Goal: Transaction & Acquisition: Purchase product/service

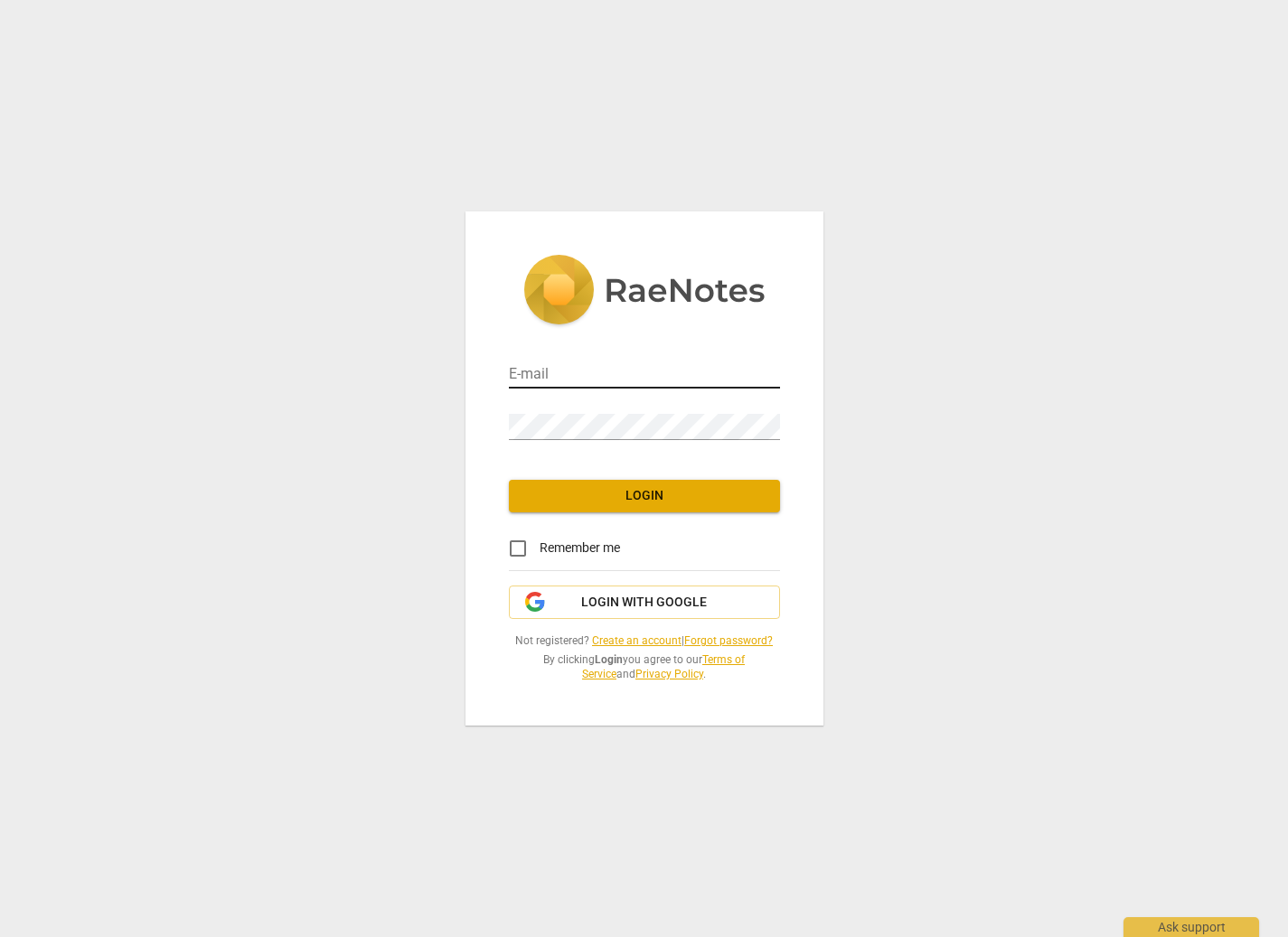
click at [640, 369] on input "email" at bounding box center [645, 375] width 271 height 26
type input "[EMAIL_ADDRESS][DOMAIN_NAME]"
click at [659, 498] on span "Login" at bounding box center [645, 496] width 242 height 18
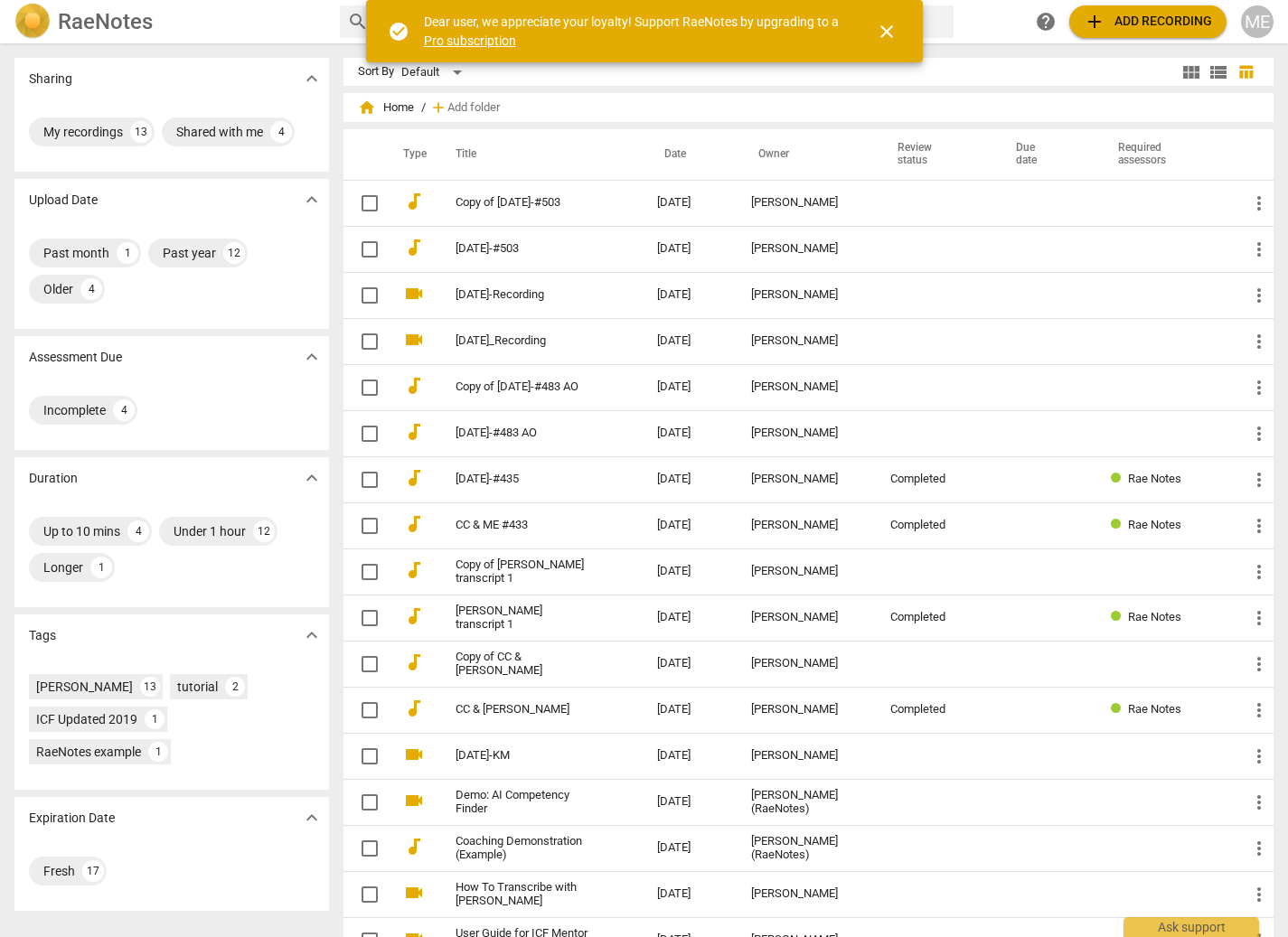
drag, startPoint x: 503, startPoint y: 247, endPoint x: 598, endPoint y: 278, distance: 99.9
click at [504, 247] on link "2025-08-20-#503" at bounding box center [524, 249] width 137 height 14
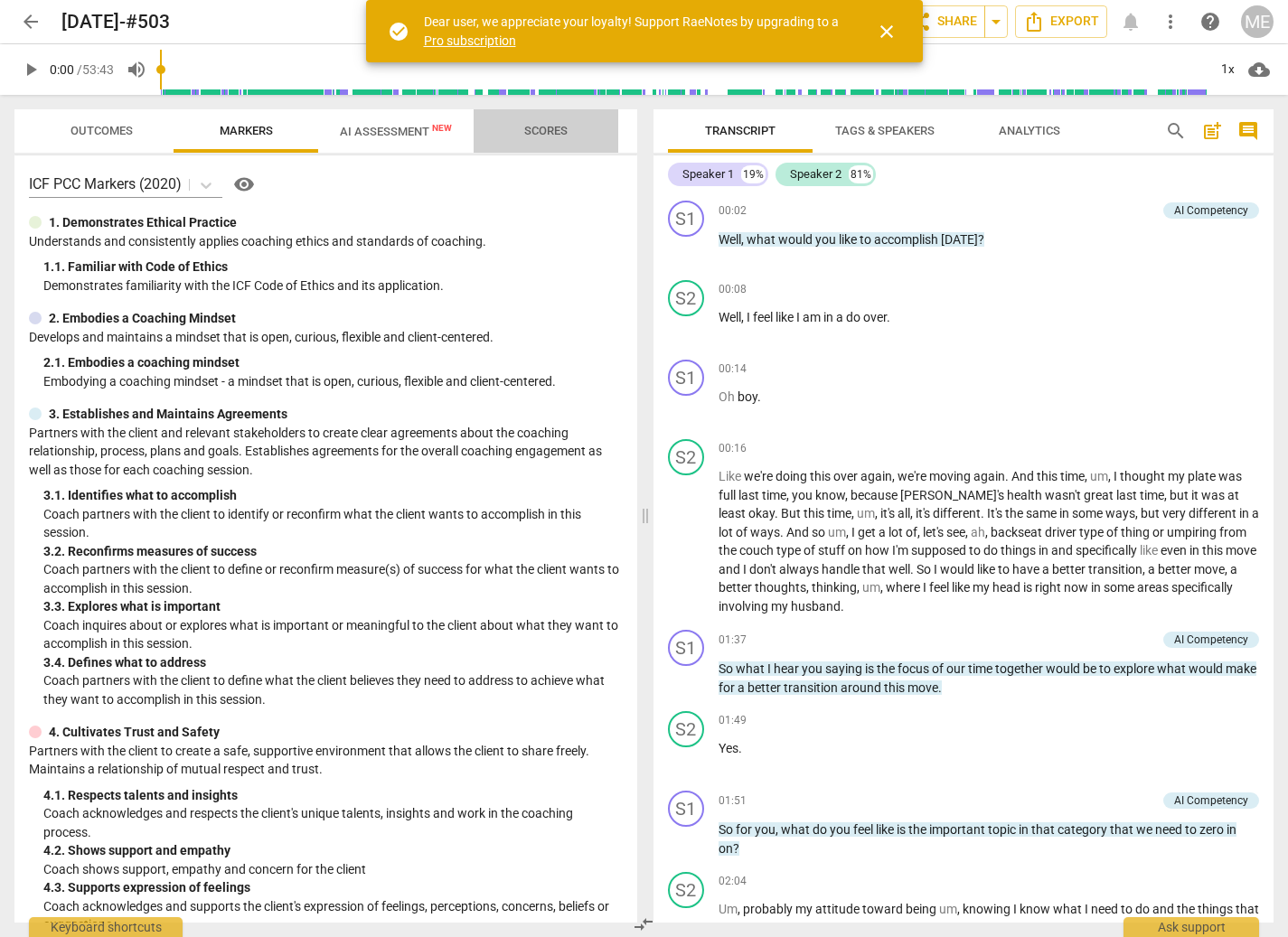
click at [545, 131] on span "Scores" at bounding box center [547, 130] width 44 height 14
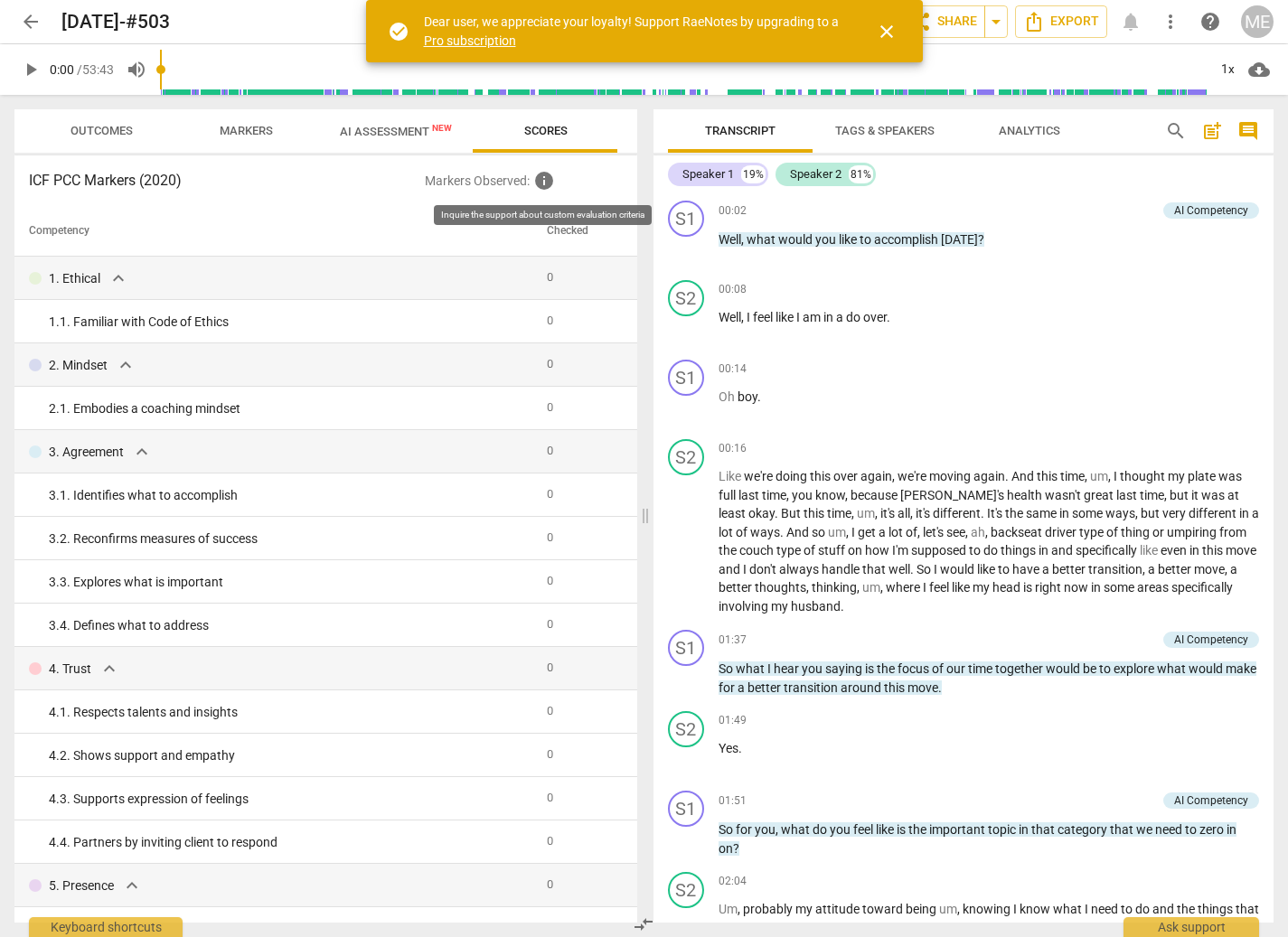
click at [543, 179] on span "info" at bounding box center [545, 181] width 22 height 22
click at [250, 129] on span "Markers" at bounding box center [246, 130] width 54 height 14
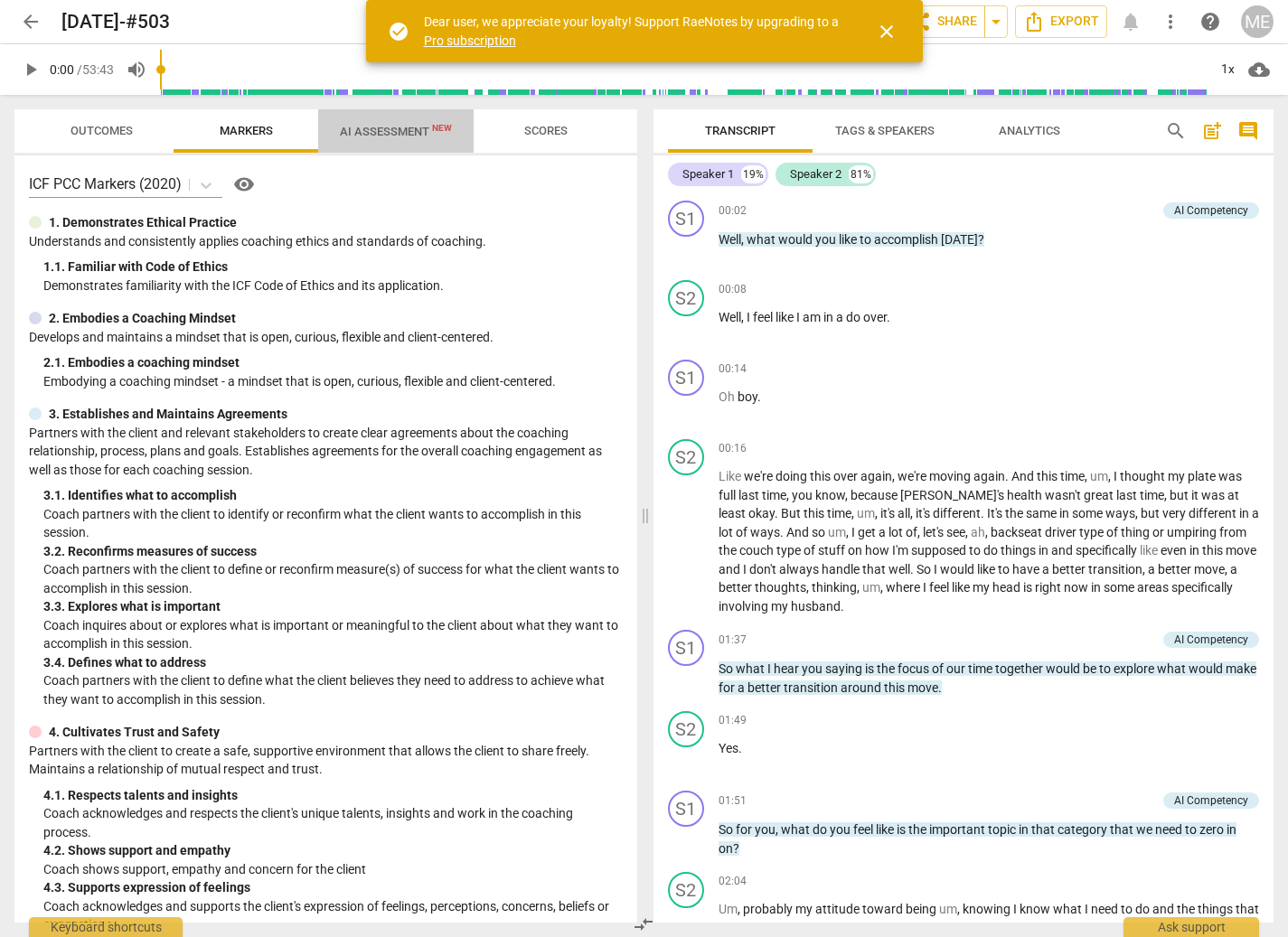
drag, startPoint x: 383, startPoint y: 125, endPoint x: 426, endPoint y: 141, distance: 45.9
click at [384, 125] on span "AI Assessment New" at bounding box center [395, 131] width 156 height 27
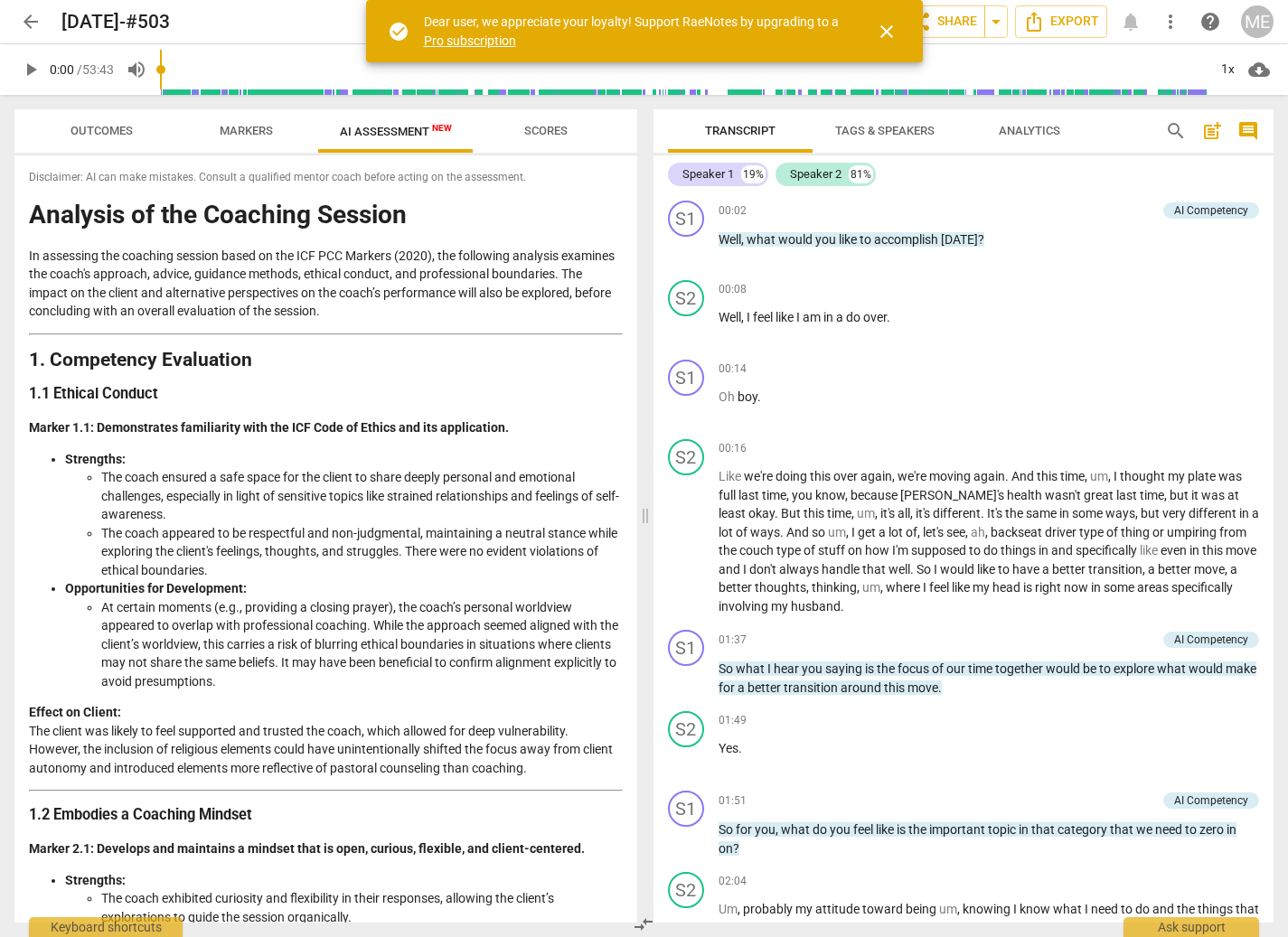
click at [889, 29] on span "close" at bounding box center [887, 32] width 22 height 22
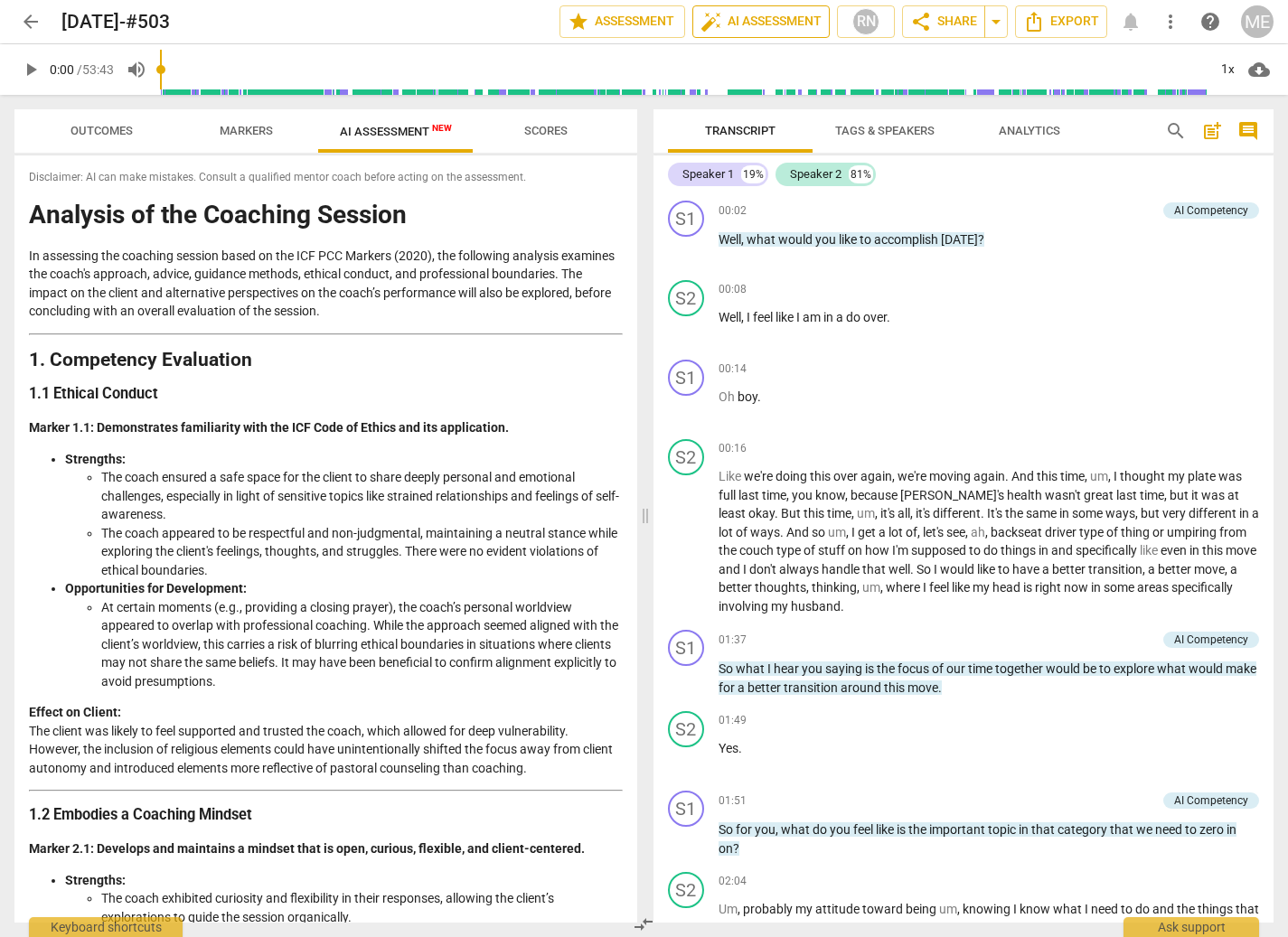
click at [784, 19] on span "auto_fix_high AI Assessment" at bounding box center [761, 22] width 121 height 22
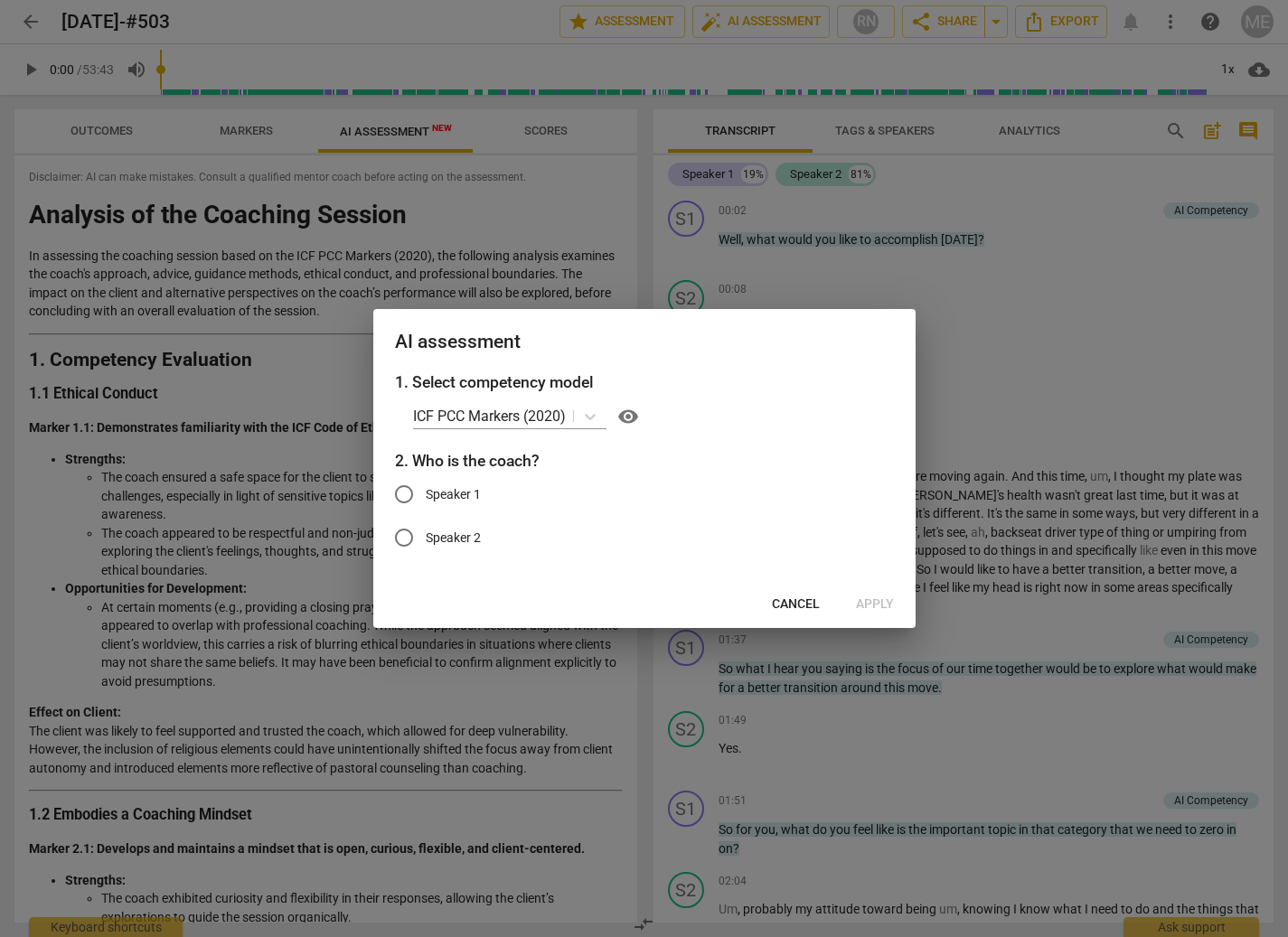
click at [404, 494] on input "Speaker 1" at bounding box center [404, 494] width 44 height 44
radio input "true"
drag, startPoint x: 886, startPoint y: 605, endPoint x: 876, endPoint y: 646, distance: 42.2
click at [887, 605] on span "Apply" at bounding box center [875, 605] width 38 height 18
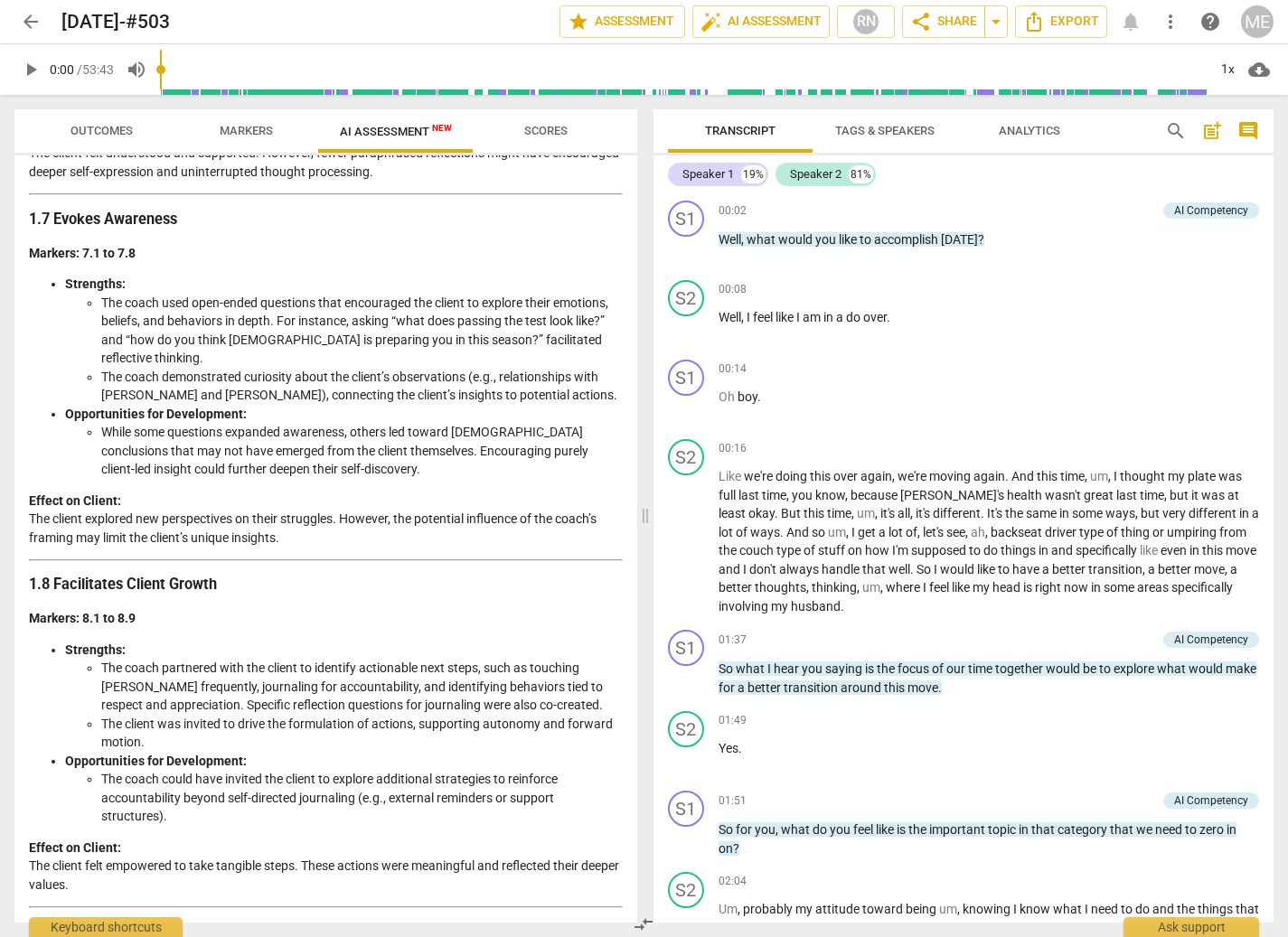
scroll to position [2828, 0]
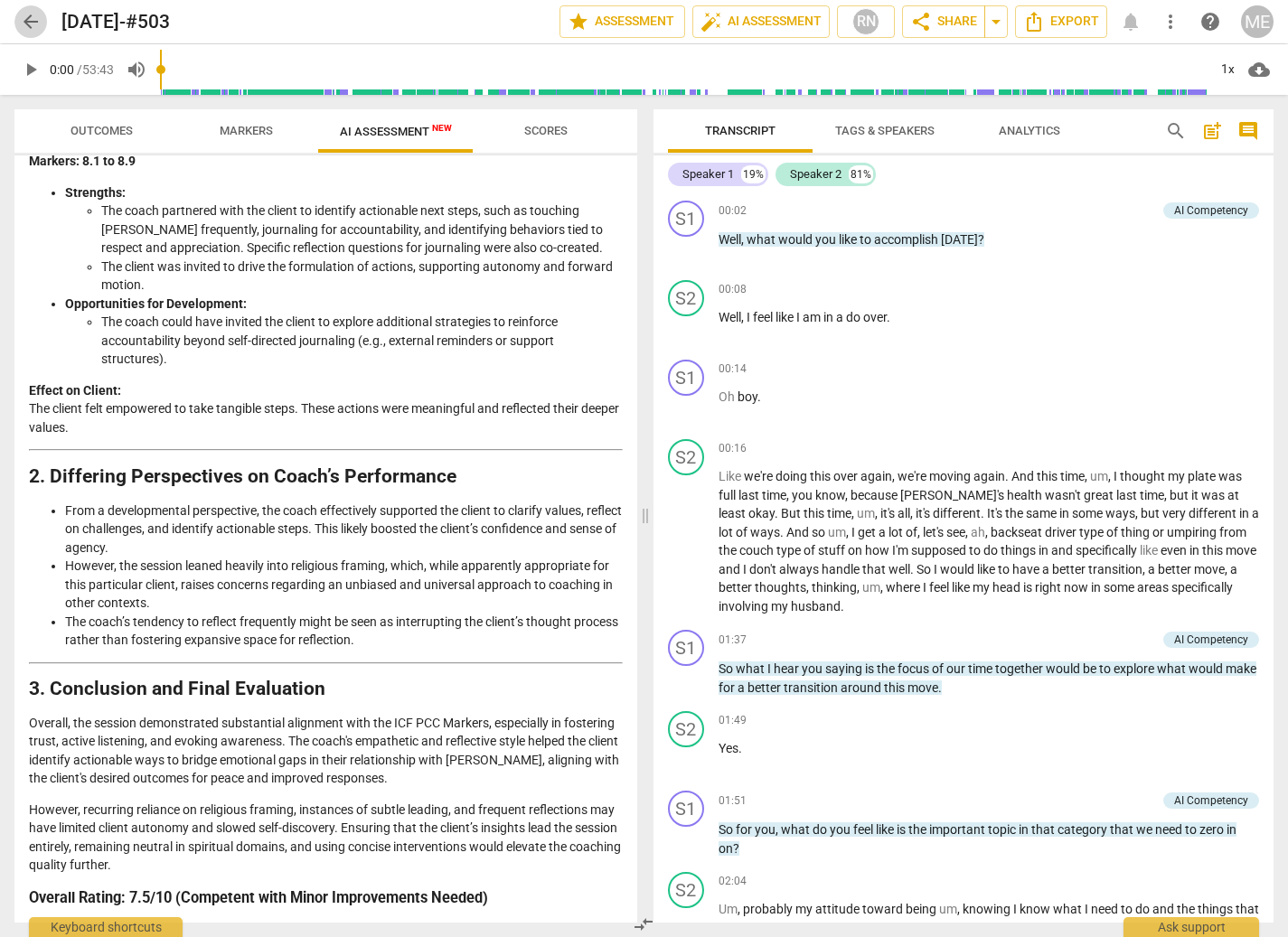
click at [26, 15] on span "arrow_back" at bounding box center [31, 22] width 22 height 22
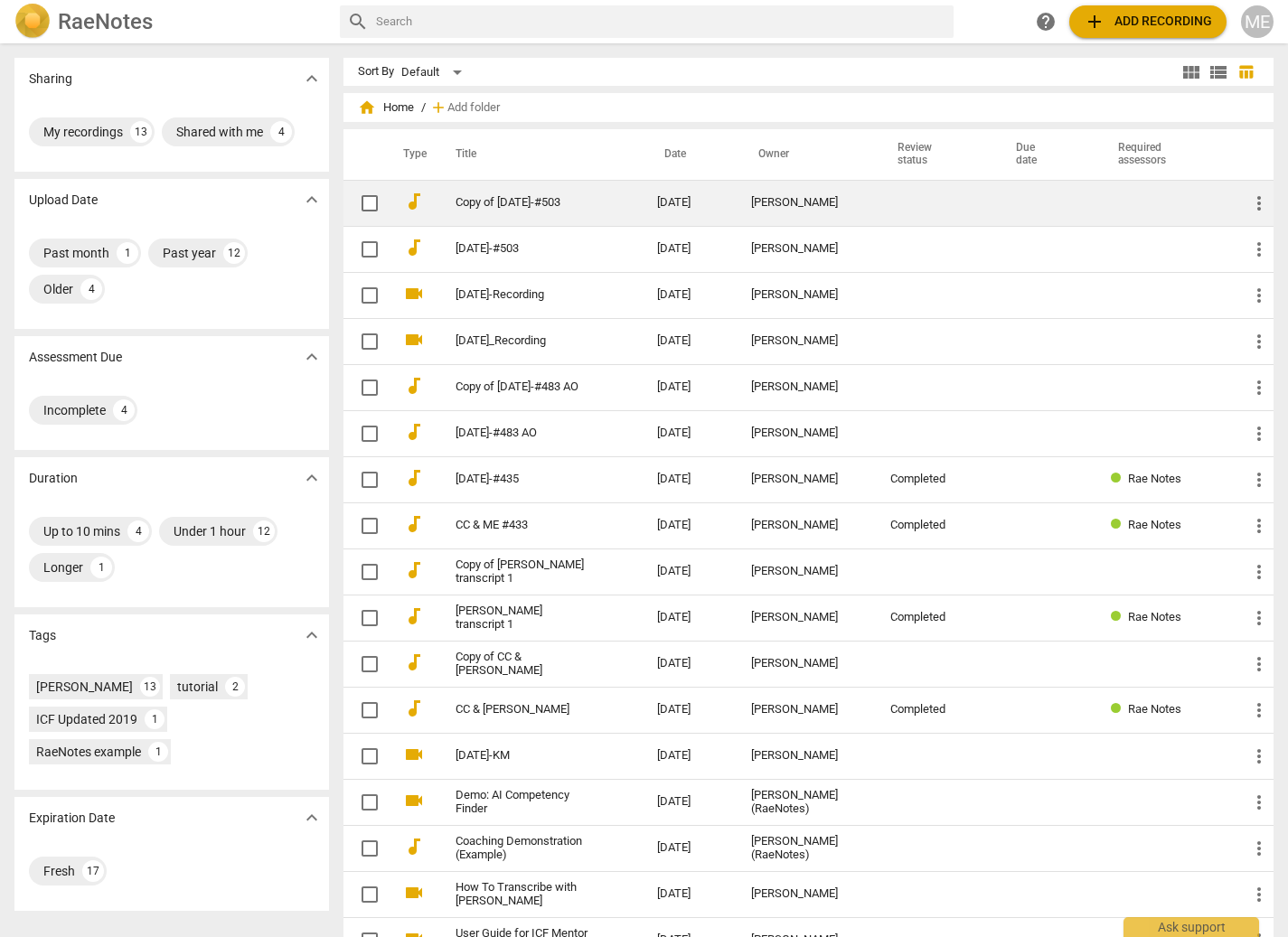
click at [486, 199] on link "Copy of 2025-08-20-#503" at bounding box center [524, 202] width 137 height 14
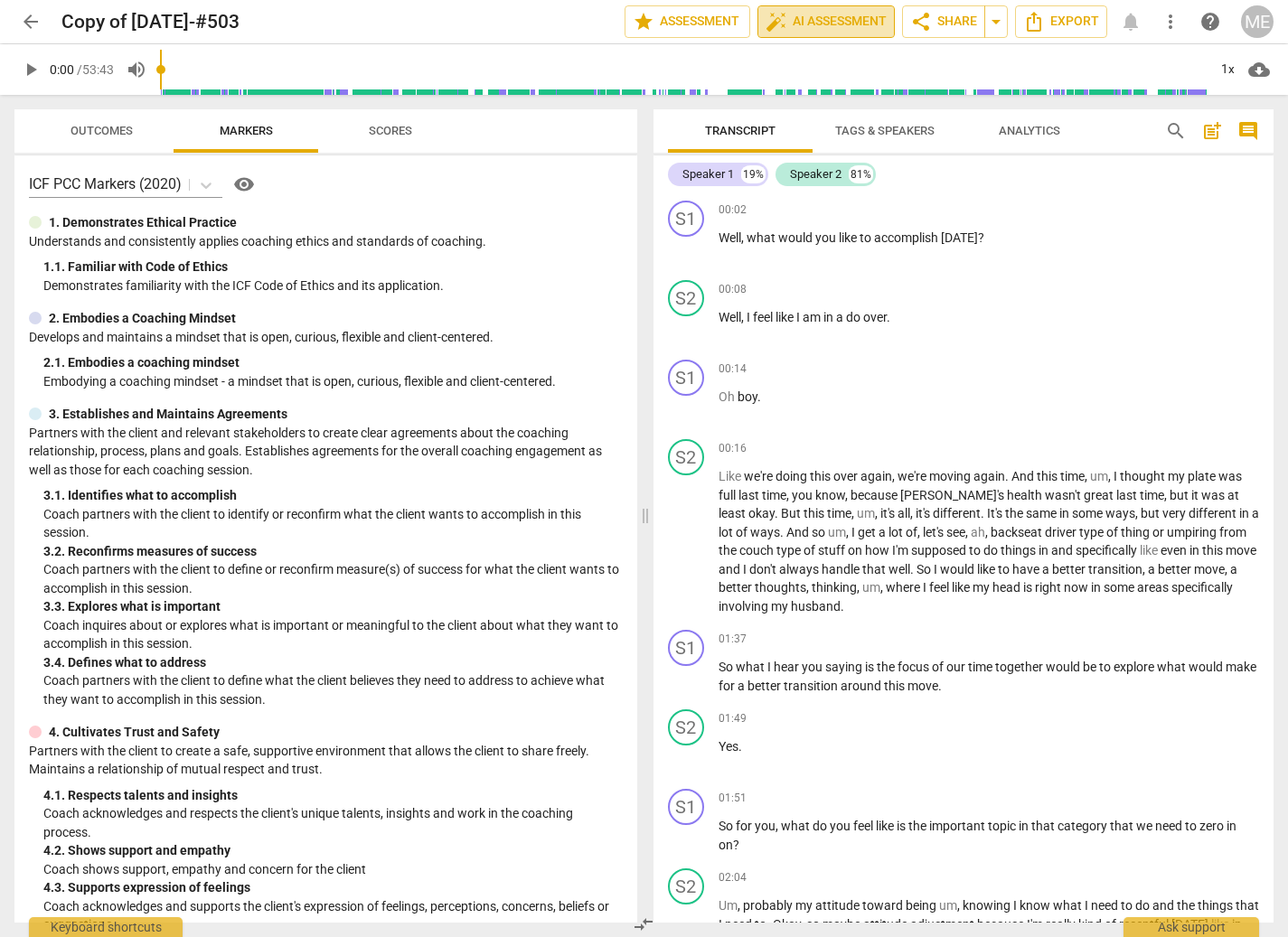
click at [839, 18] on span "auto_fix_high AI Assessment" at bounding box center [826, 22] width 121 height 22
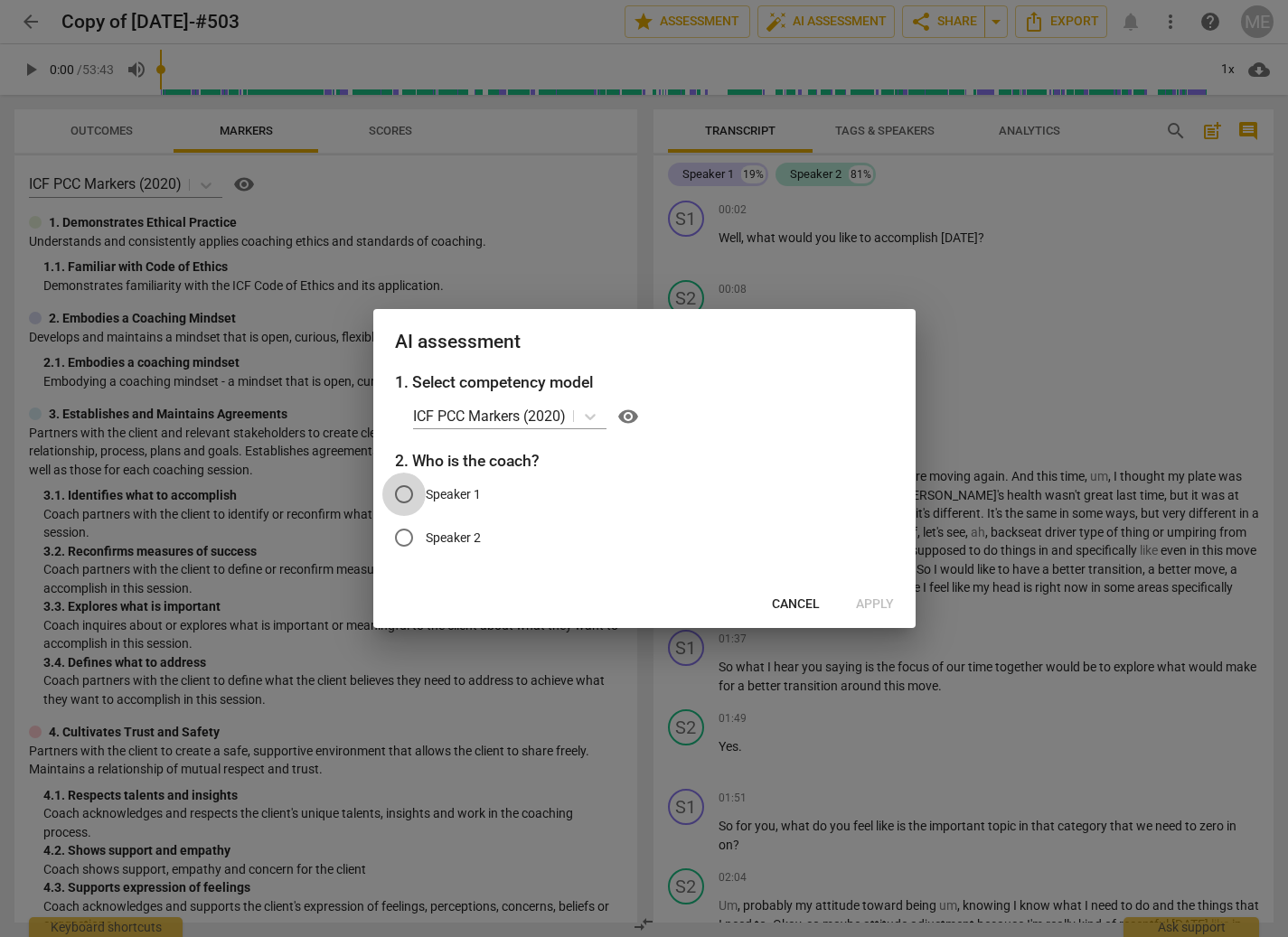
click at [404, 491] on input "Speaker 1" at bounding box center [404, 494] width 44 height 44
radio input "true"
click at [873, 598] on span "Apply" at bounding box center [875, 605] width 38 height 18
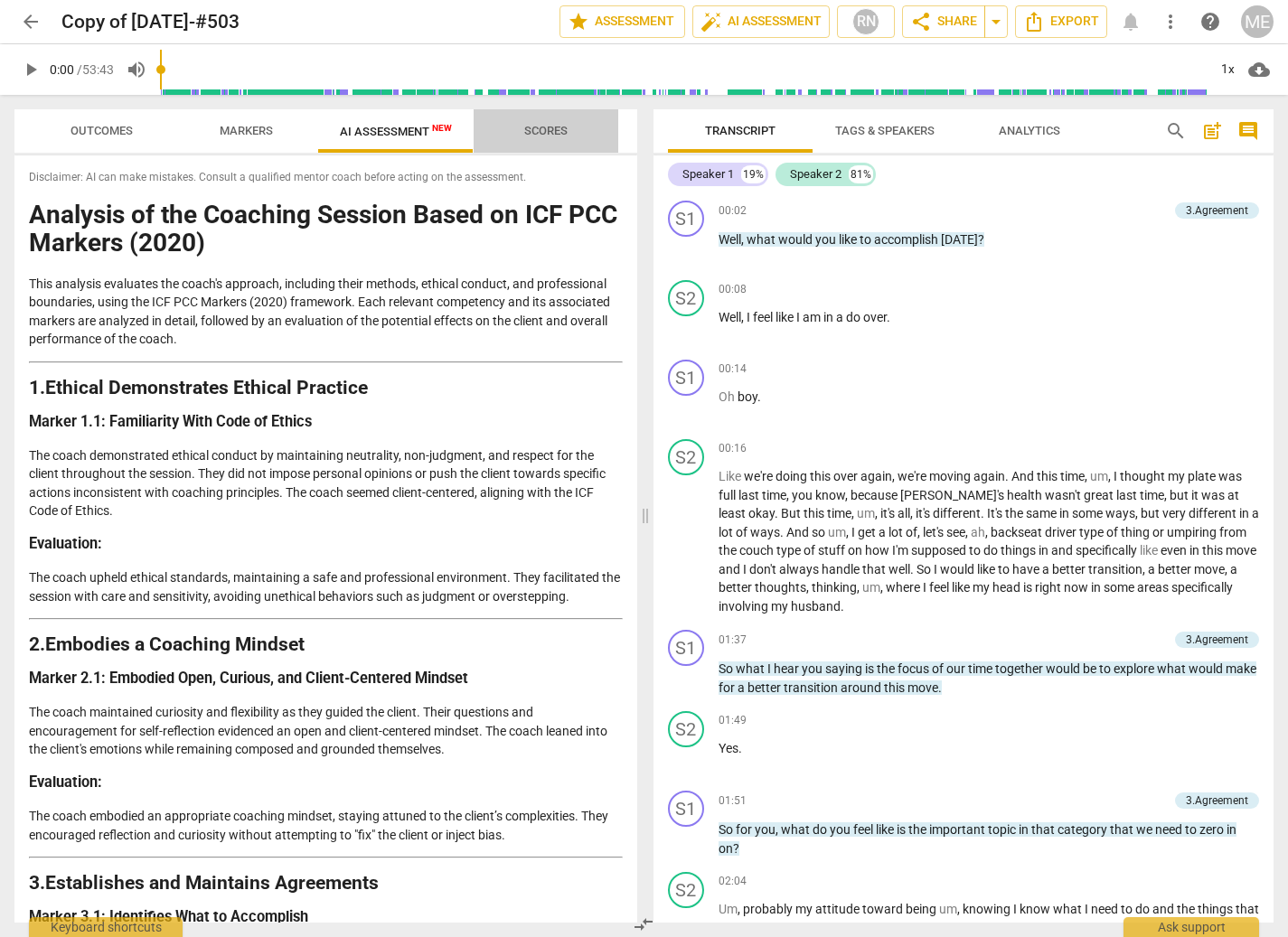
click at [551, 133] on span "Scores" at bounding box center [547, 130] width 44 height 14
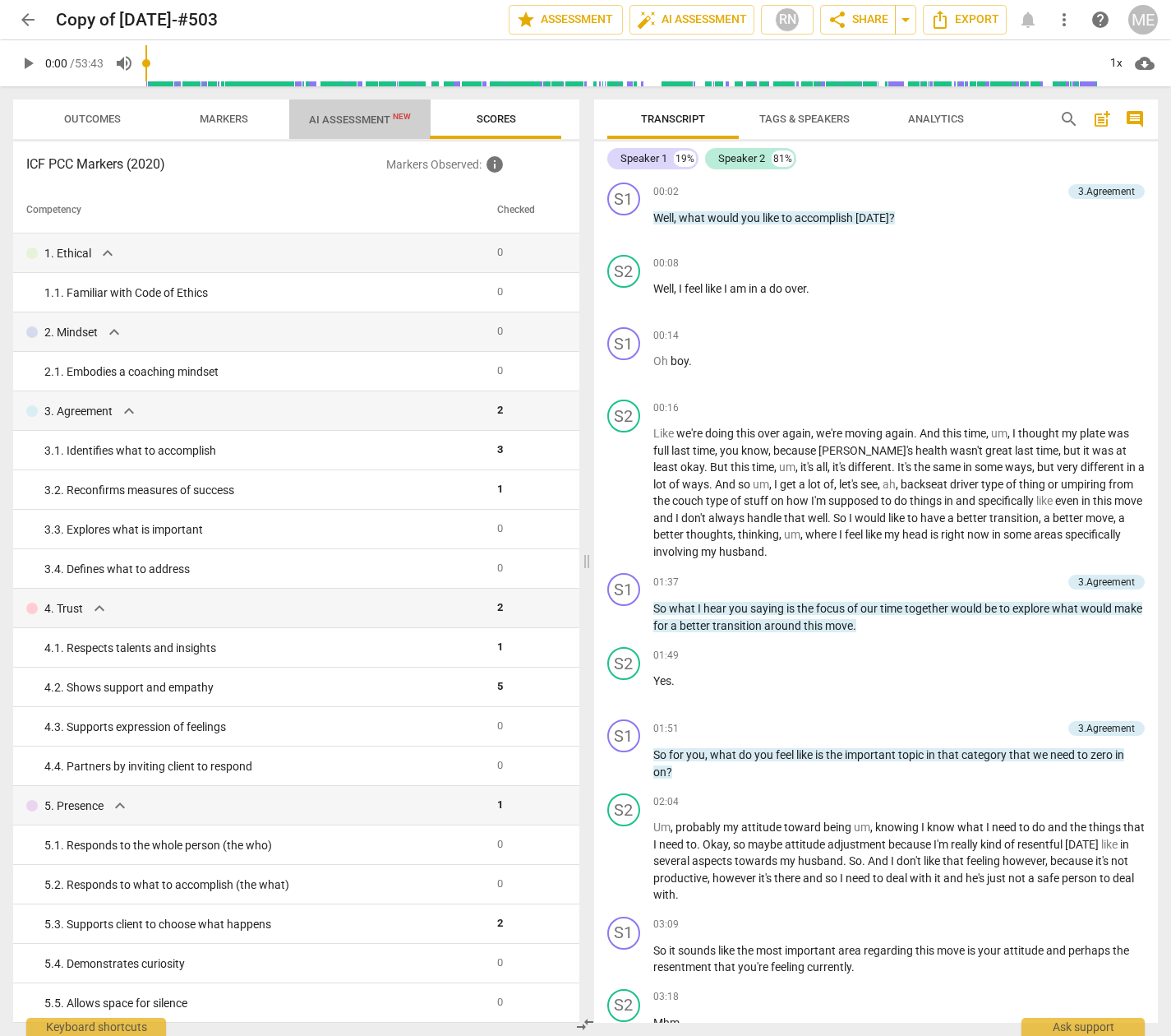
drag, startPoint x: 358, startPoint y: 115, endPoint x: 364, endPoint y: 137, distance: 22.8
click at [358, 113] on span "AI Assessment New" at bounding box center [359, 119] width 142 height 25
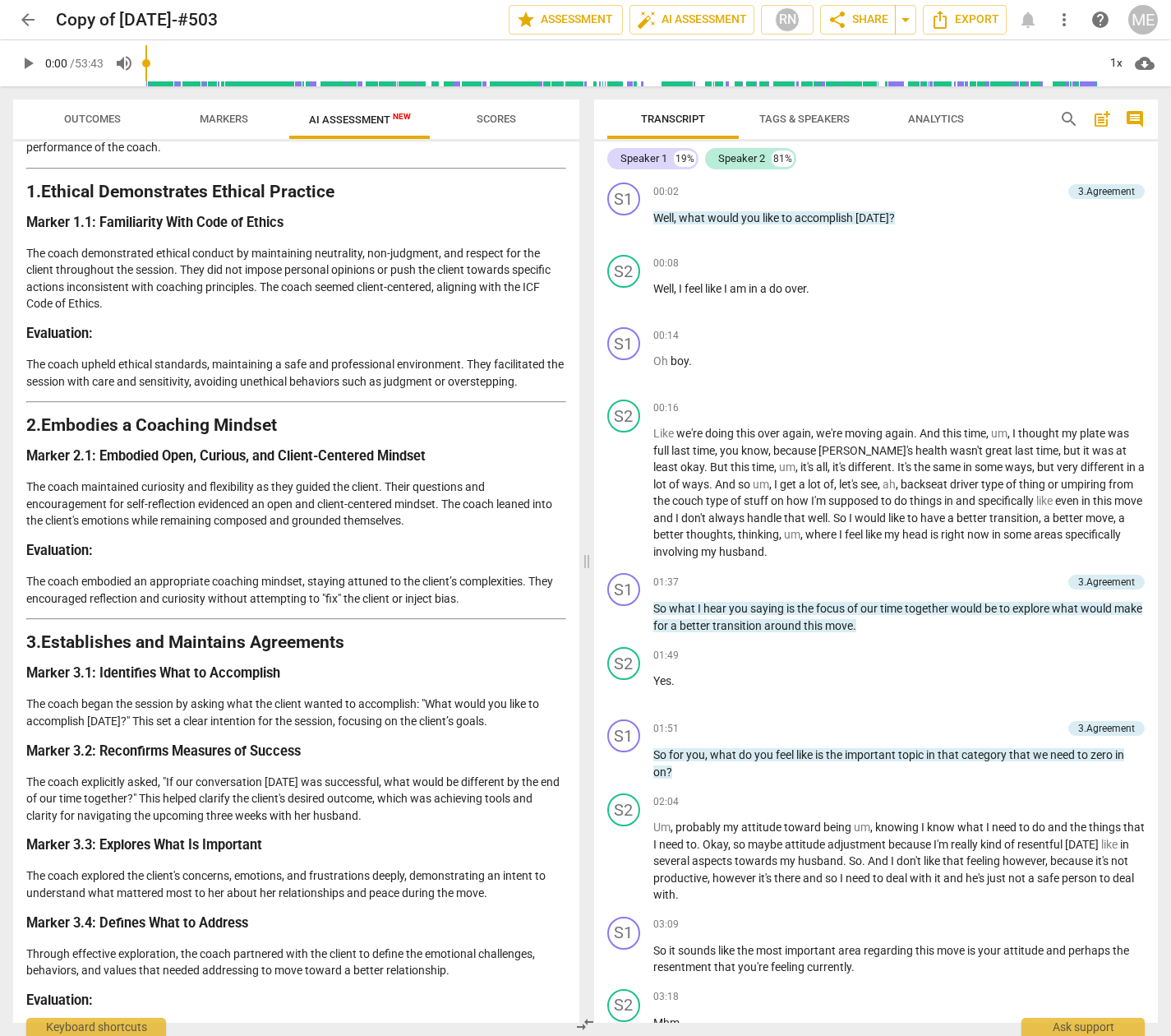
scroll to position [187, 0]
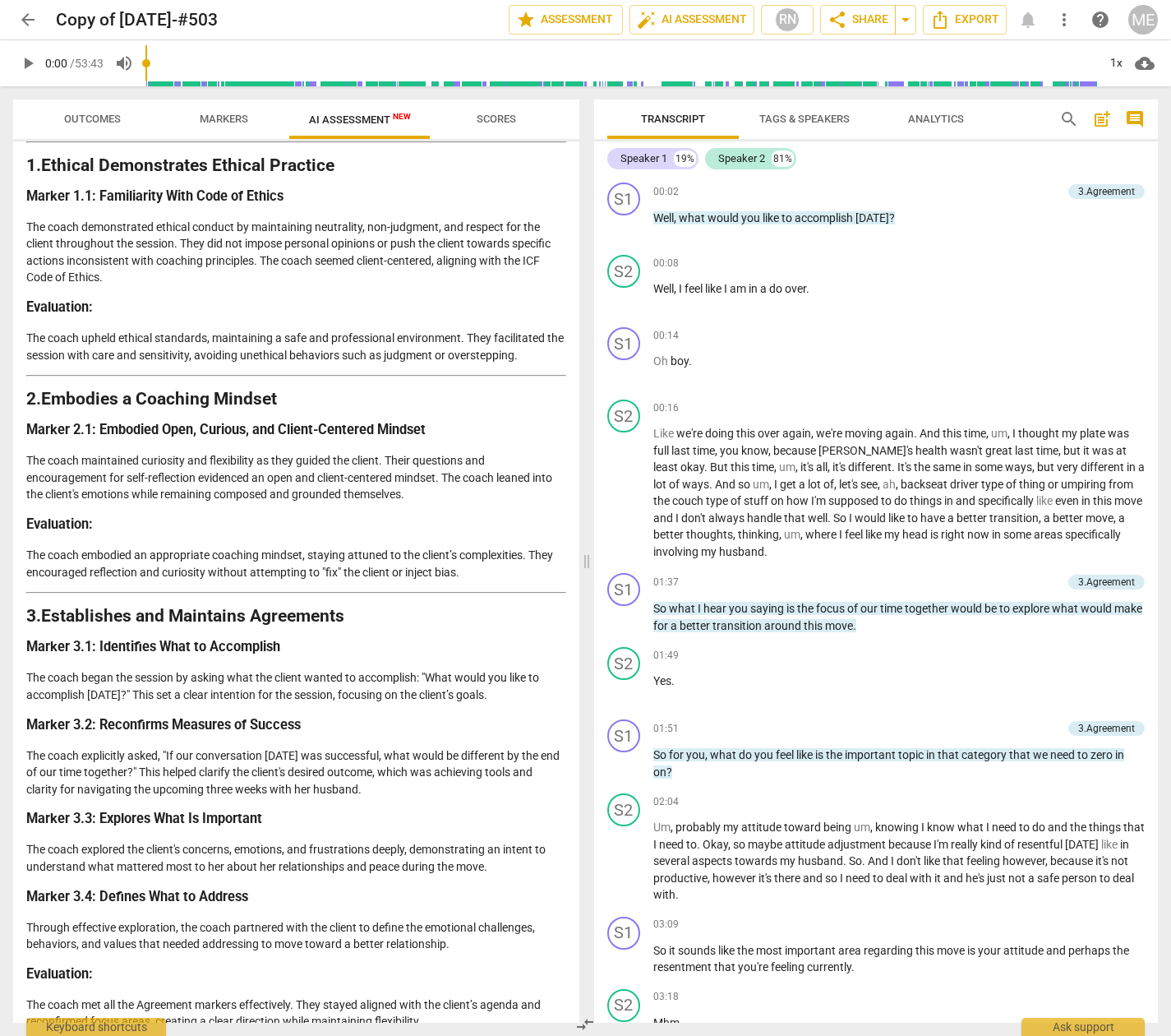
click at [95, 120] on span "Outcomes" at bounding box center [92, 118] width 56 height 12
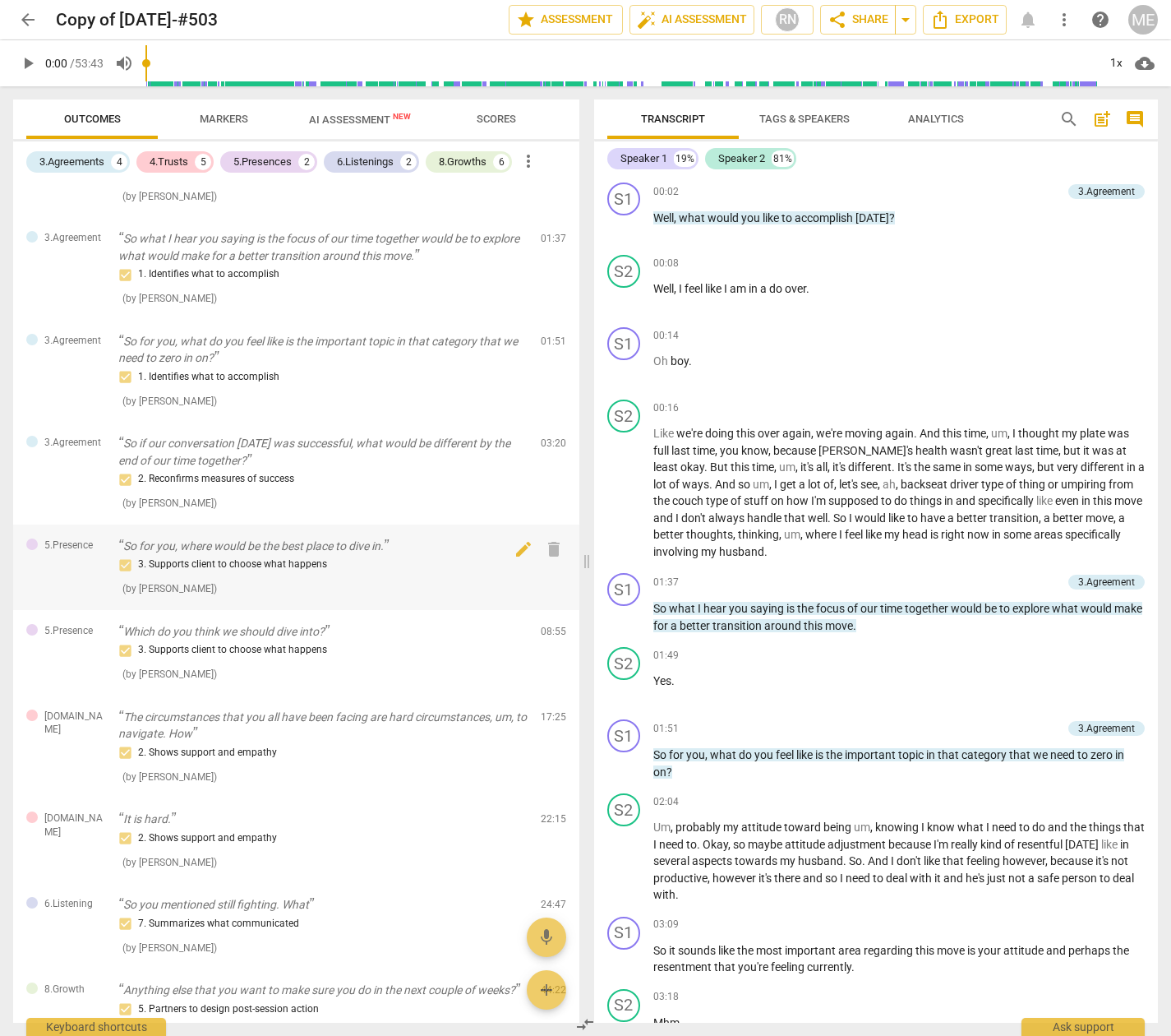
scroll to position [0, 0]
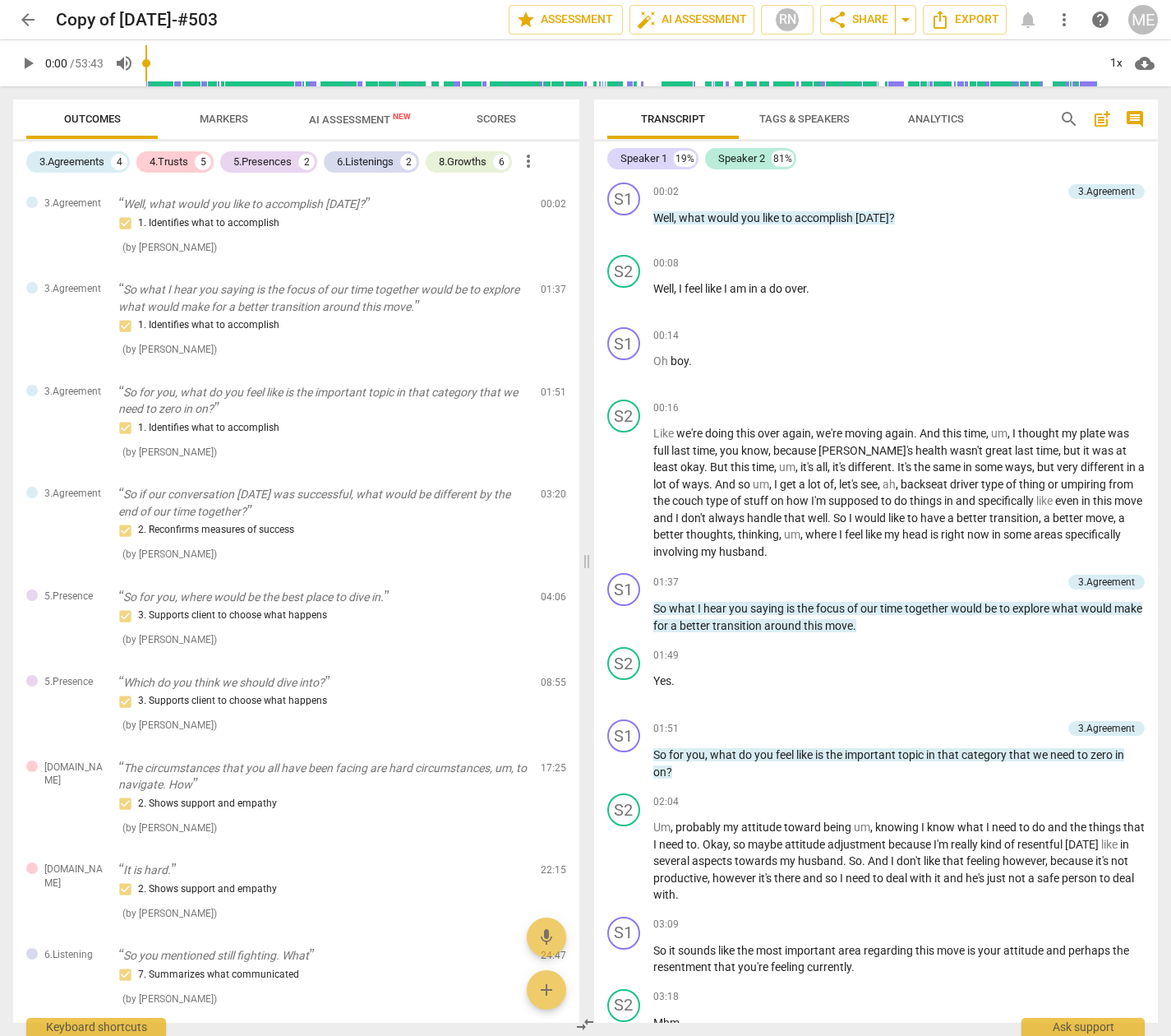
click at [536, 161] on span "more_vert" at bounding box center [528, 161] width 20 height 20
click at [553, 119] on div at bounding box center [586, 518] width 1171 height 1036
click at [248, 118] on span "Markers" at bounding box center [224, 119] width 88 height 22
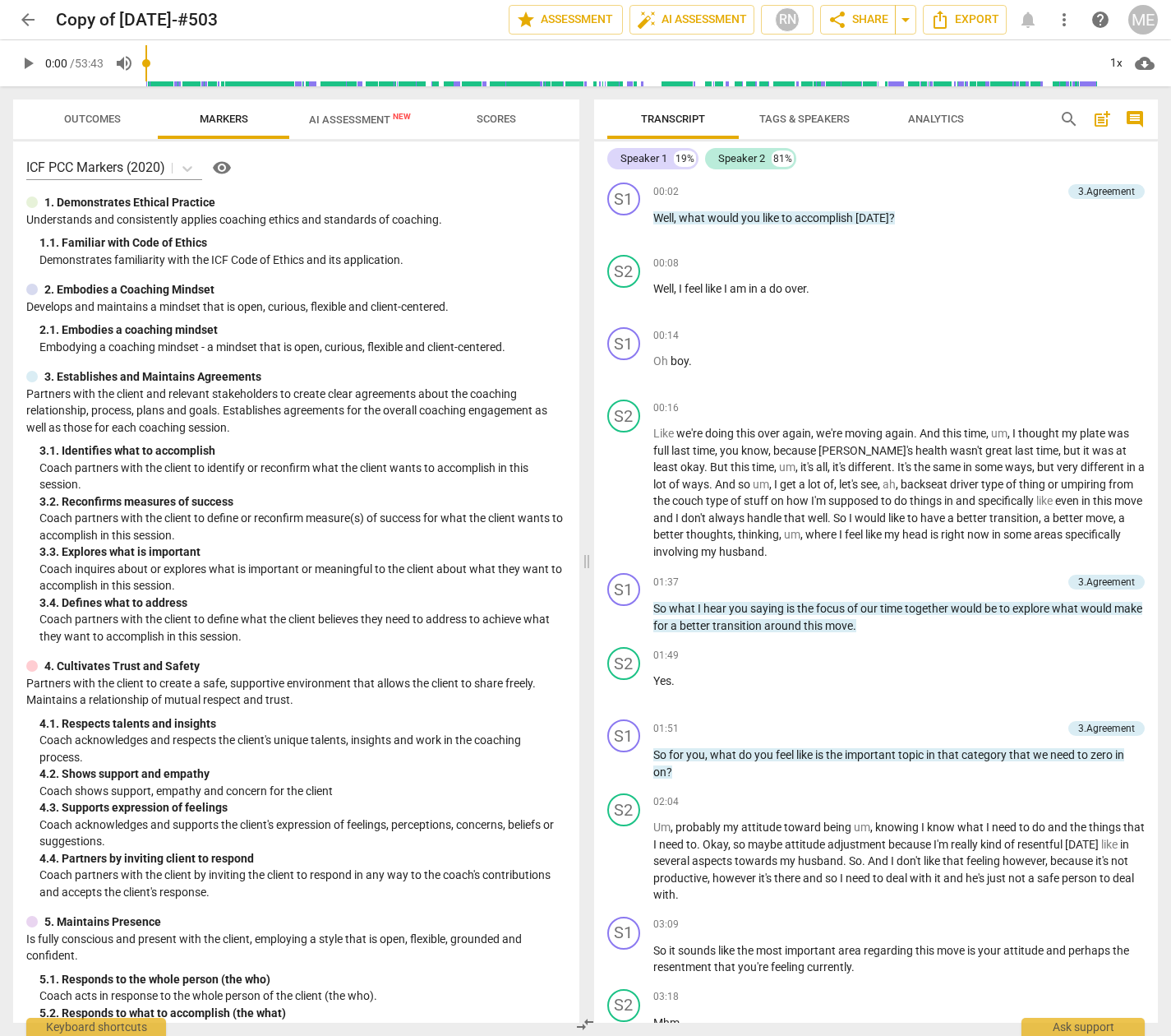
click at [358, 119] on span "AI Assessment New" at bounding box center [359, 119] width 102 height 12
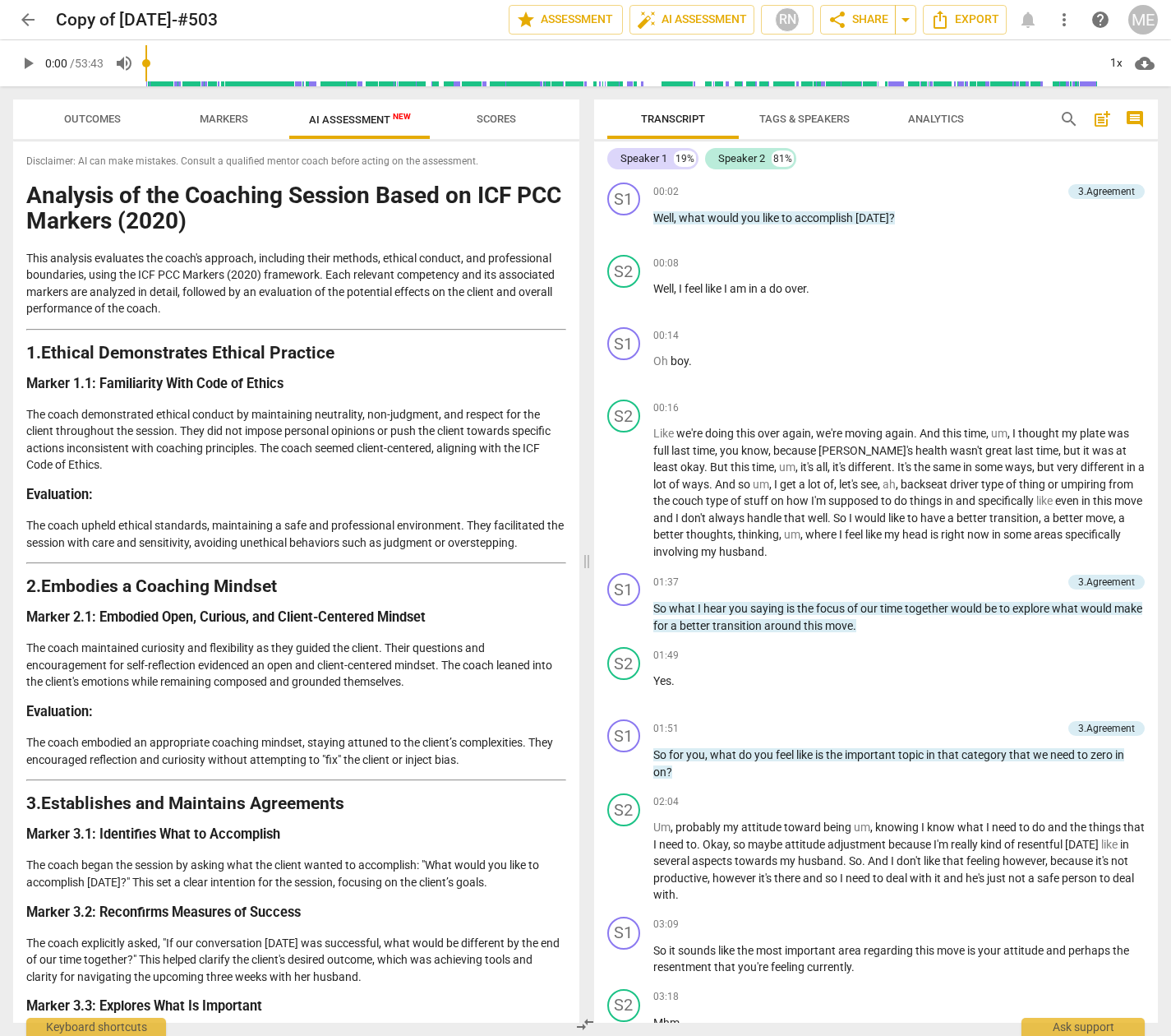
drag, startPoint x: 495, startPoint y: 118, endPoint x: 494, endPoint y: 127, distance: 9.1
click at [496, 118] on span "Scores" at bounding box center [497, 118] width 40 height 12
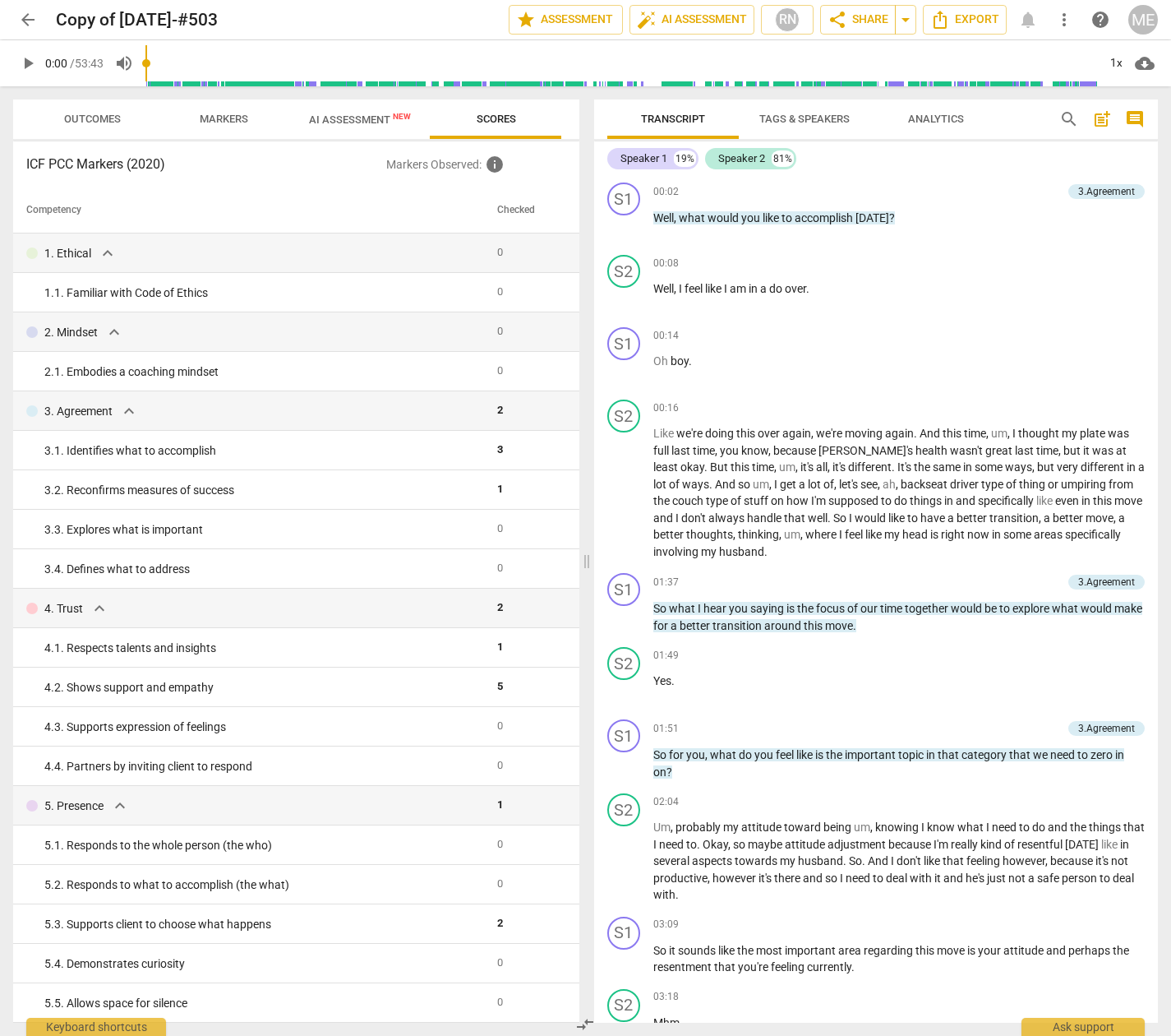
click at [342, 119] on span "AI Assessment New" at bounding box center [359, 119] width 102 height 12
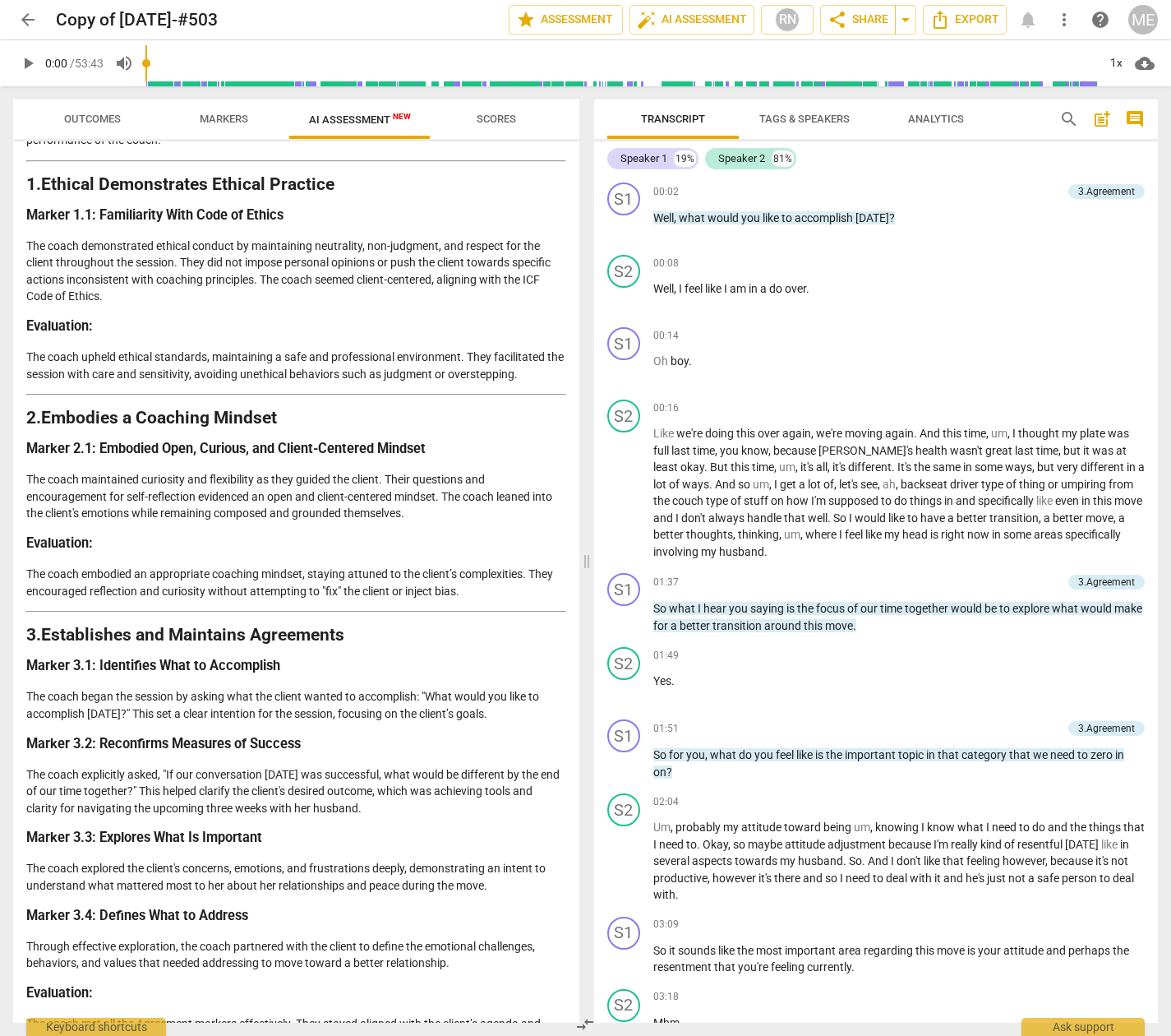
scroll to position [82, 0]
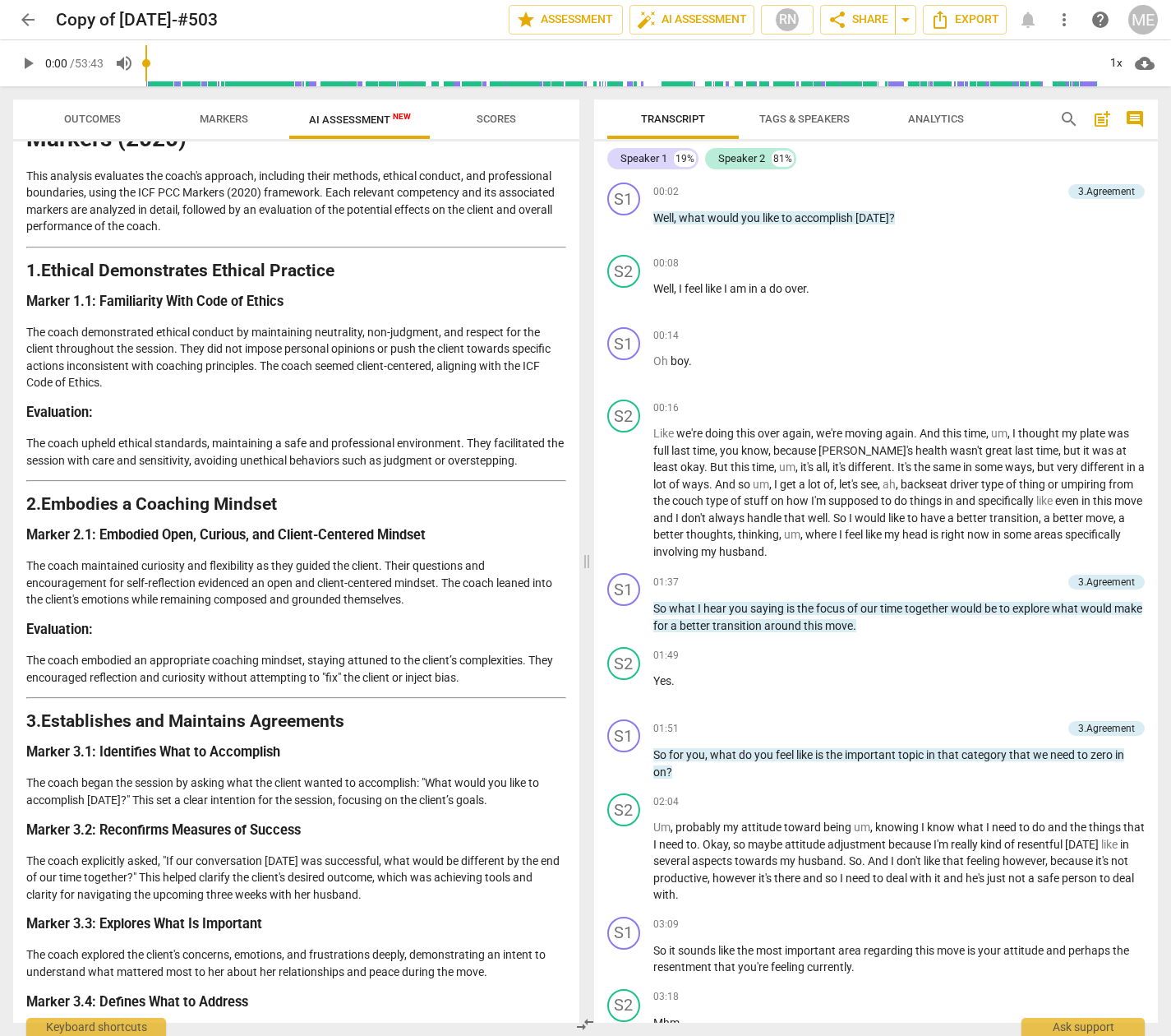
click at [511, 117] on span "Scores" at bounding box center [497, 118] width 40 height 12
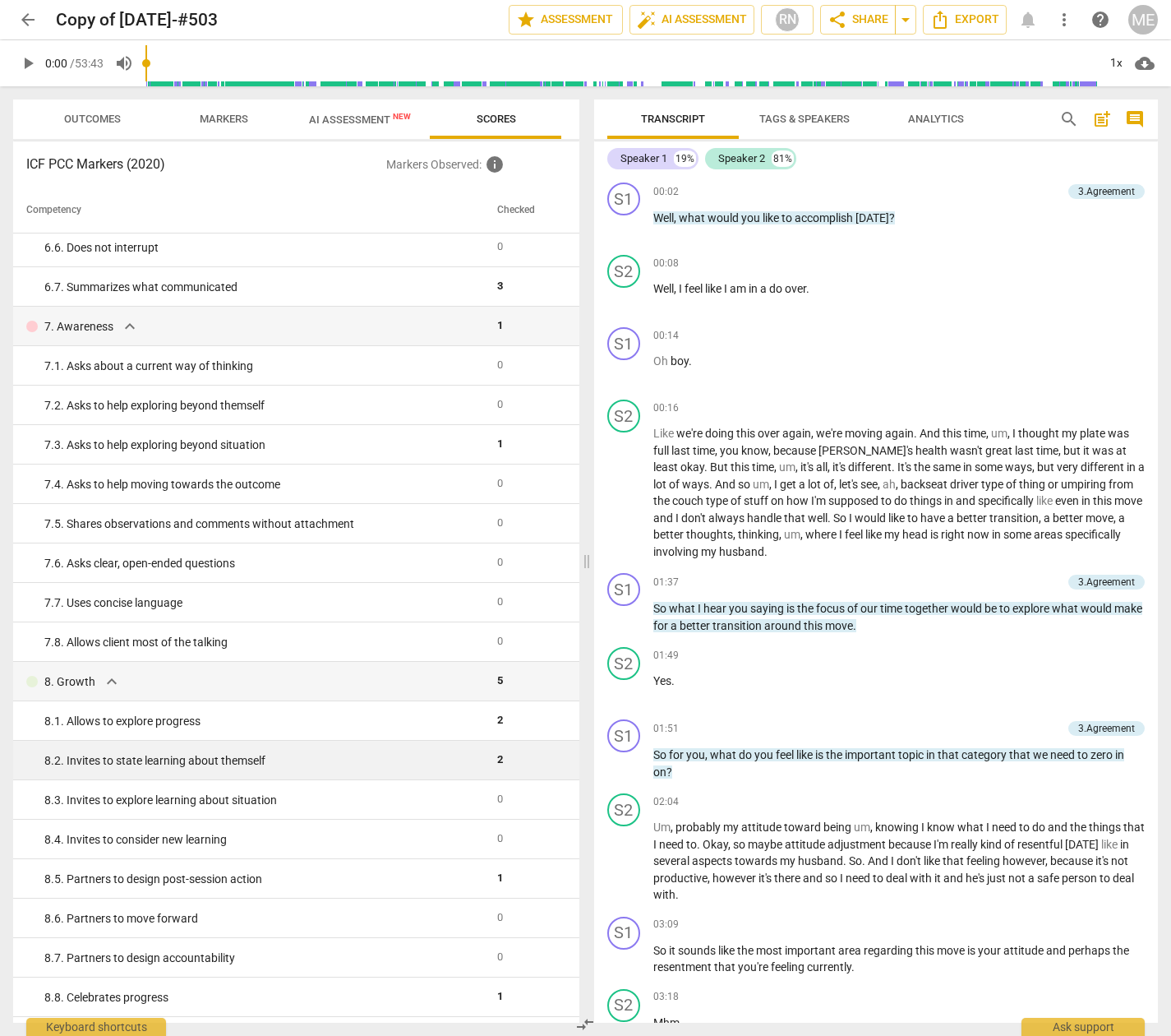
scroll to position [1066, 0]
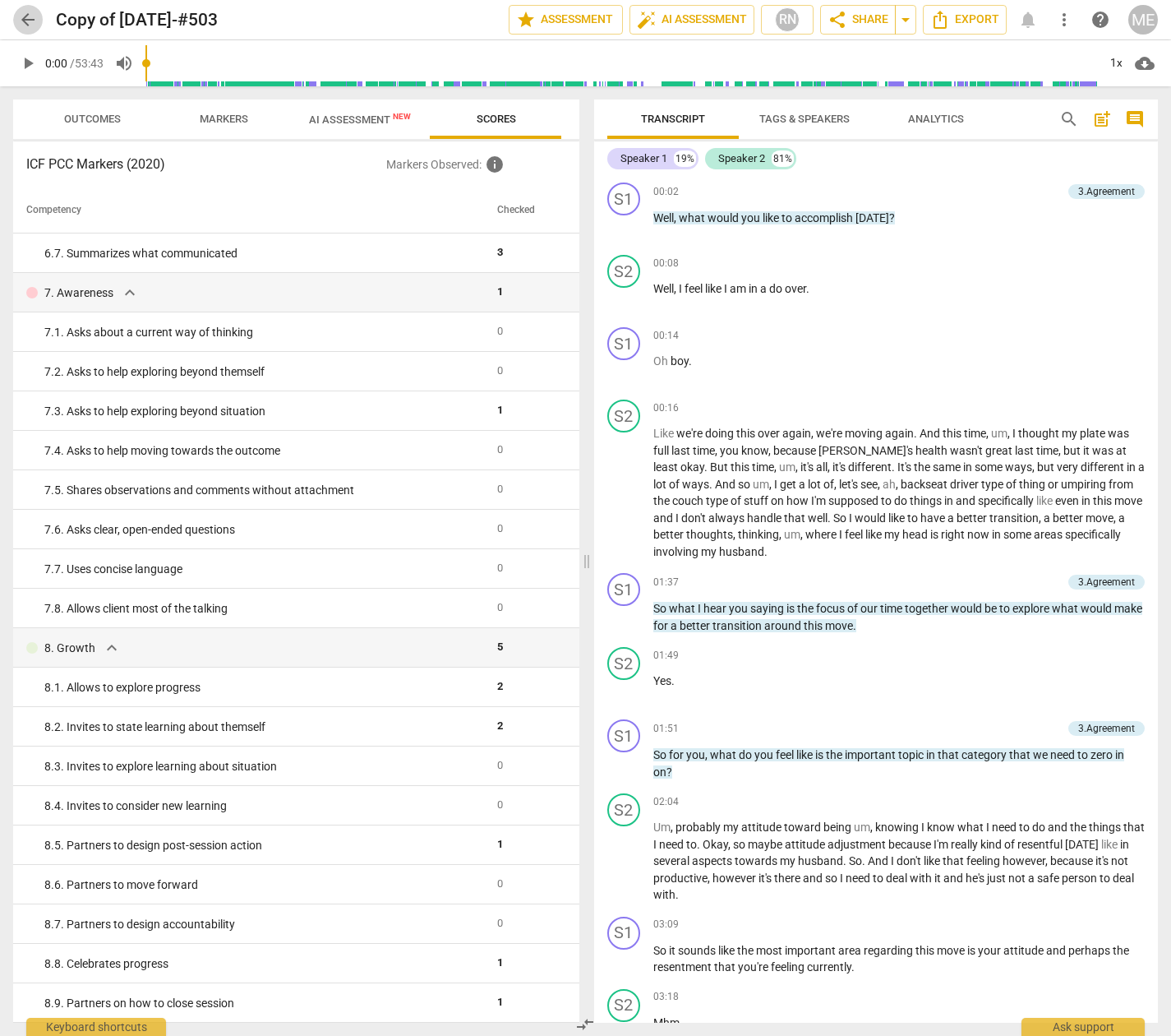
click at [24, 15] on span "arrow_back" at bounding box center [28, 20] width 20 height 20
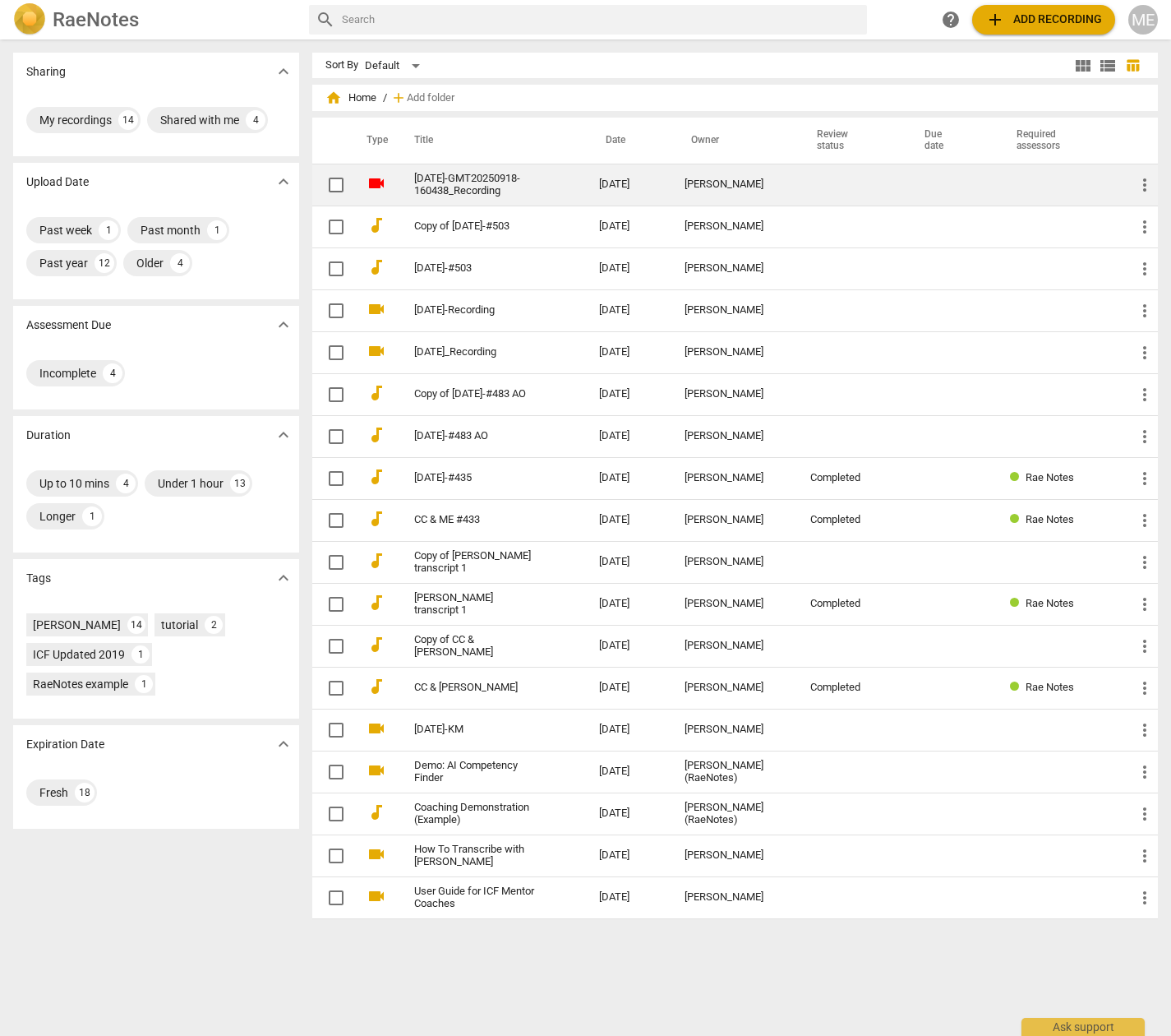
click at [1137, 182] on span "more_vert" at bounding box center [1145, 185] width 20 height 20
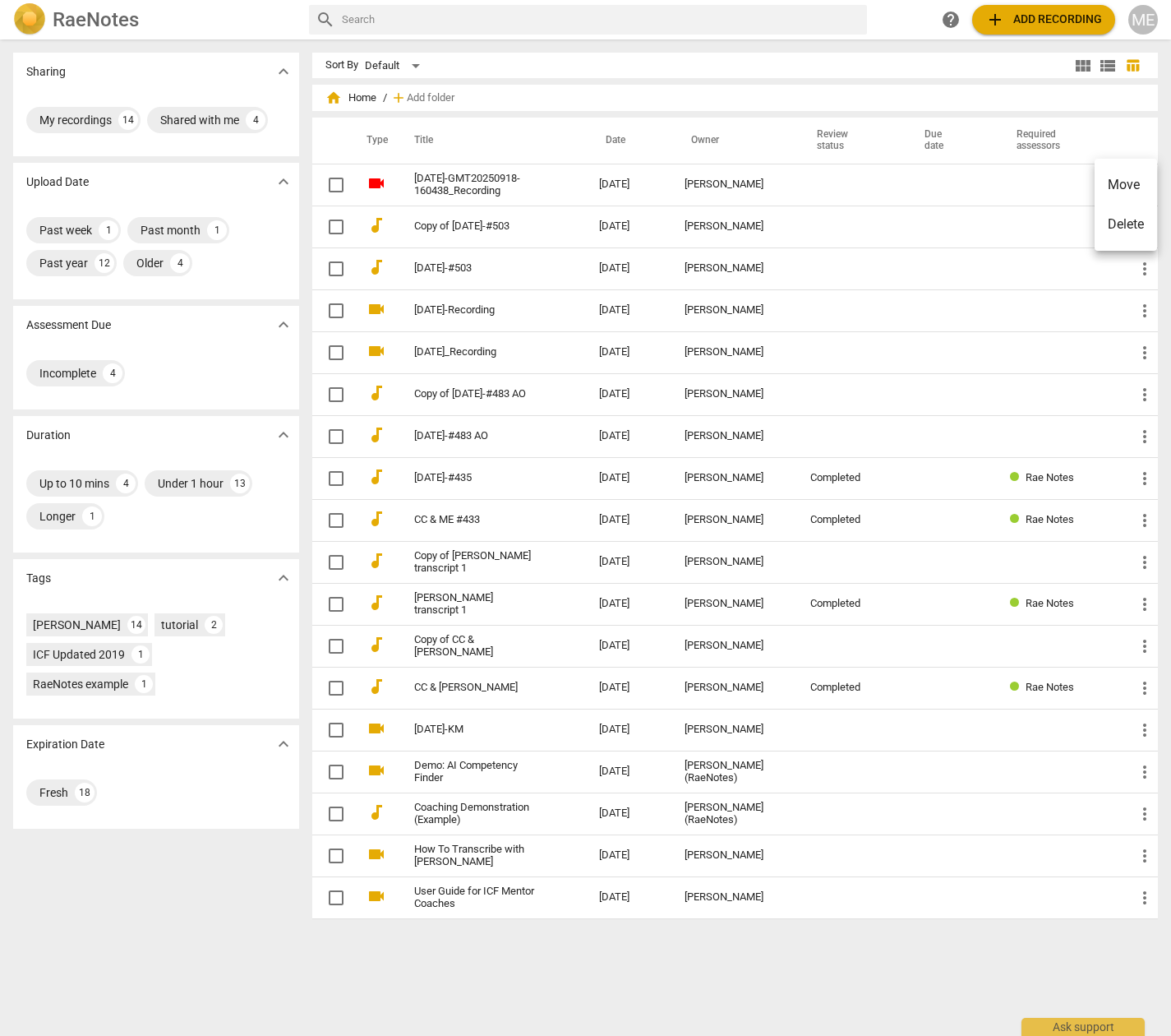
click at [1034, 193] on div at bounding box center [586, 518] width 1171 height 1036
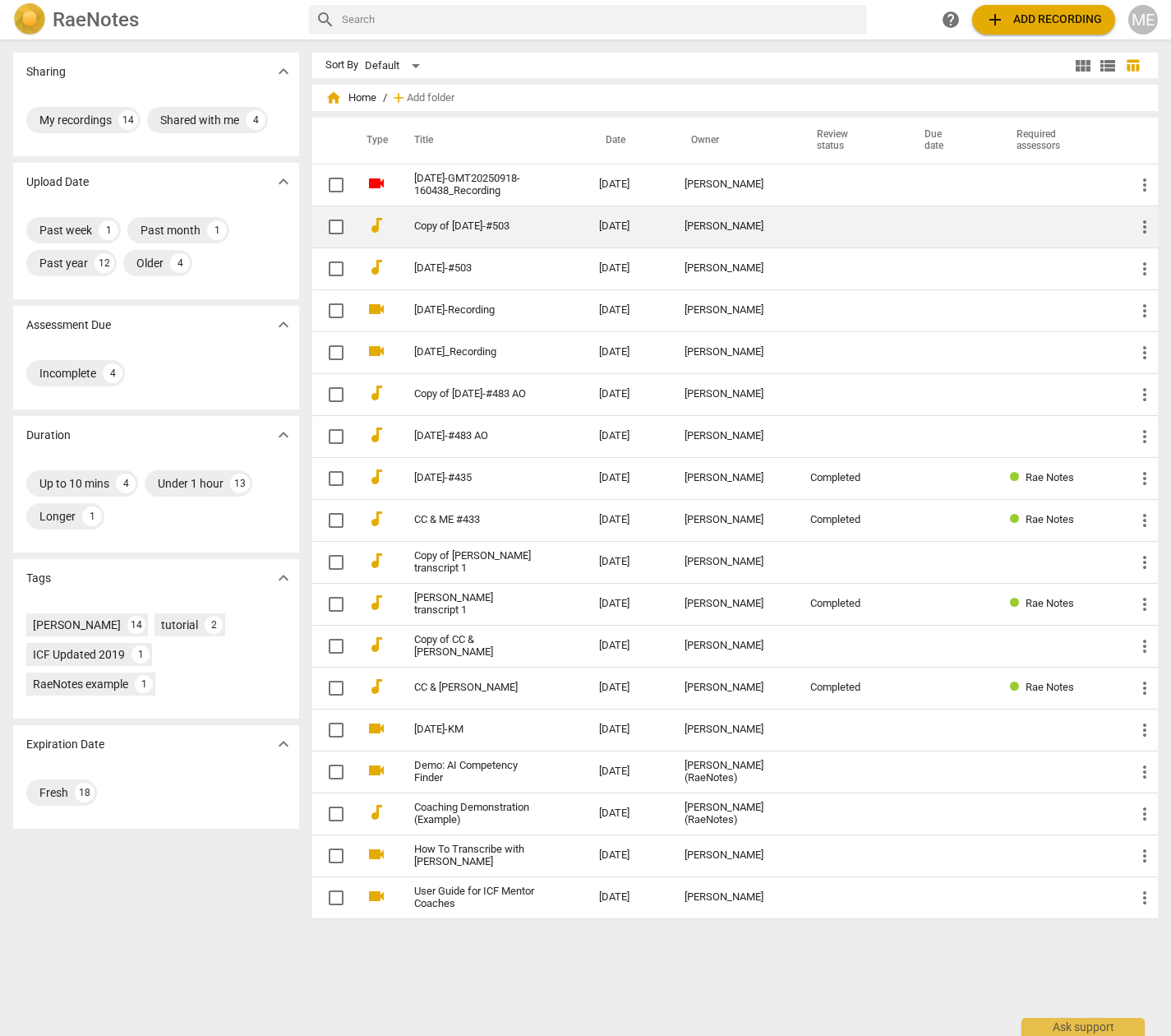
click at [1141, 219] on span "more_vert" at bounding box center [1145, 227] width 20 height 20
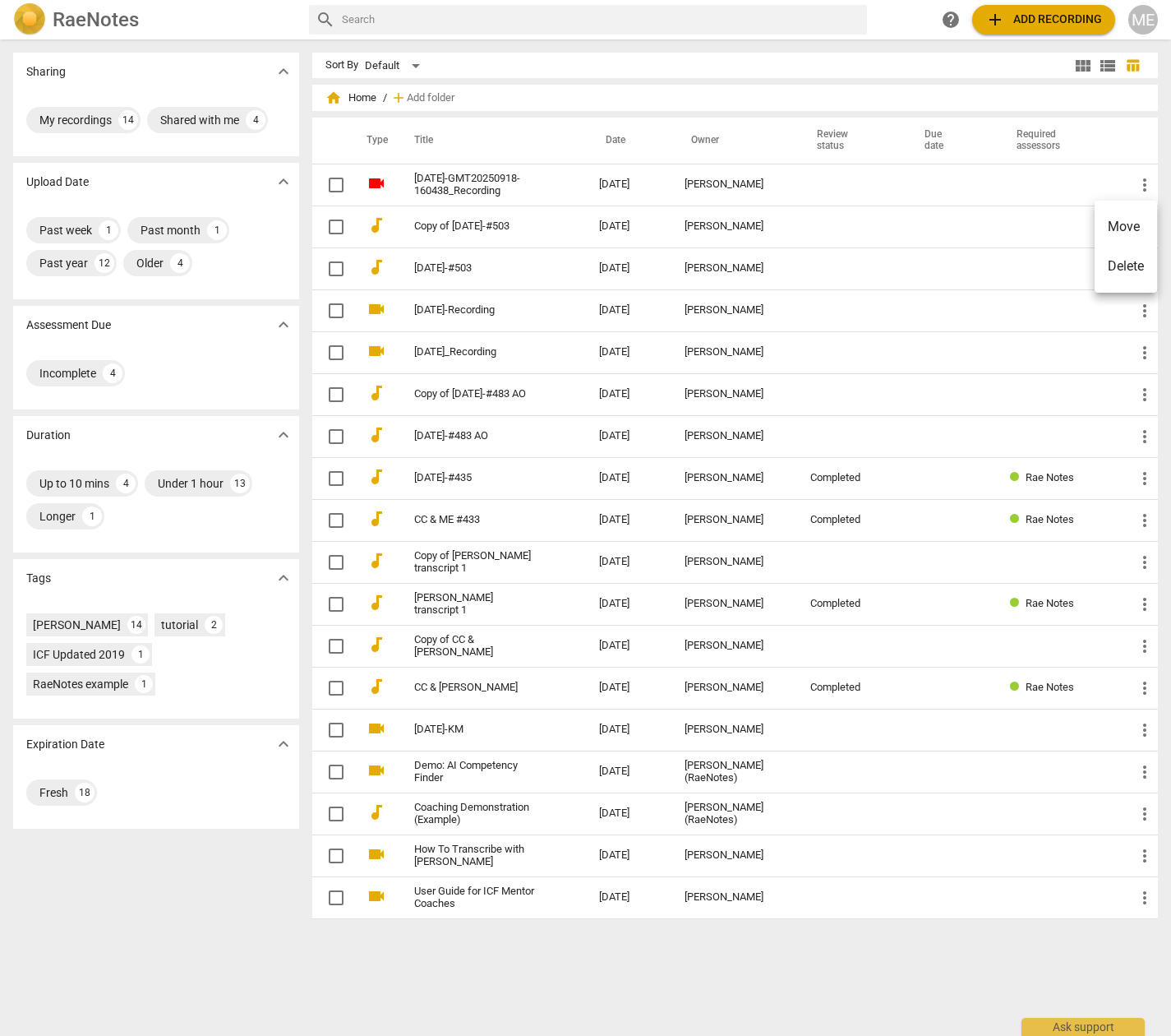
click at [1022, 248] on div at bounding box center [586, 518] width 1171 height 1036
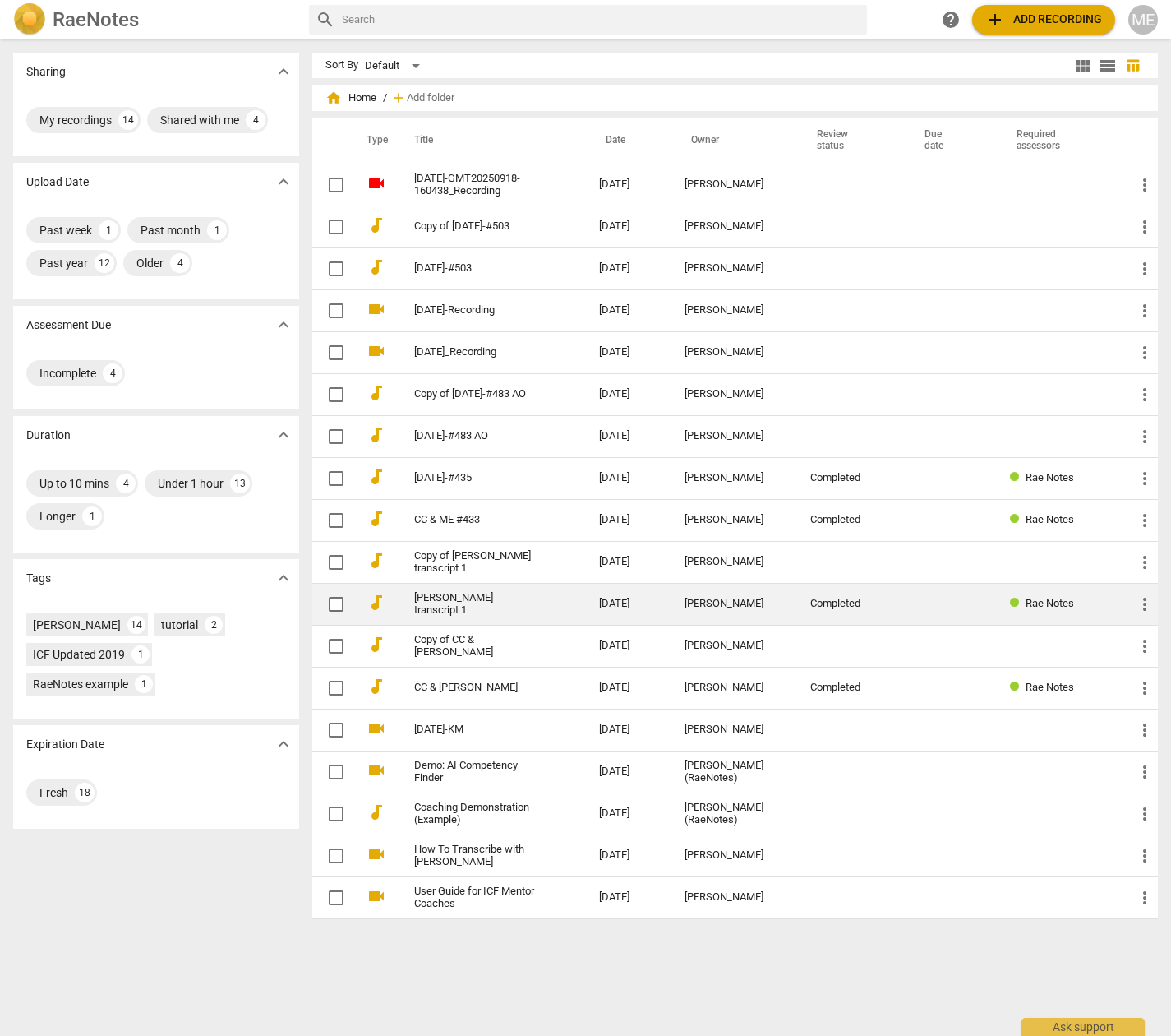
click at [515, 600] on link "Marvae Eikanas transcript 1" at bounding box center [477, 605] width 126 height 25
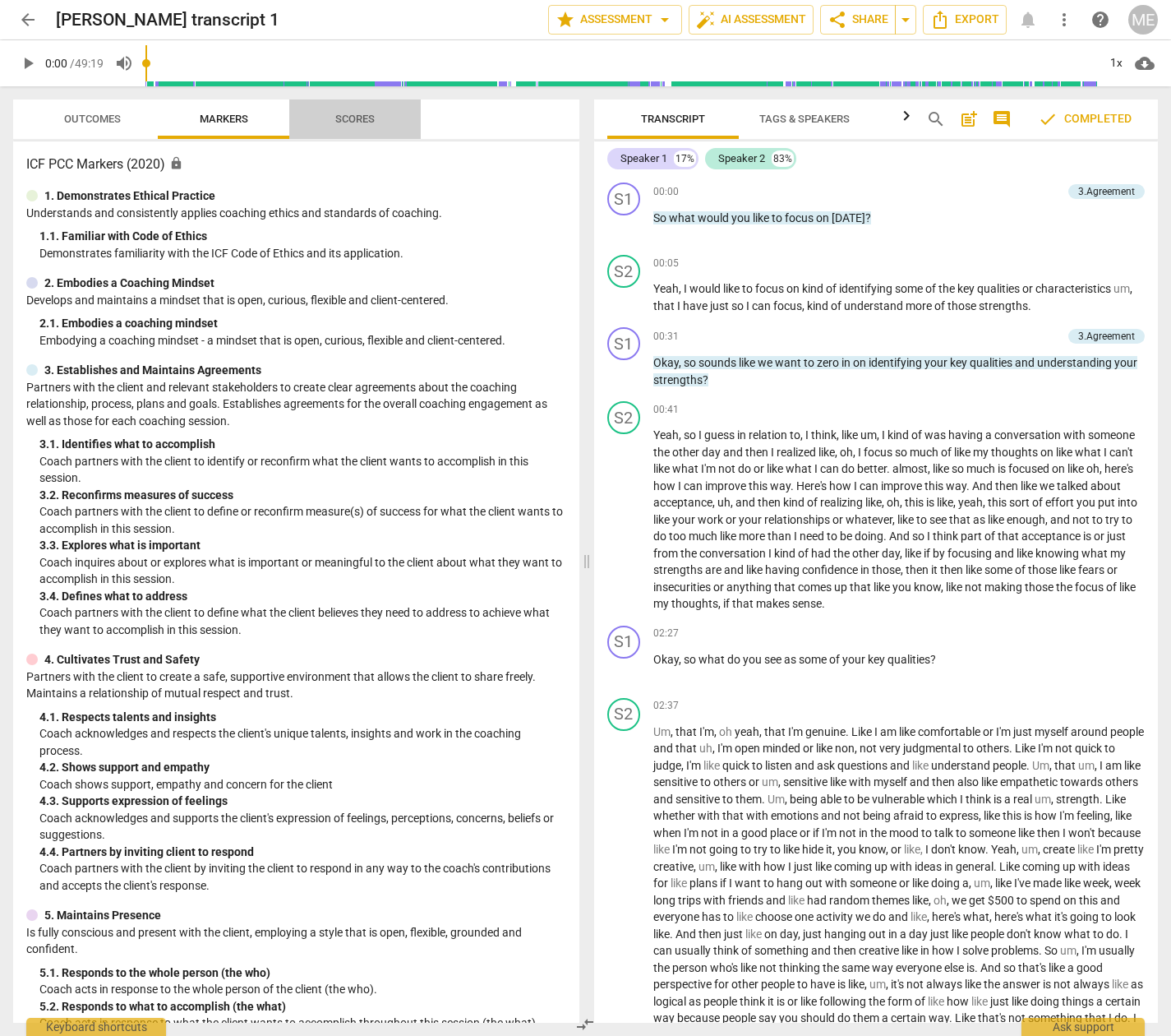
click at [359, 118] on span "Scores" at bounding box center [355, 118] width 40 height 12
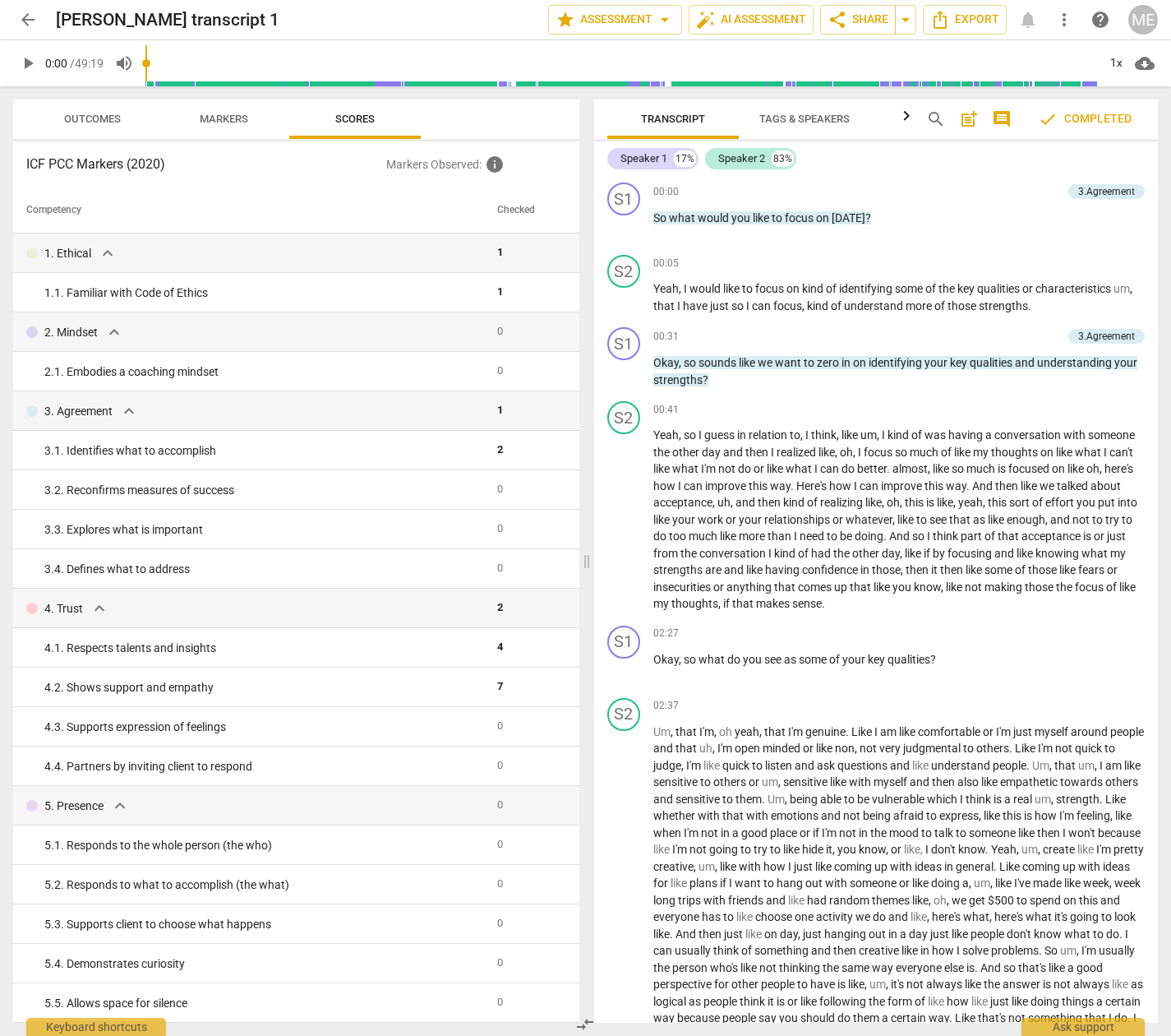
click at [29, 14] on span "arrow_back" at bounding box center [28, 20] width 20 height 20
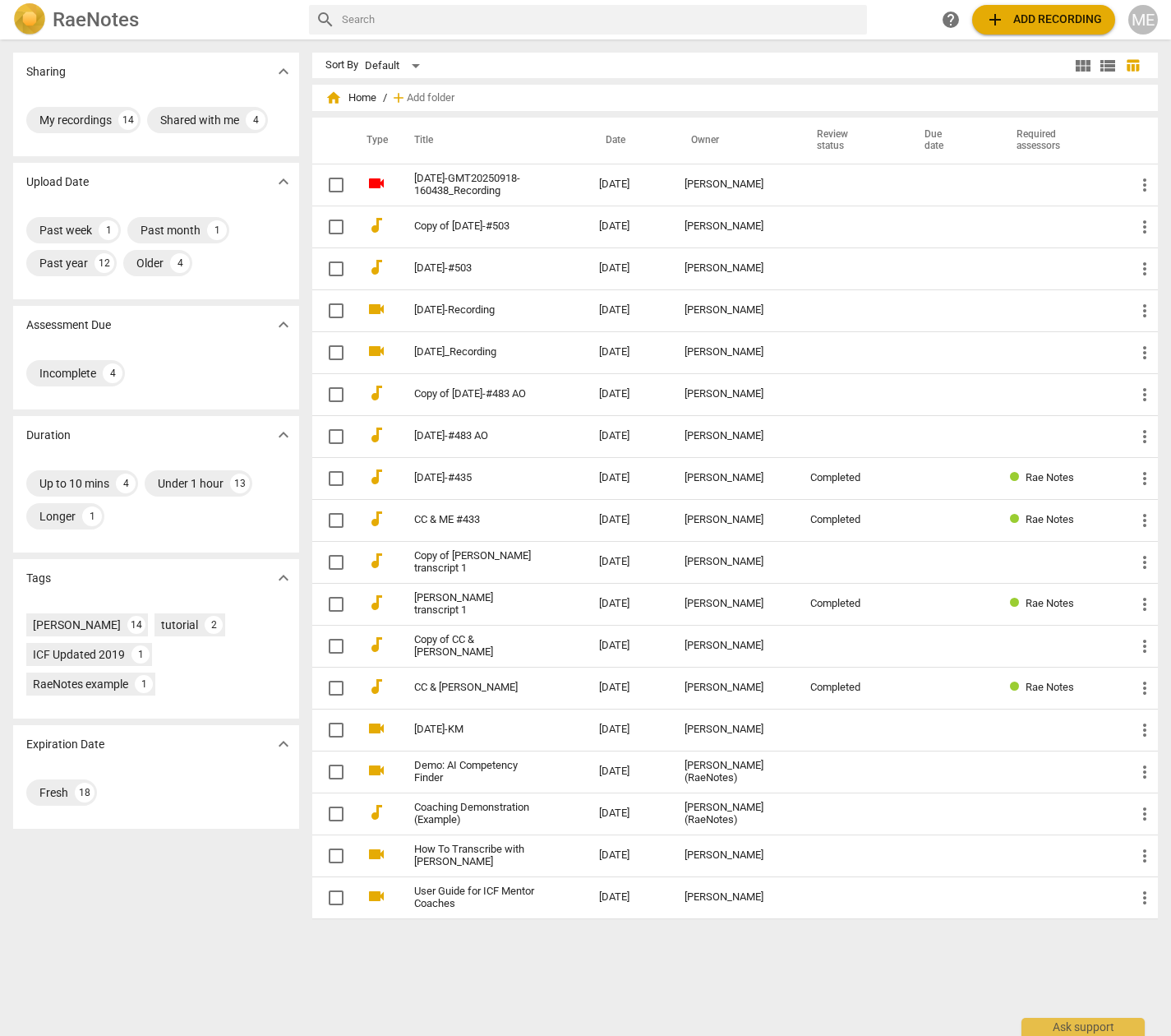
click at [1050, 17] on span "add Add recording" at bounding box center [1043, 20] width 117 height 20
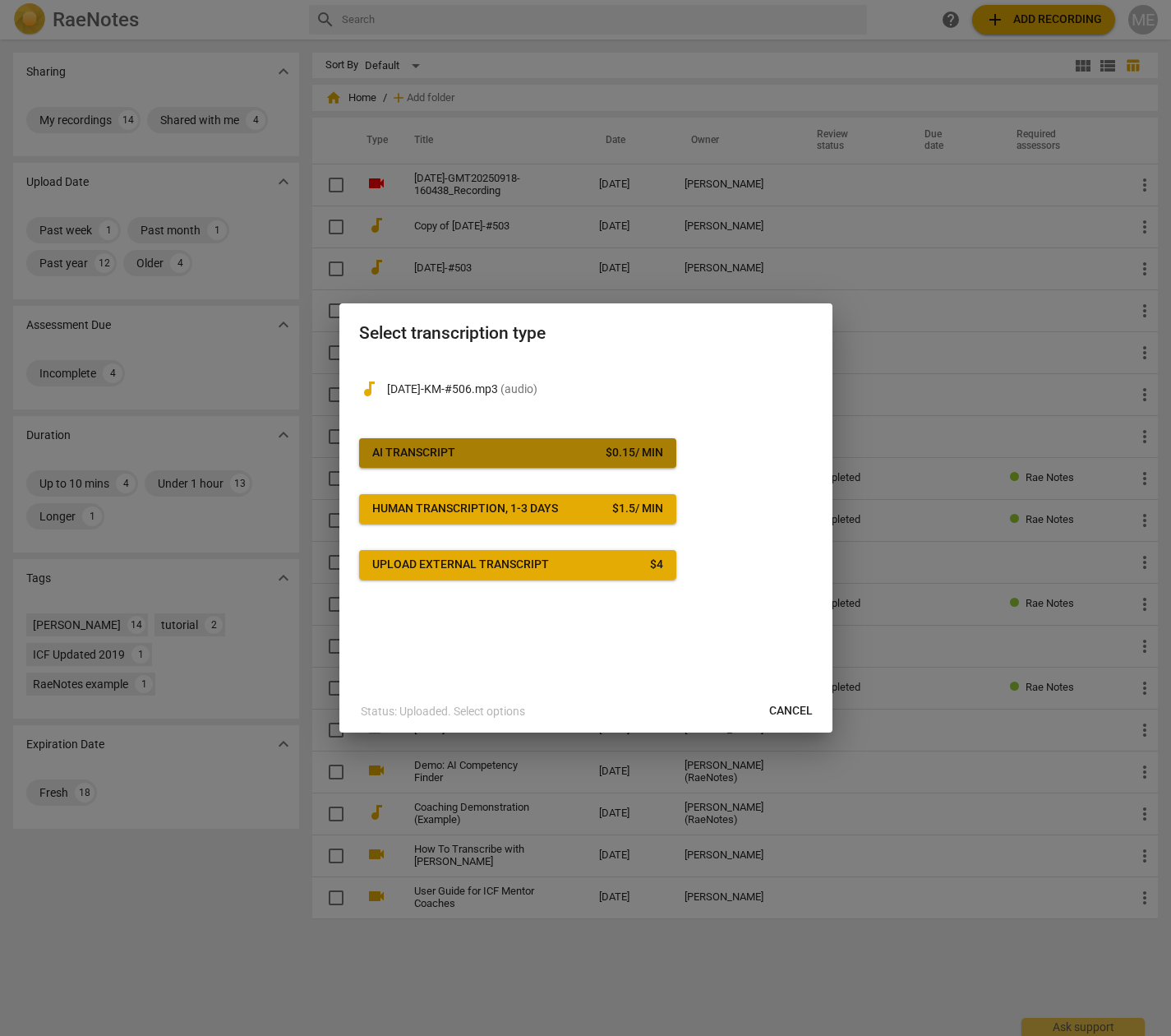
click at [494, 445] on button "AI Transcript $ 0.15 / min" at bounding box center [518, 453] width 317 height 30
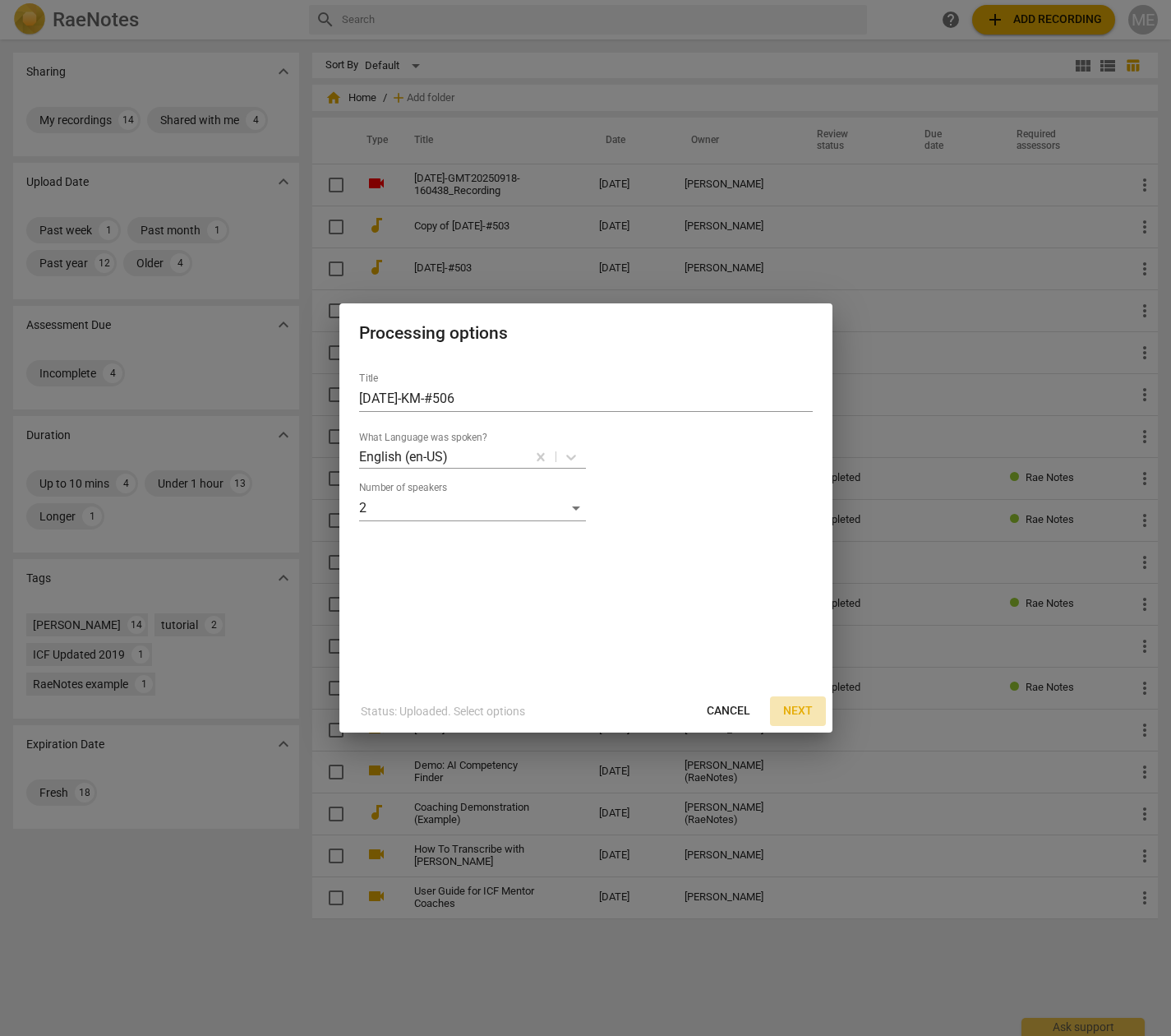
drag, startPoint x: 803, startPoint y: 711, endPoint x: 864, endPoint y: 723, distance: 62.2
click at [804, 711] on span "Next" at bounding box center [798, 711] width 30 height 17
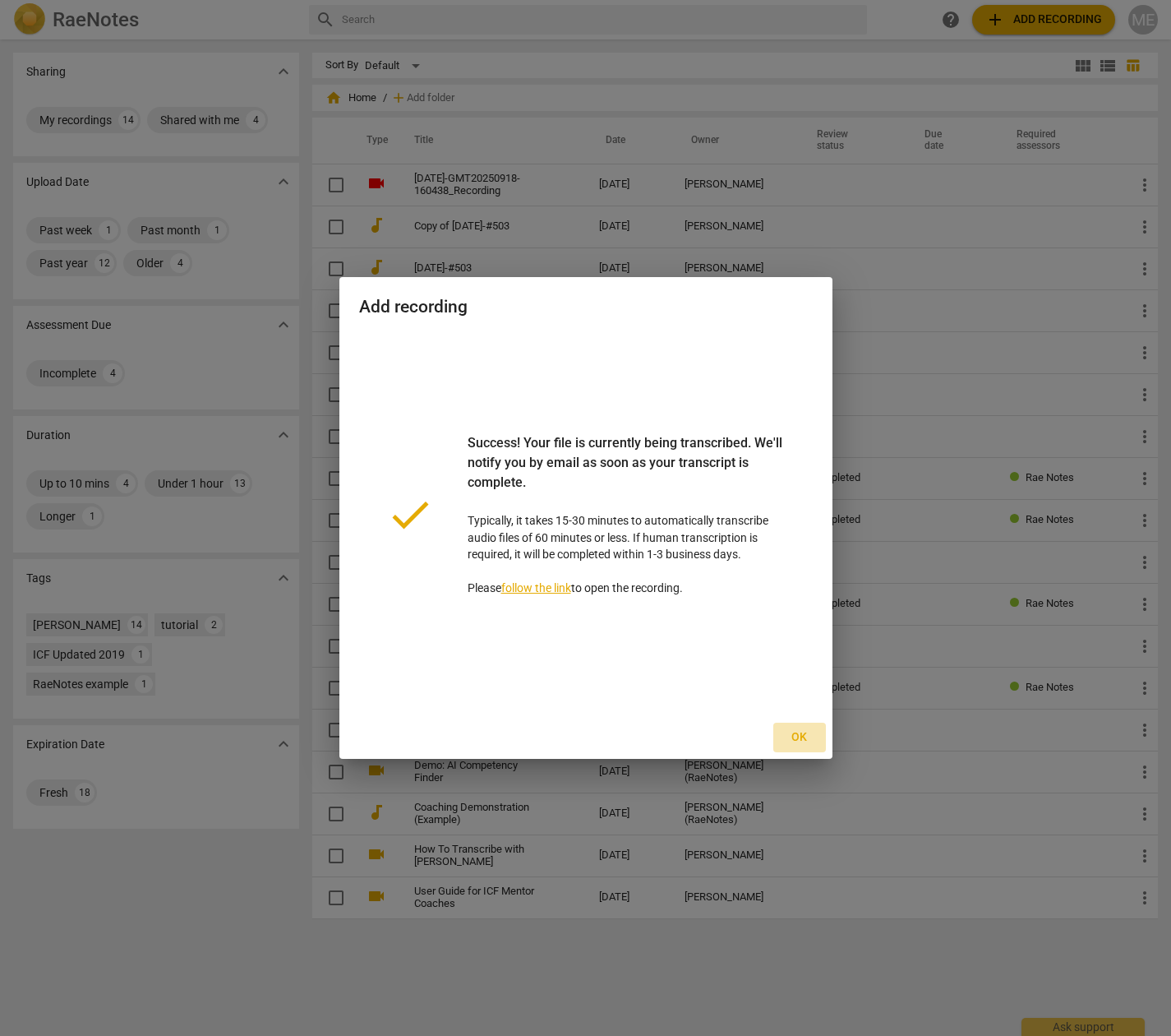
click at [806, 740] on span "Ok" at bounding box center [800, 737] width 27 height 17
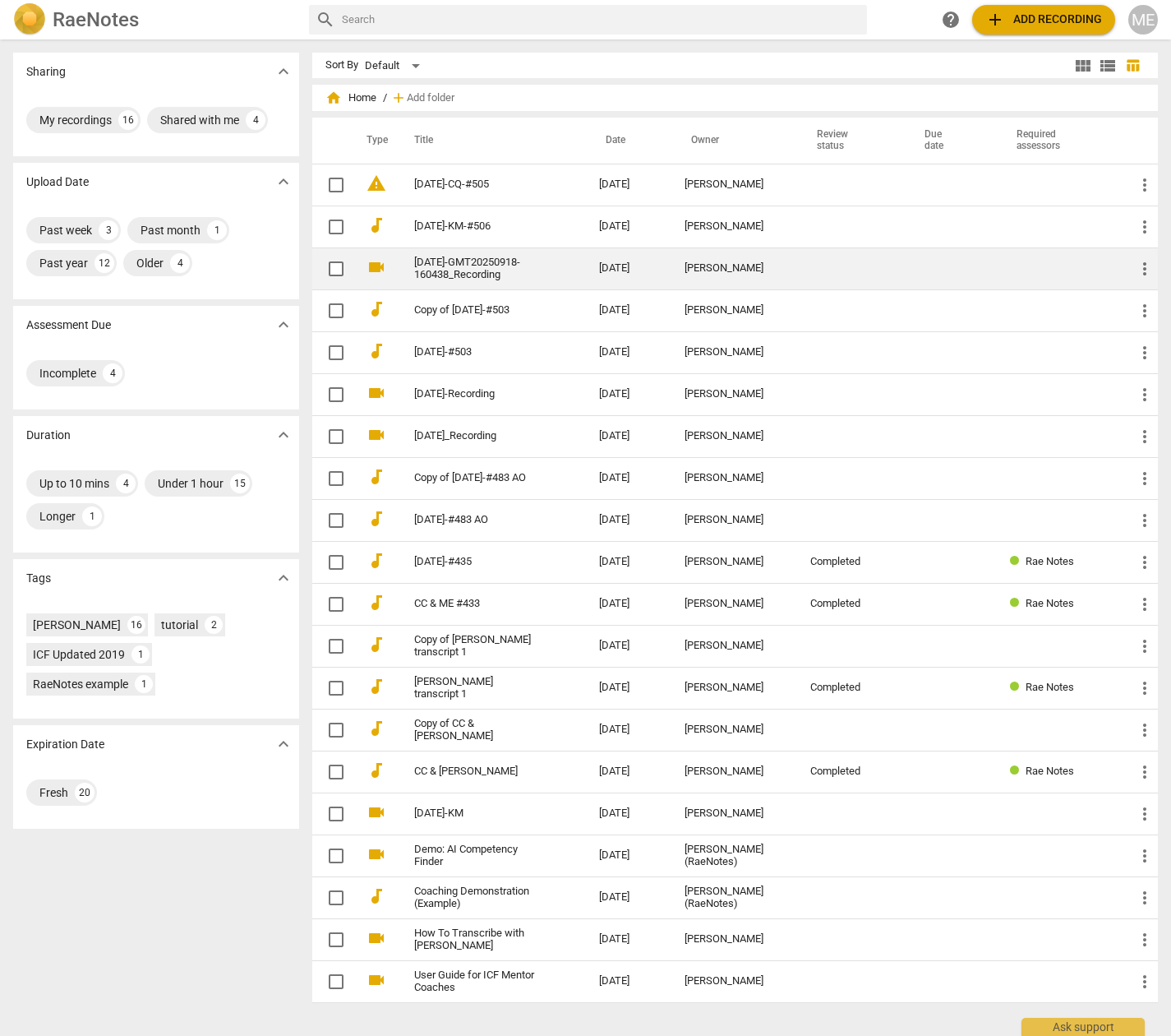
click at [330, 267] on input "checkbox" at bounding box center [336, 269] width 35 height 20
checkbox input "false"
click at [1139, 263] on span "more_vert" at bounding box center [1145, 269] width 20 height 20
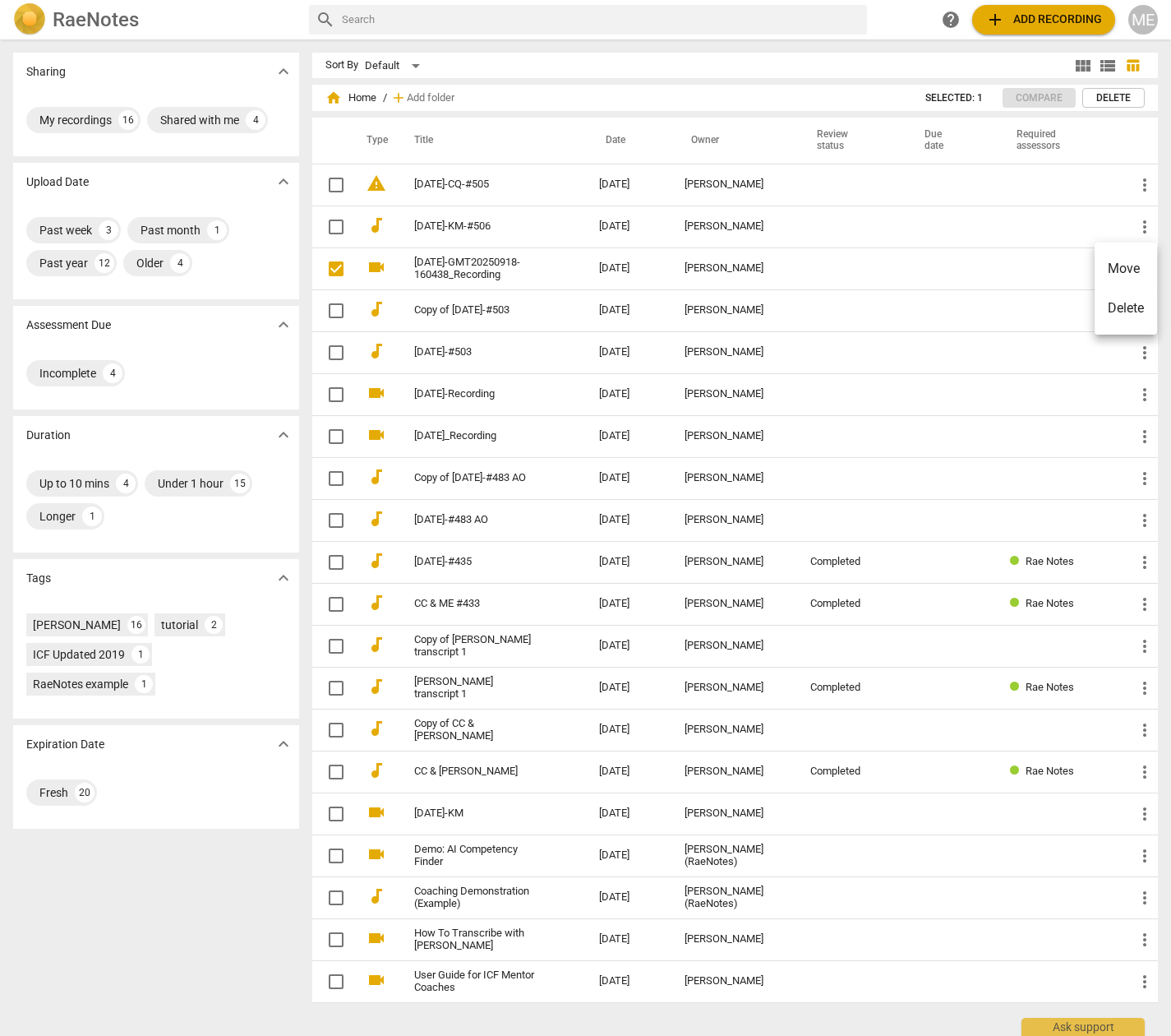
click at [502, 267] on div at bounding box center [586, 518] width 1171 height 1036
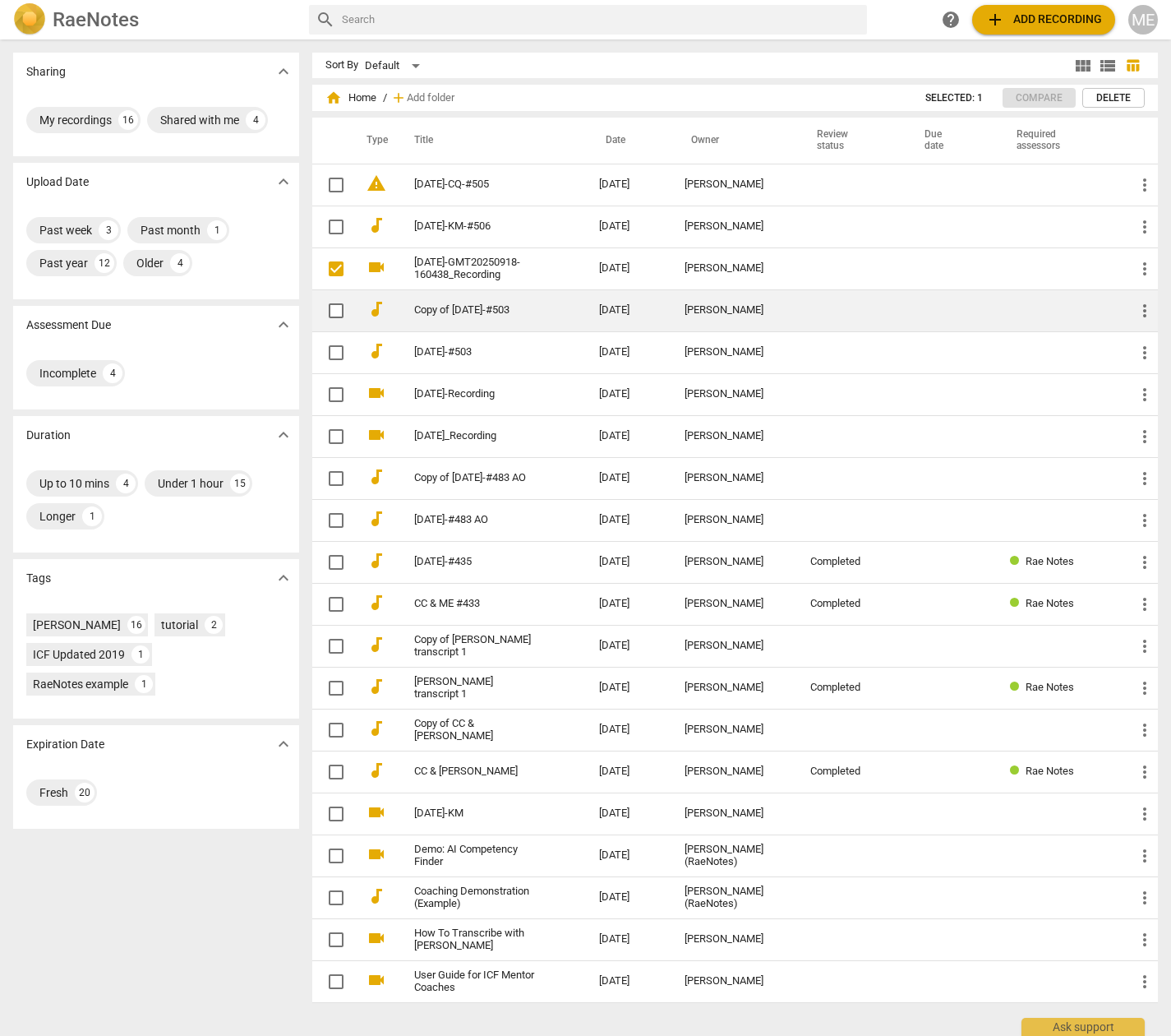
click at [878, 292] on td at bounding box center [851, 310] width 108 height 42
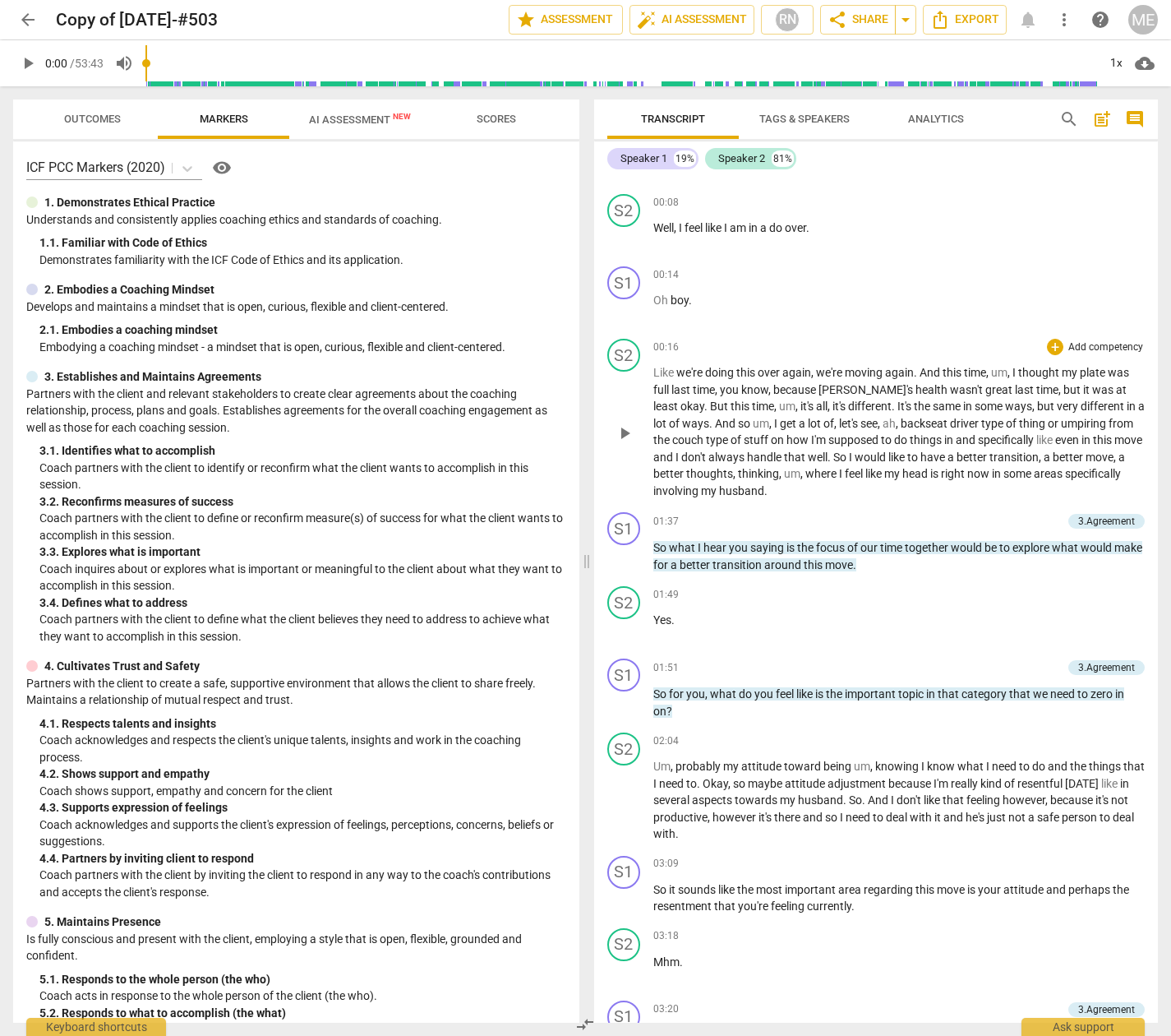
scroll to position [94, 0]
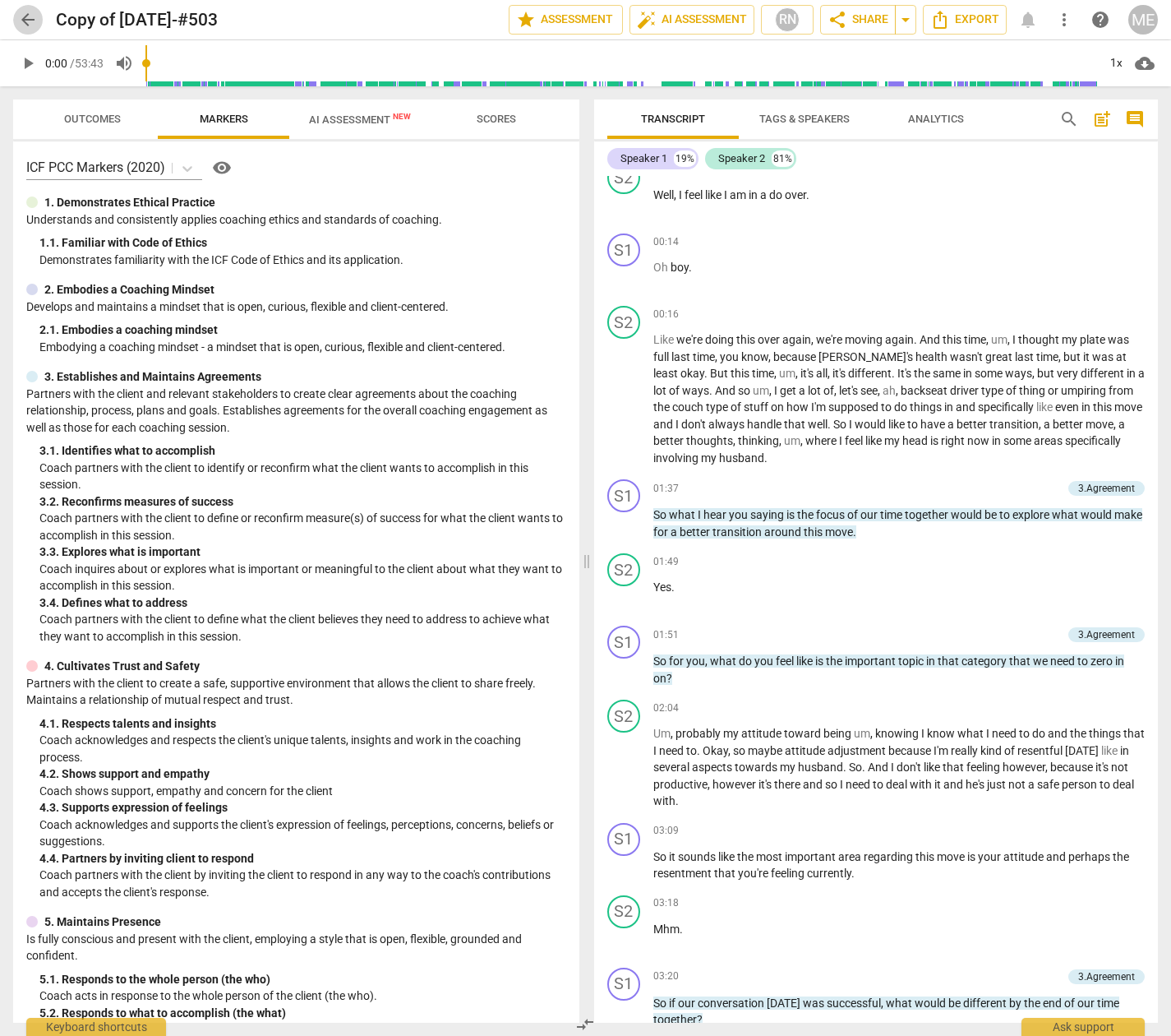
click at [27, 14] on span "arrow_back" at bounding box center [28, 20] width 20 height 20
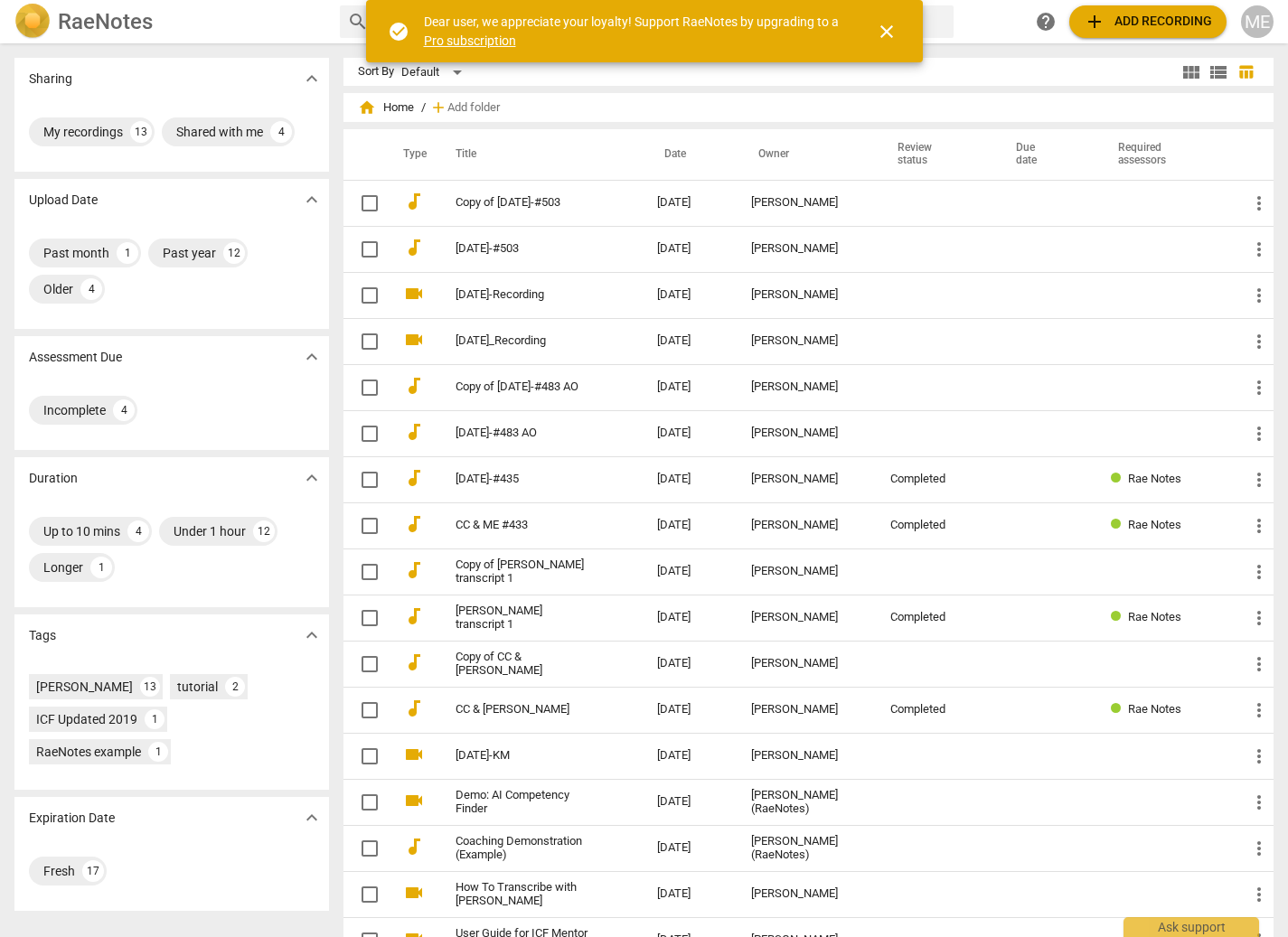
click at [1117, 28] on span "add Add recording" at bounding box center [1148, 22] width 128 height 22
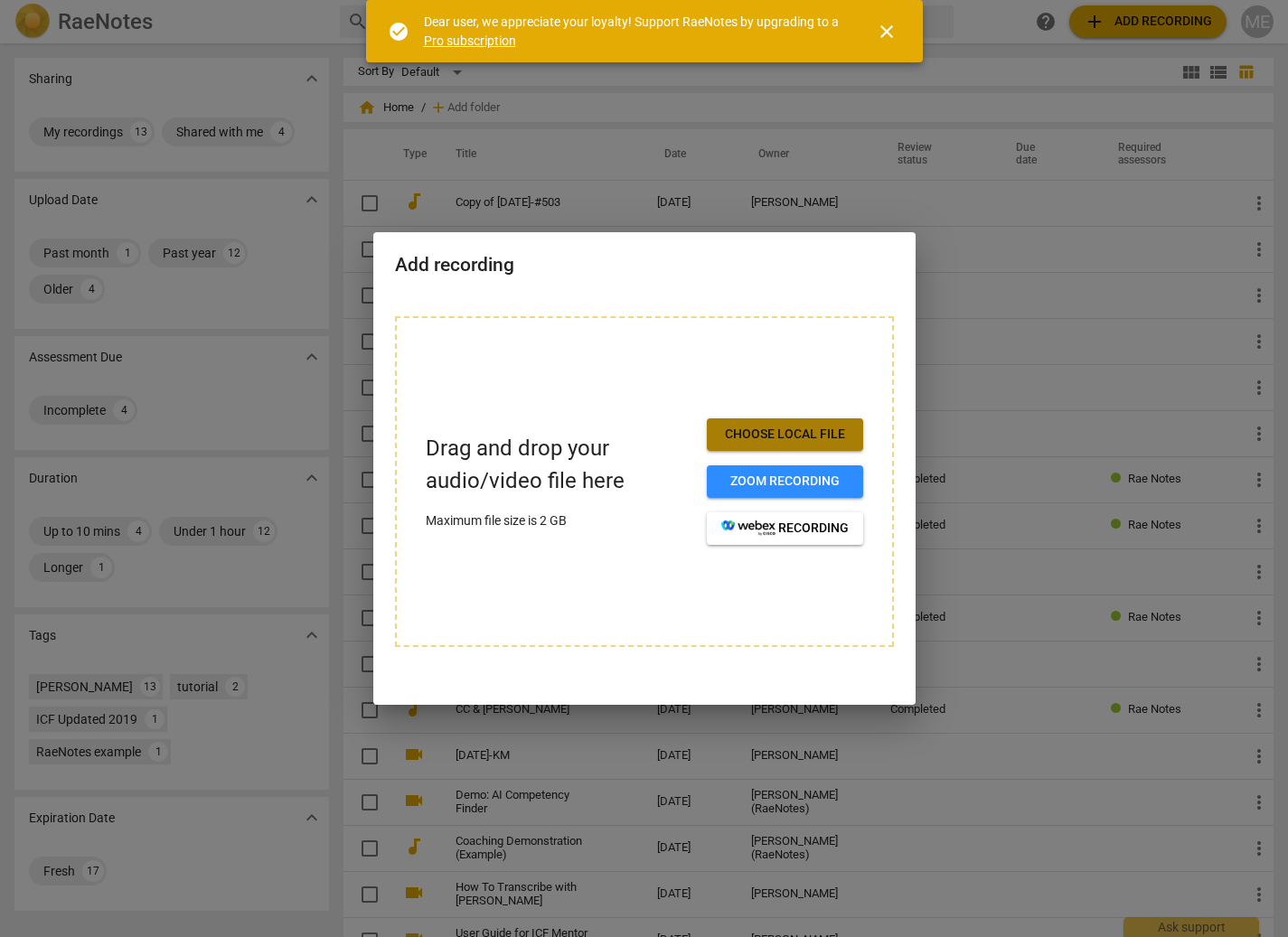
click at [806, 433] on span "Choose local file" at bounding box center [785, 435] width 128 height 18
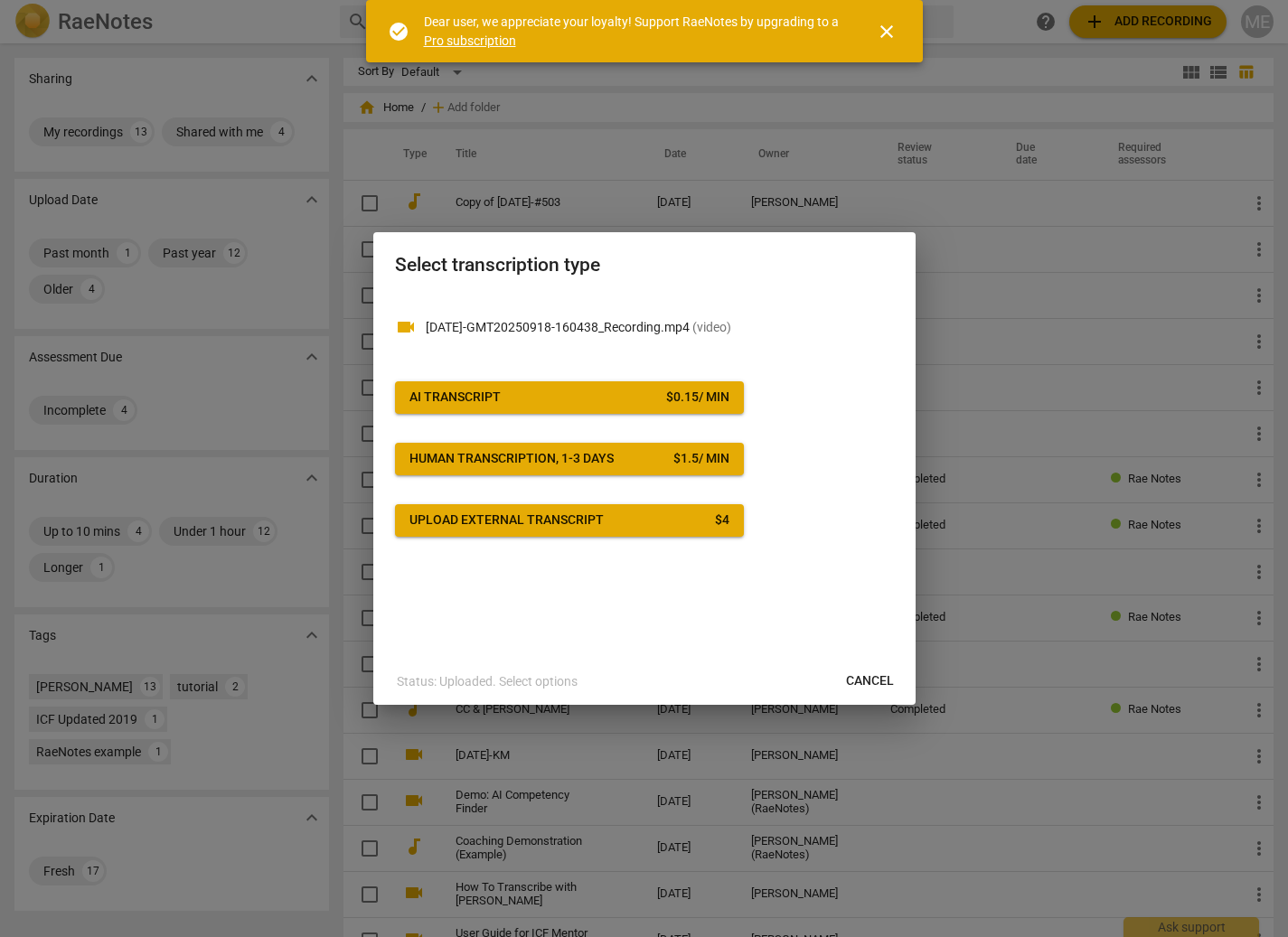
click at [666, 275] on h2 "Select transcription type" at bounding box center [645, 265] width 499 height 23
drag, startPoint x: 749, startPoint y: 266, endPoint x: 649, endPoint y: 243, distance: 102.6
click at [649, 243] on div "Select transcription type" at bounding box center [645, 263] width 543 height 62
click at [884, 33] on span "close" at bounding box center [887, 32] width 22 height 22
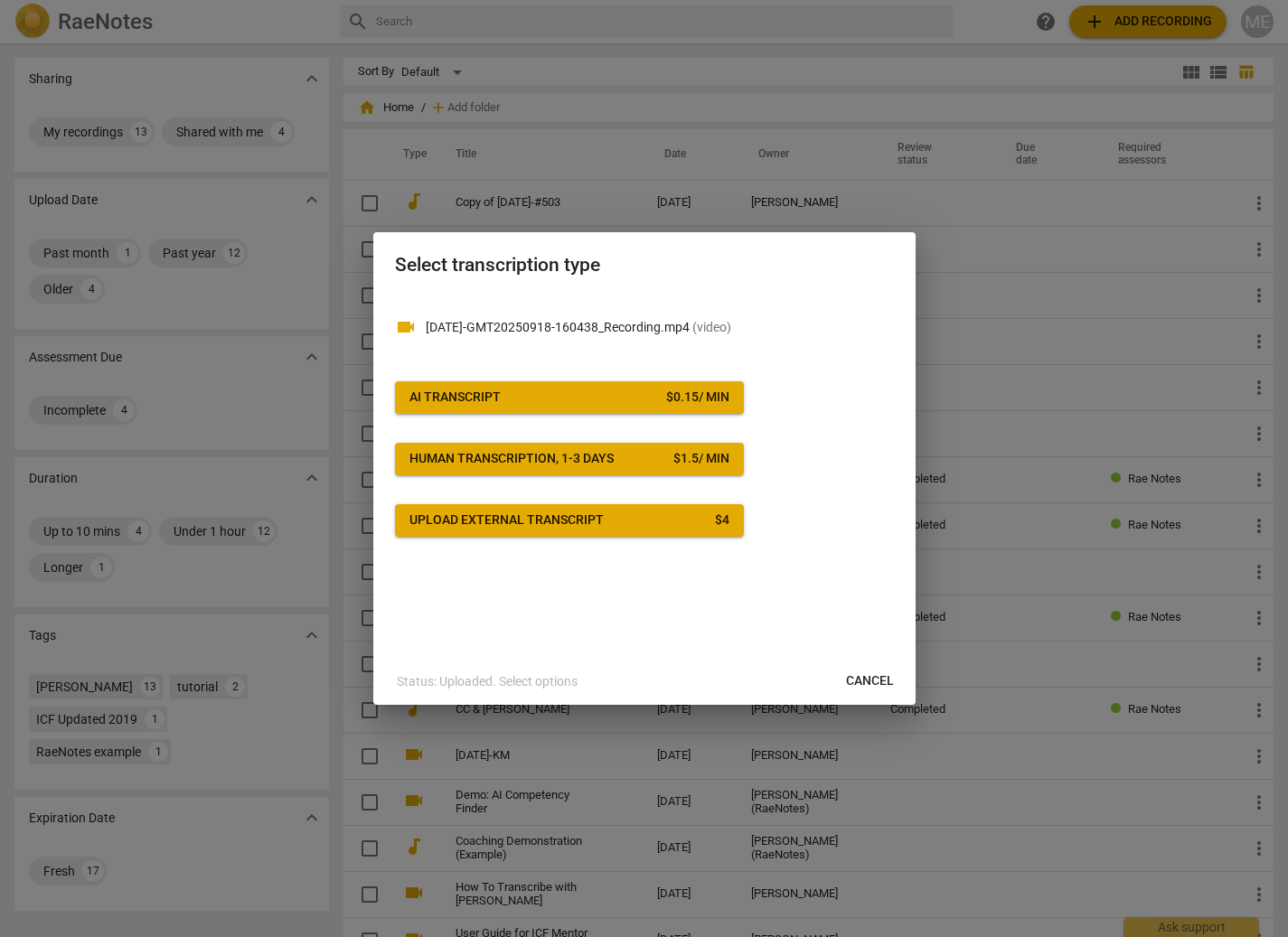
click at [692, 256] on h2 "Select transcription type" at bounding box center [645, 265] width 499 height 23
click at [877, 677] on span "Cancel" at bounding box center [870, 682] width 48 height 18
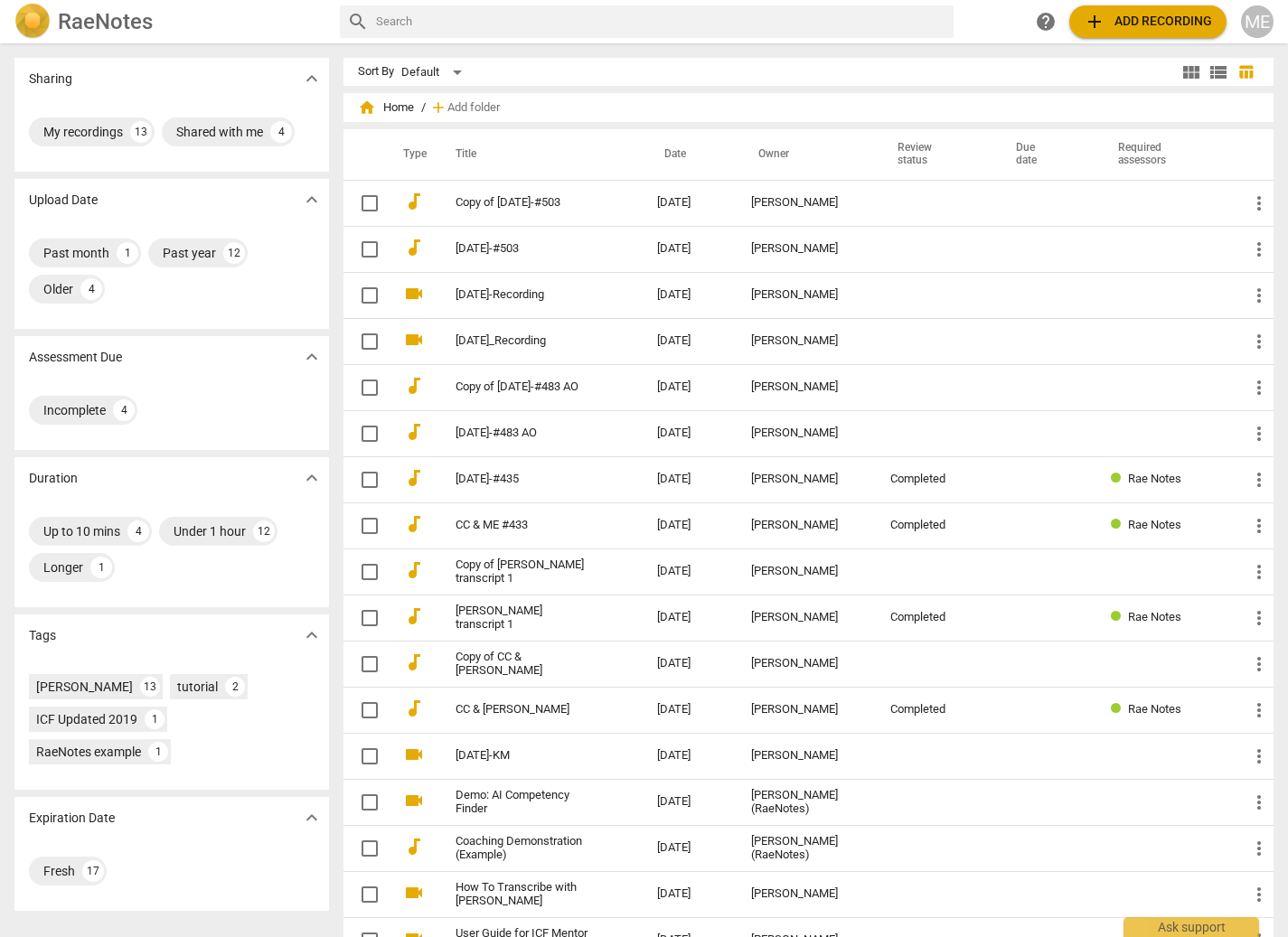
click at [1139, 18] on span "add Add recording" at bounding box center [1148, 22] width 128 height 22
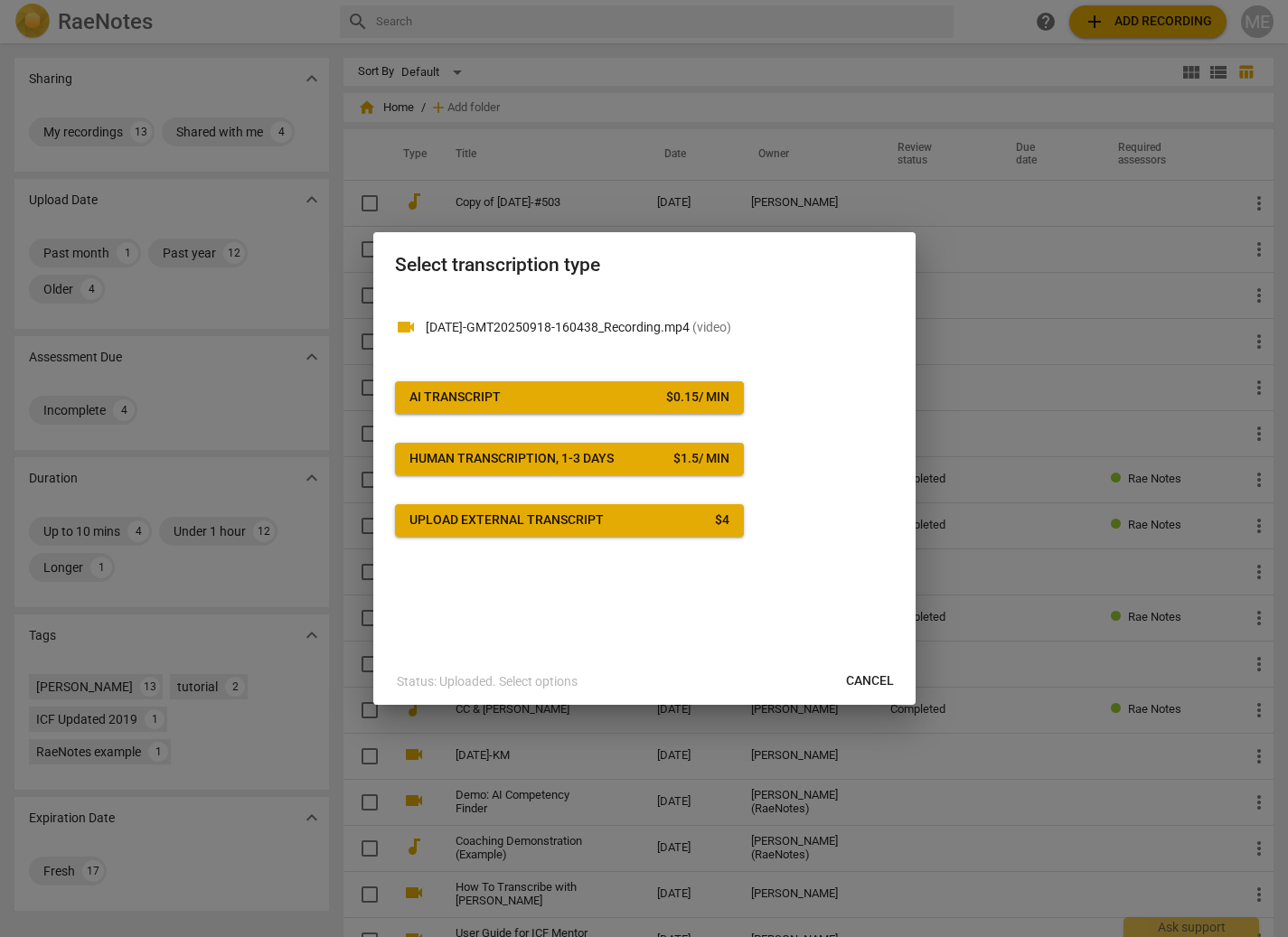
click at [575, 396] on span "AI Transcript $ 0.15 / min" at bounding box center [569, 398] width 320 height 18
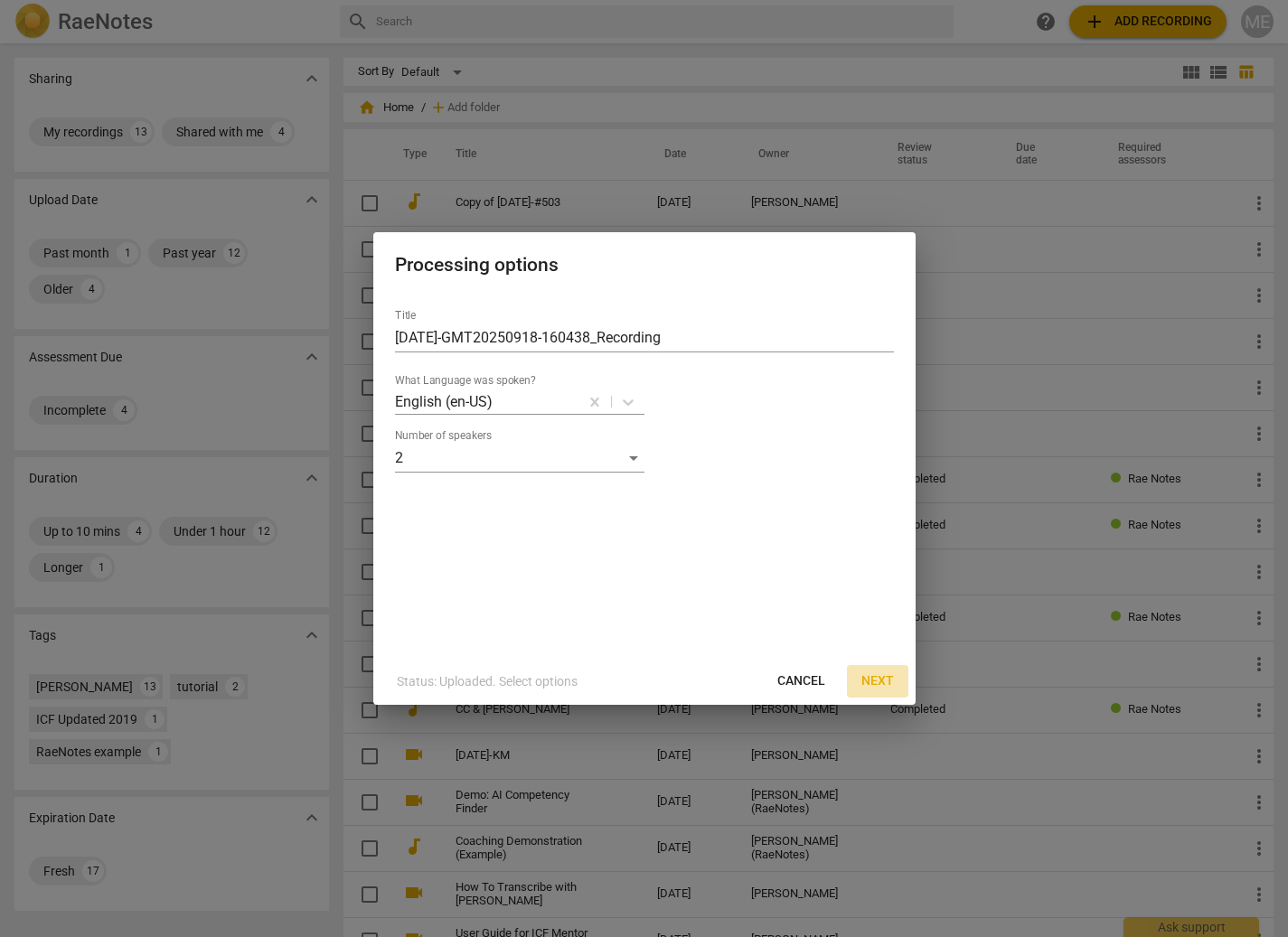
click at [876, 682] on span "Next" at bounding box center [878, 682] width 33 height 18
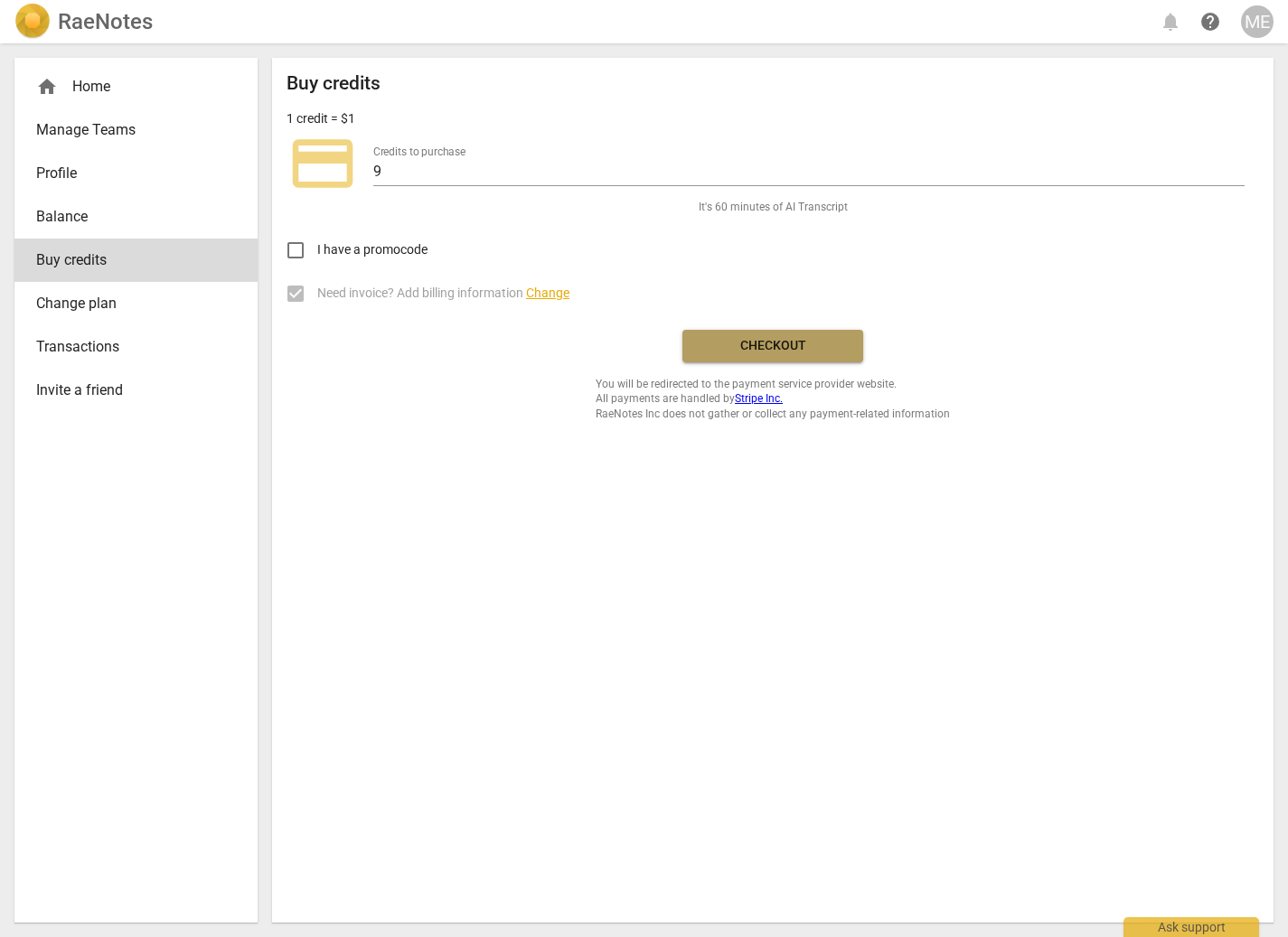
drag, startPoint x: 774, startPoint y: 343, endPoint x: 966, endPoint y: 435, distance: 212.9
click at [774, 344] on span "Checkout" at bounding box center [772, 346] width 152 height 18
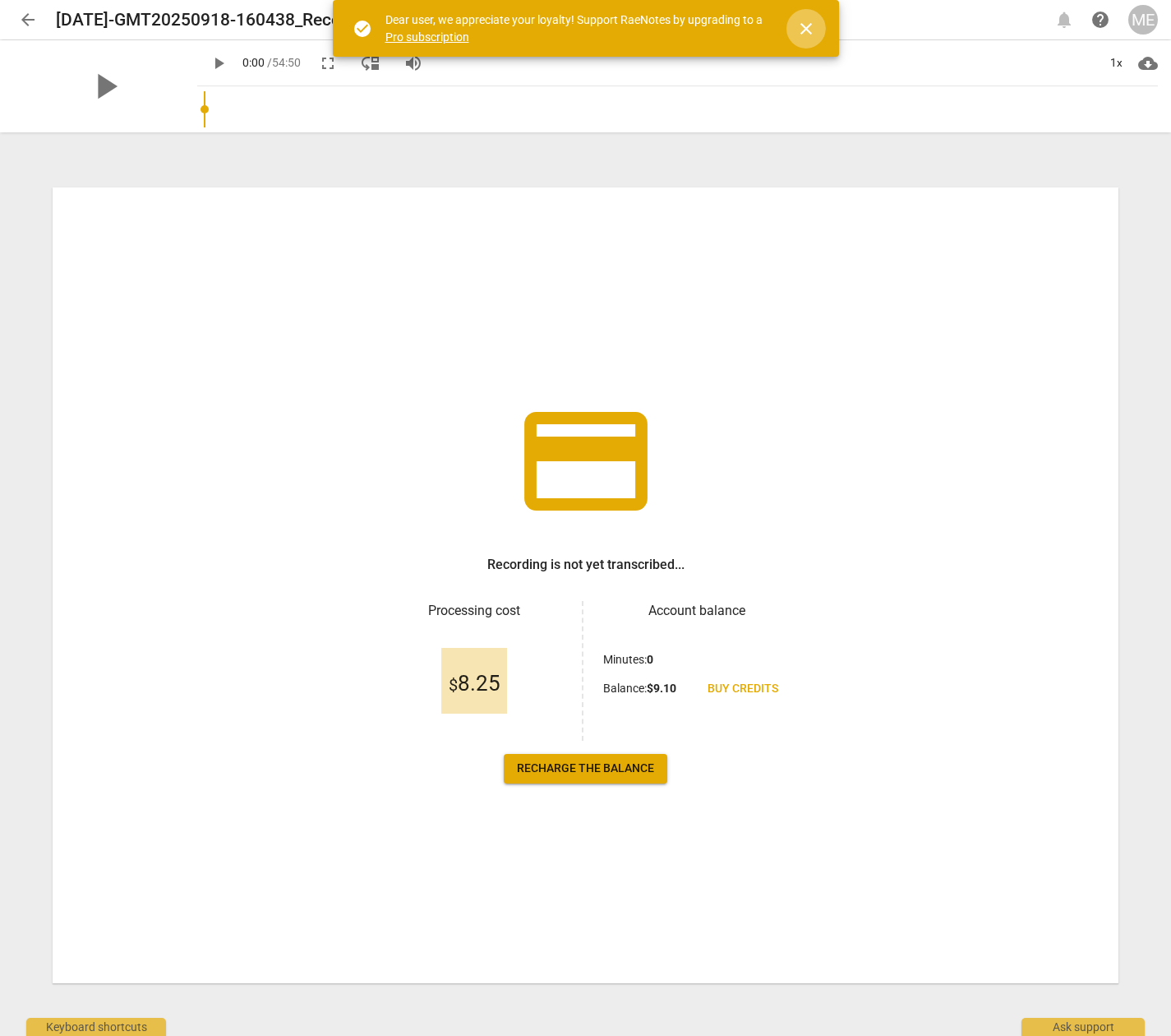
drag, startPoint x: 809, startPoint y: 27, endPoint x: 805, endPoint y: 55, distance: 28.3
click at [812, 28] on span "close" at bounding box center [807, 29] width 20 height 20
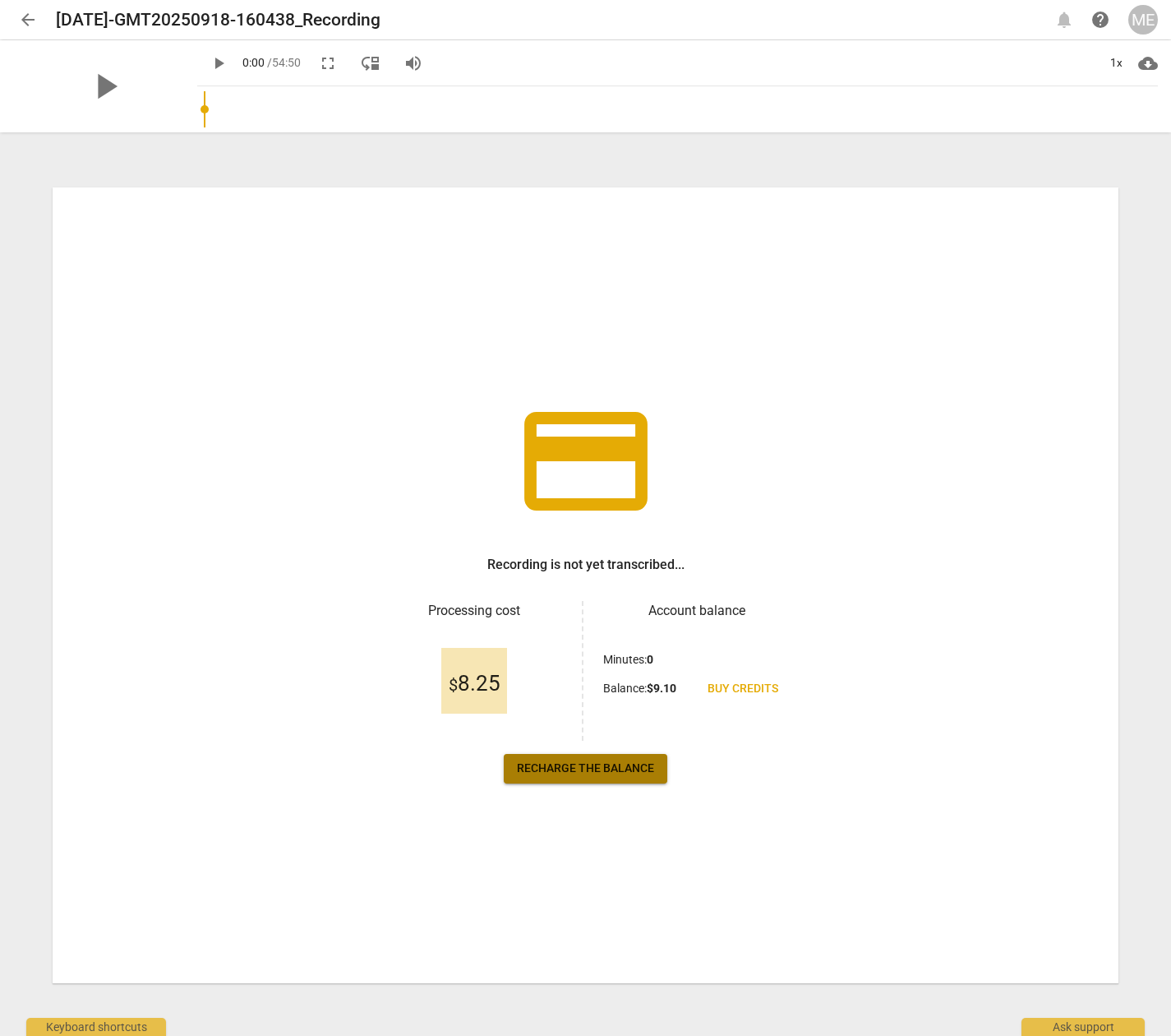
click at [584, 769] on span "Recharge the balance" at bounding box center [586, 769] width 137 height 17
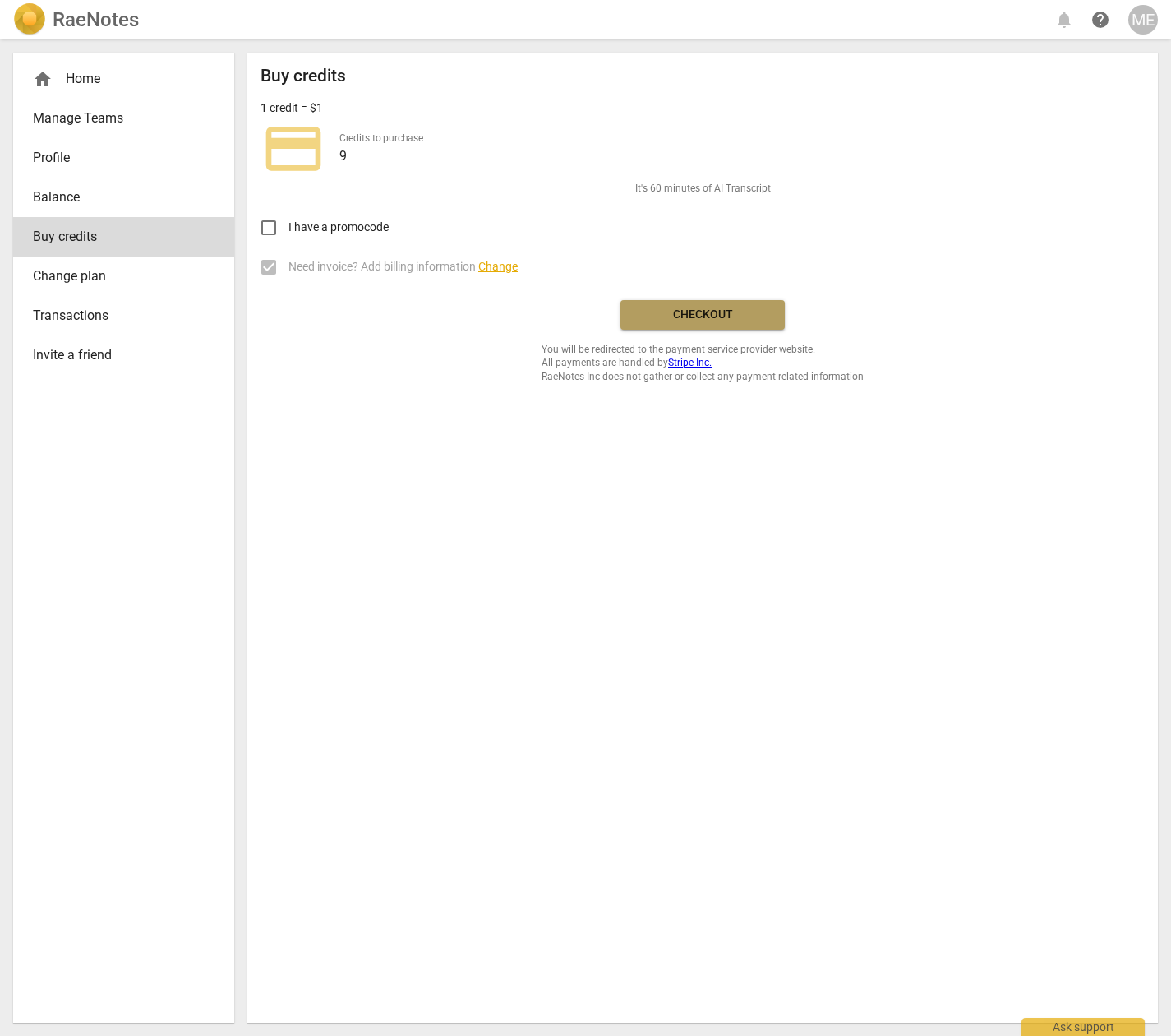
click at [720, 313] on span "Checkout" at bounding box center [702, 315] width 138 height 17
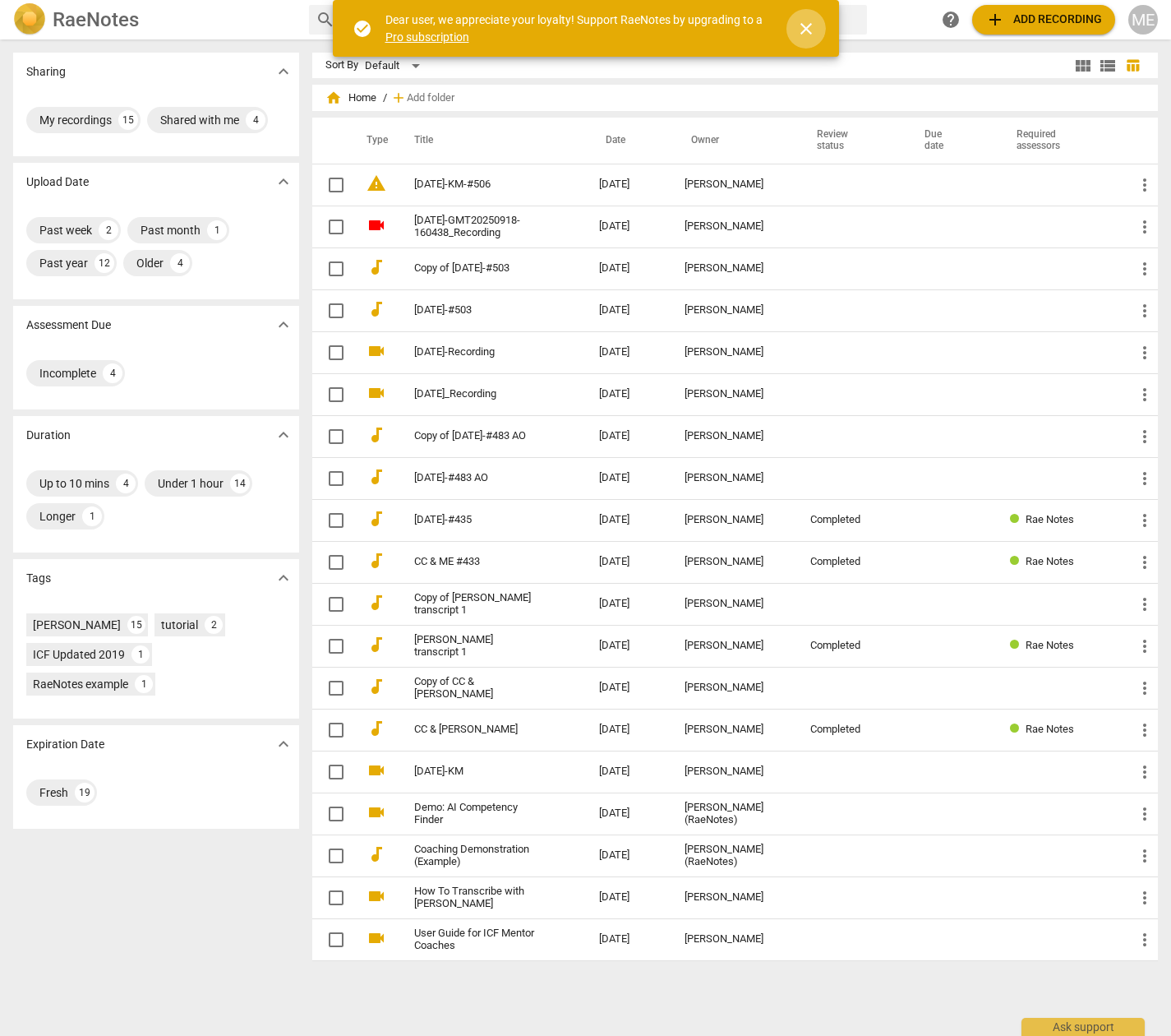
click at [811, 32] on span "close" at bounding box center [807, 29] width 20 height 20
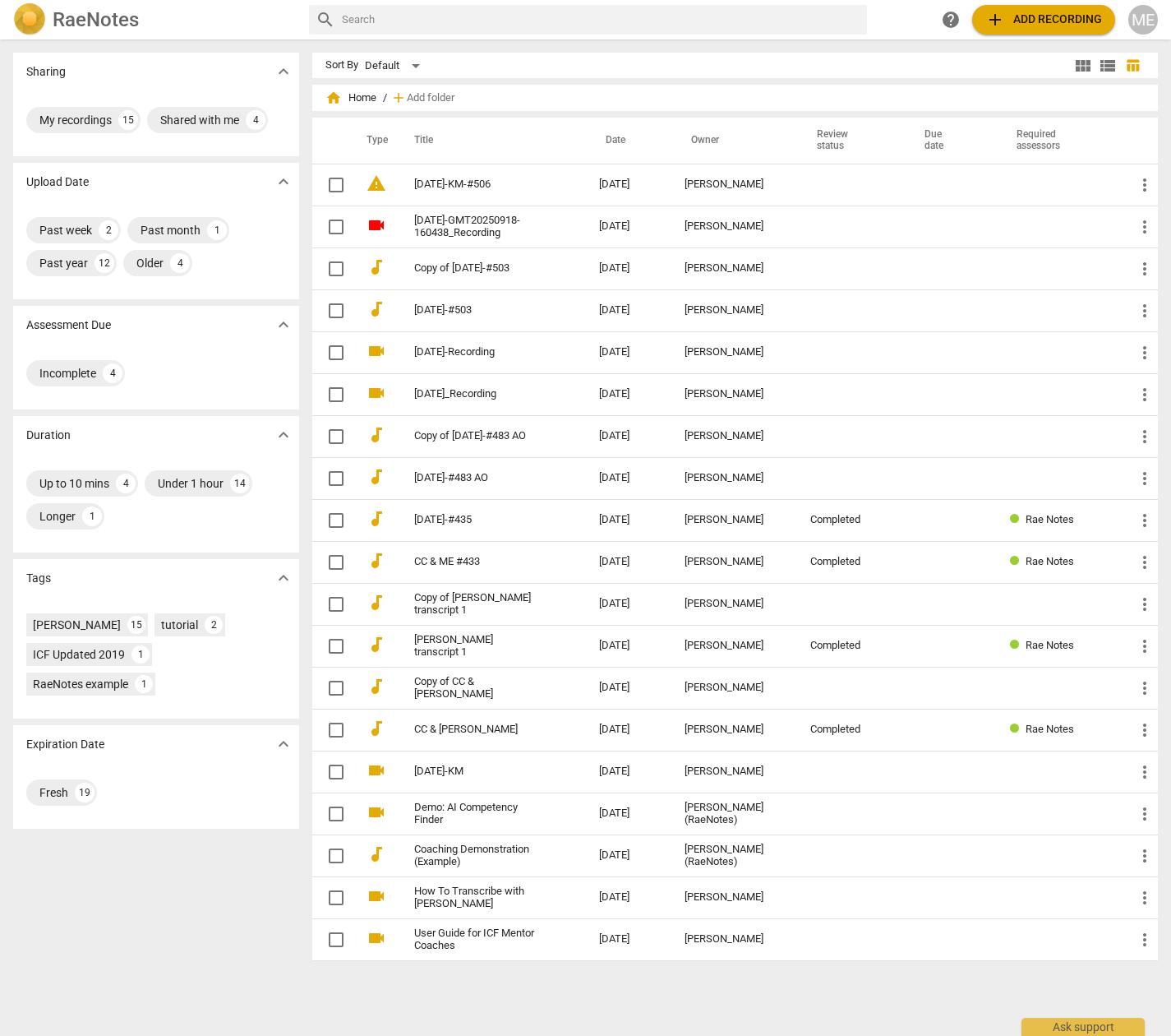
click at [1024, 20] on span "add Add recording" at bounding box center [1043, 20] width 117 height 20
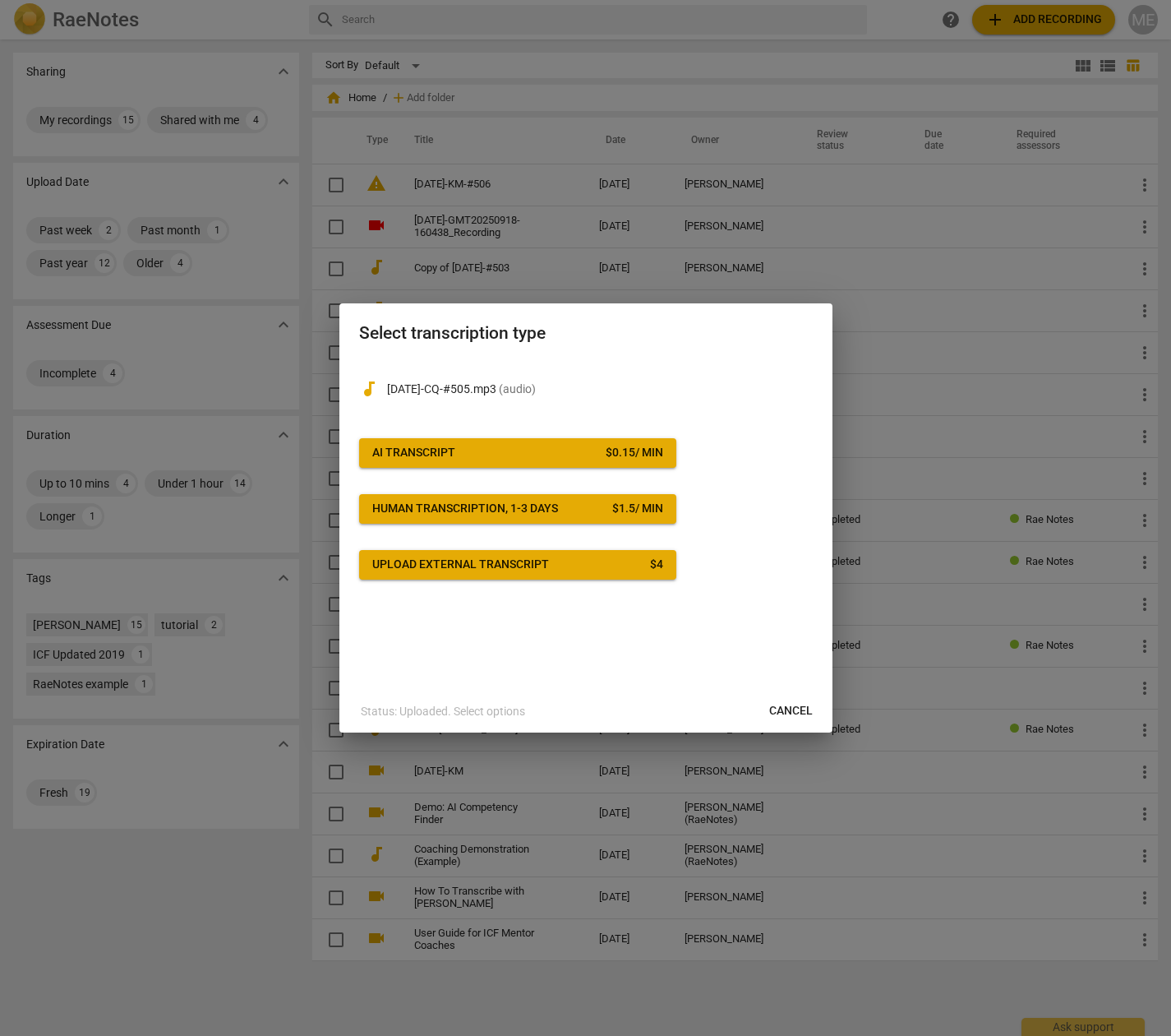
click at [530, 446] on span "AI Transcript $ 0.15 / min" at bounding box center [518, 453] width 291 height 17
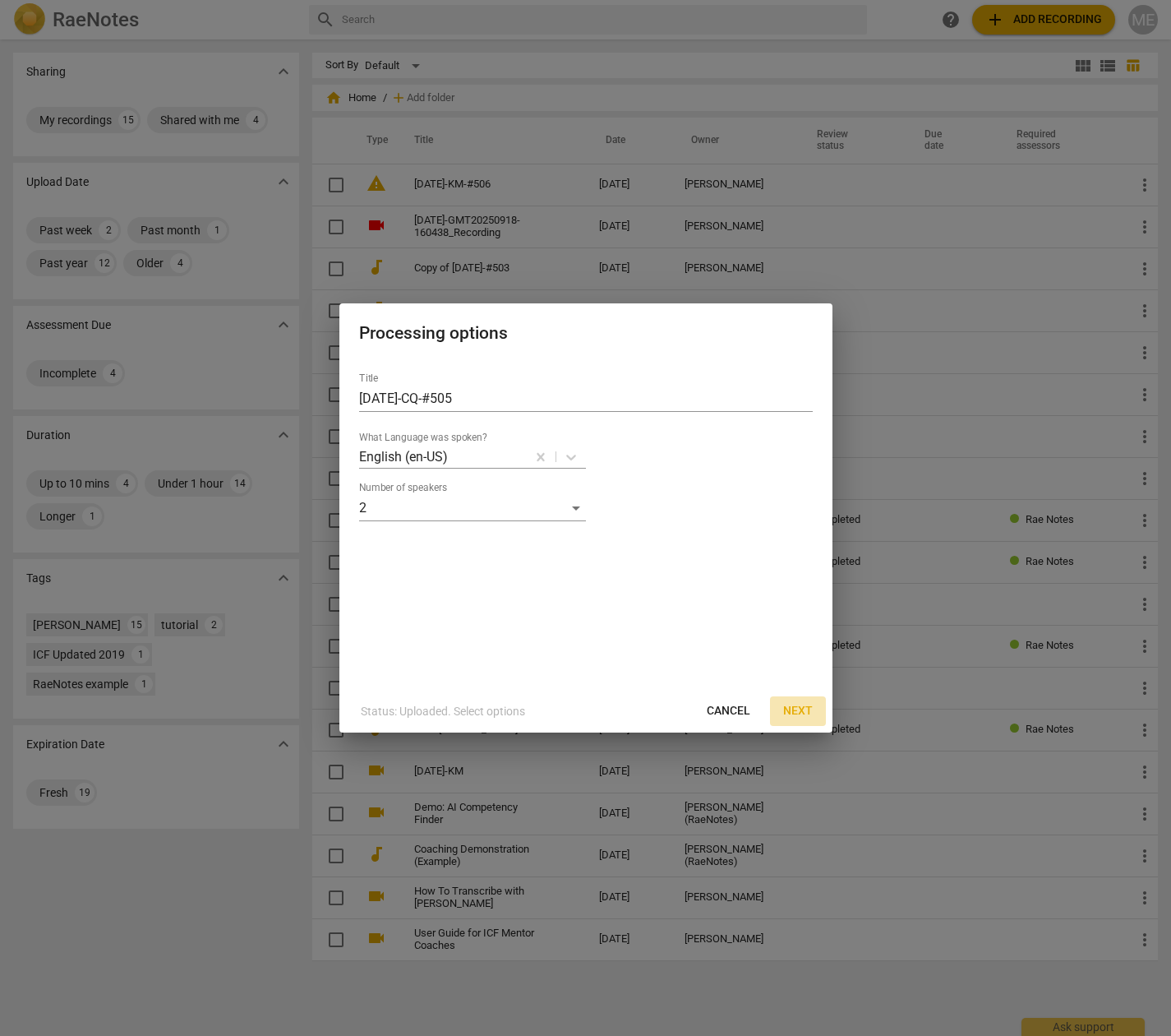
drag, startPoint x: 795, startPoint y: 708, endPoint x: 837, endPoint y: 722, distance: 44.3
click at [797, 709] on span "Next" at bounding box center [798, 711] width 30 height 17
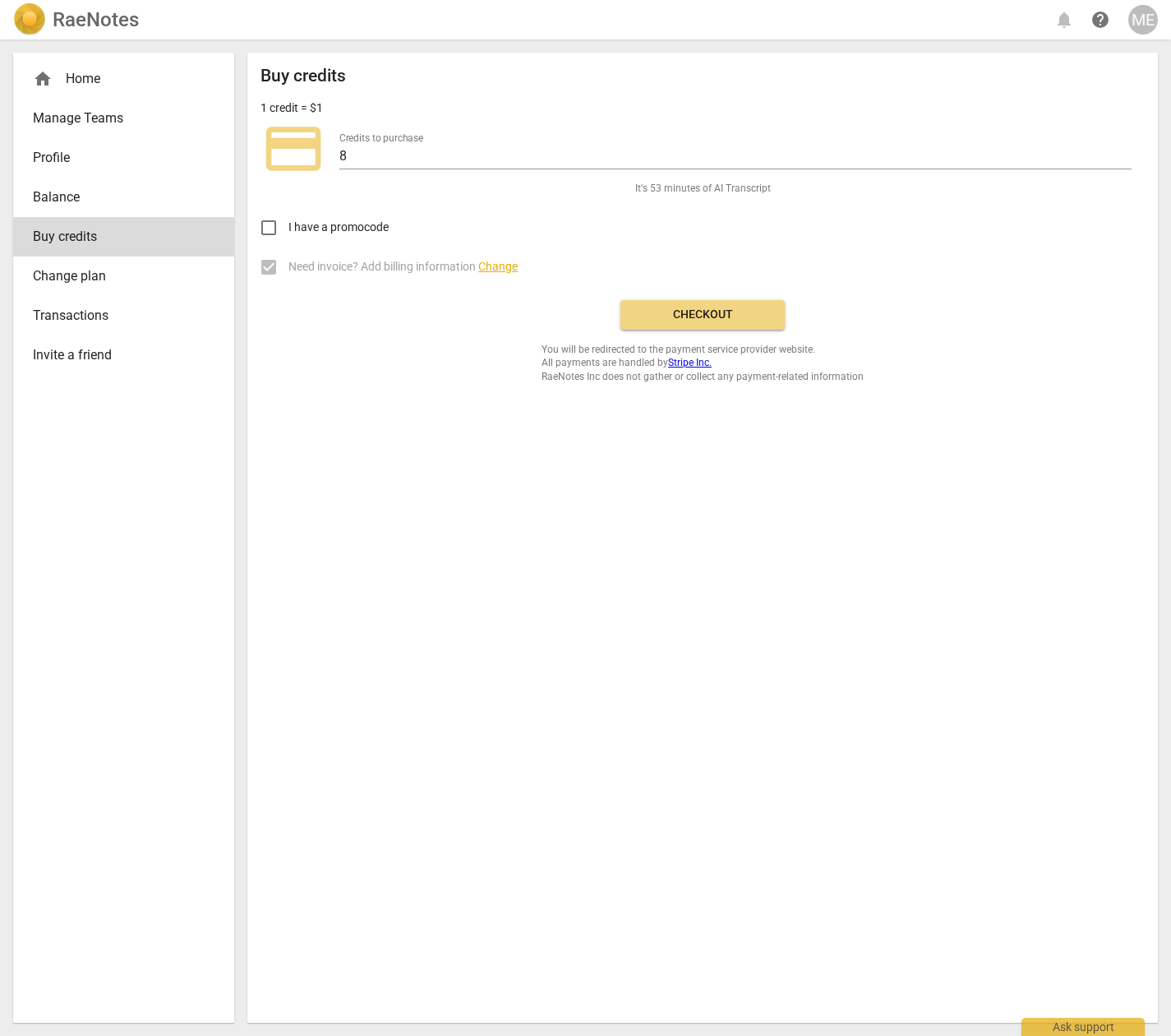
click at [705, 316] on span "Checkout" at bounding box center [702, 315] width 138 height 17
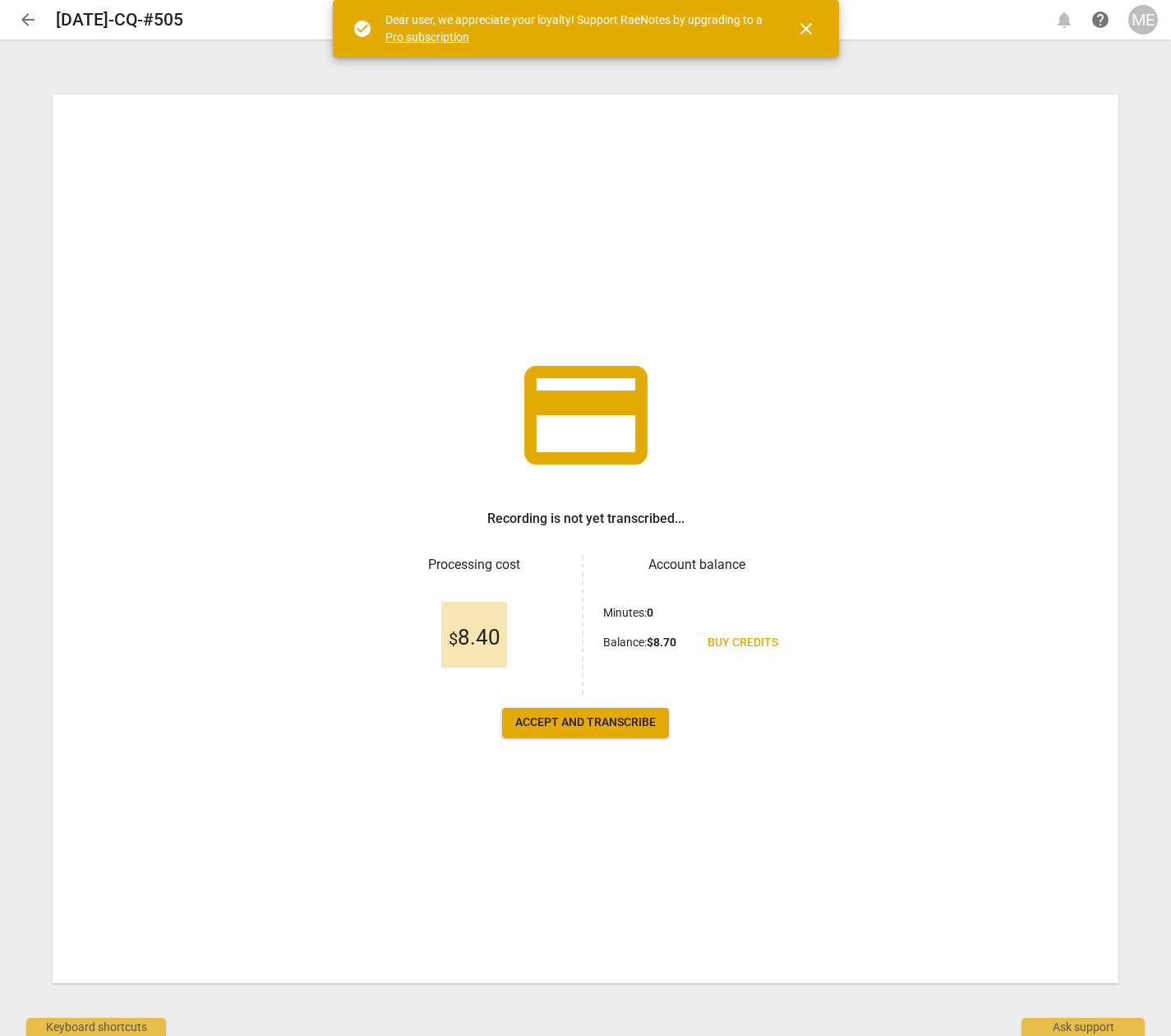
click at [809, 27] on span "close" at bounding box center [807, 29] width 20 height 20
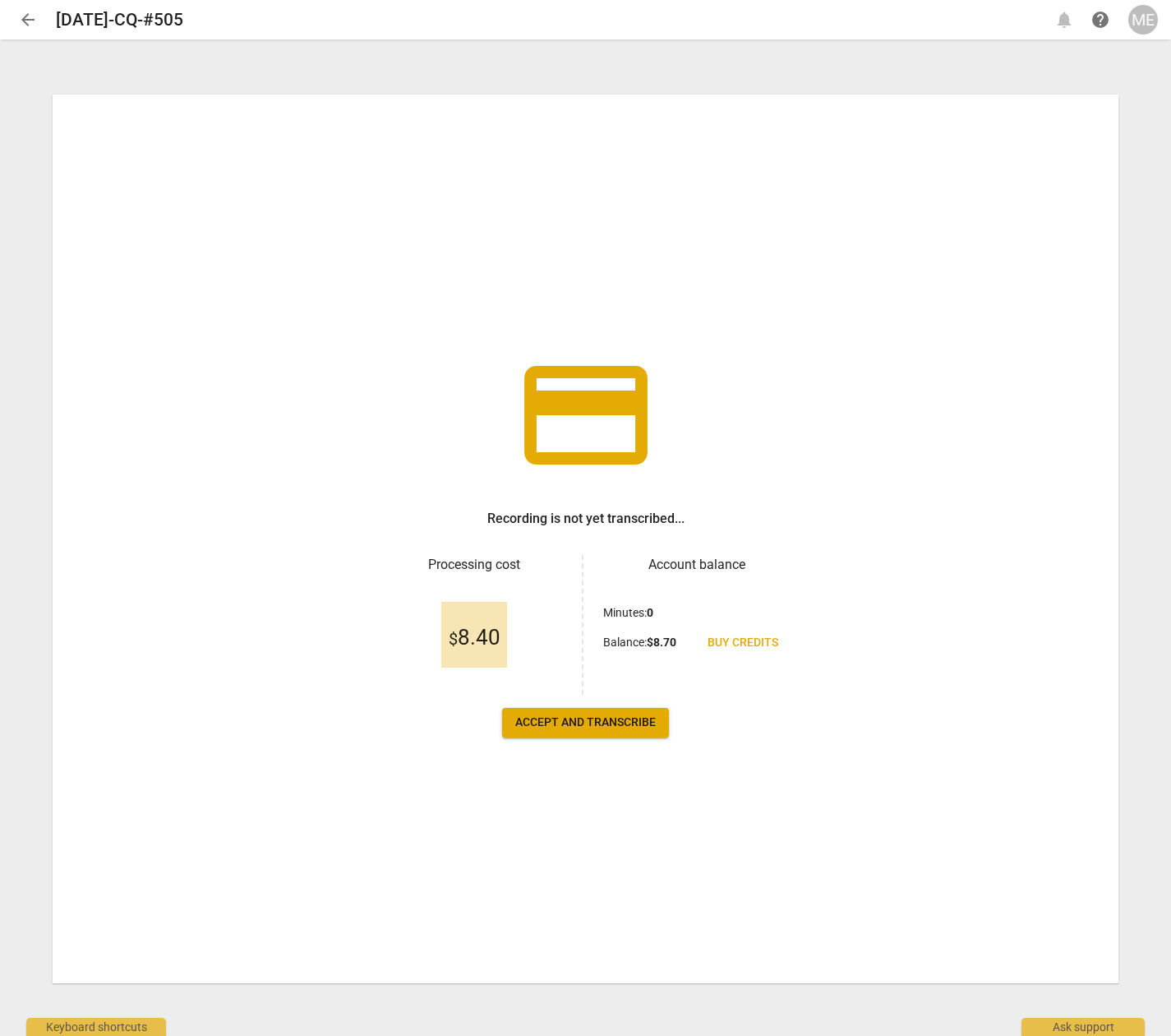
drag, startPoint x: 595, startPoint y: 722, endPoint x: 630, endPoint y: 723, distance: 35.0
click at [595, 722] on span "Accept and transcribe" at bounding box center [586, 723] width 141 height 17
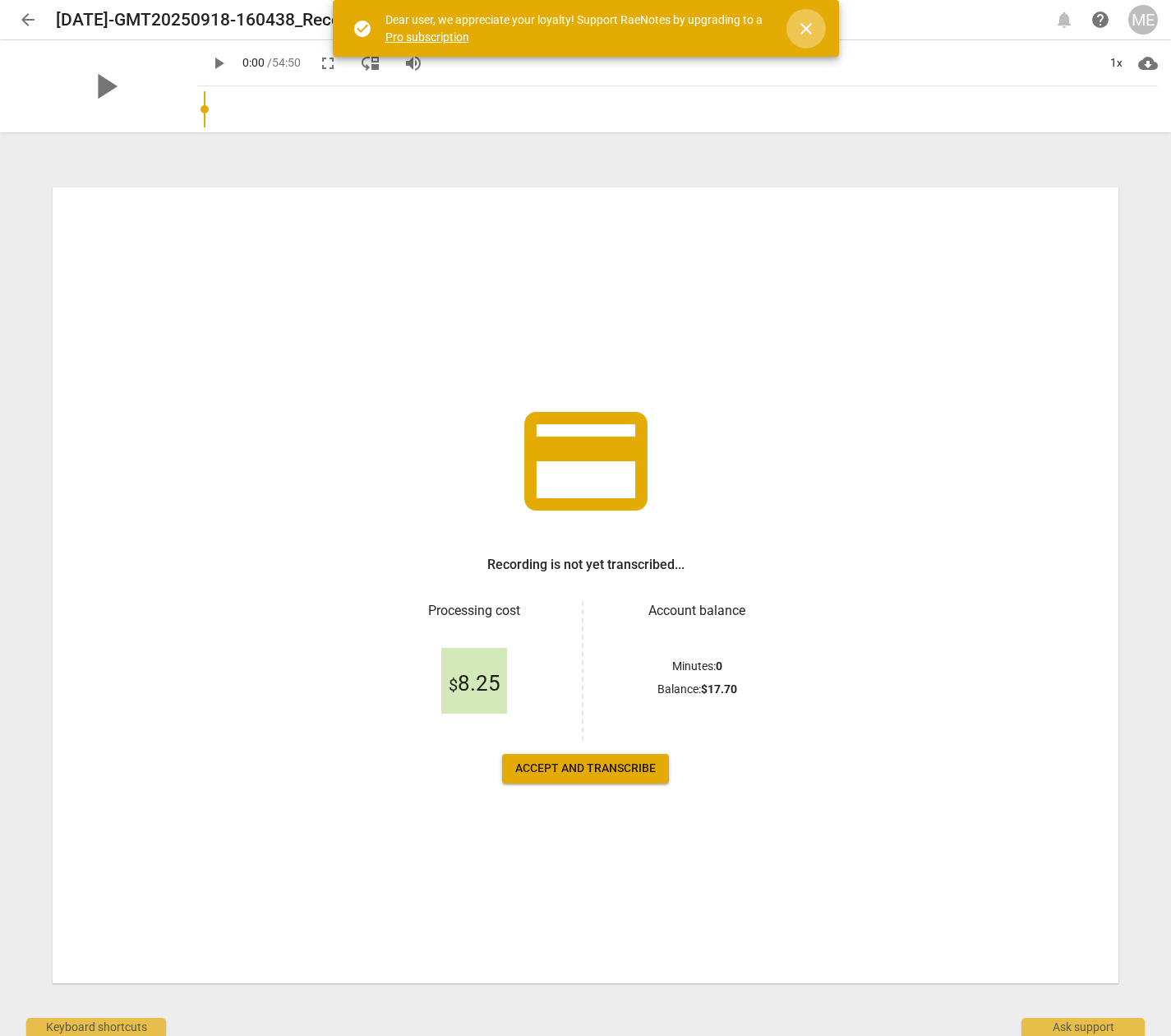
drag, startPoint x: 804, startPoint y: 26, endPoint x: 817, endPoint y: 67, distance: 43.0
click at [805, 26] on span "close" at bounding box center [807, 29] width 20 height 20
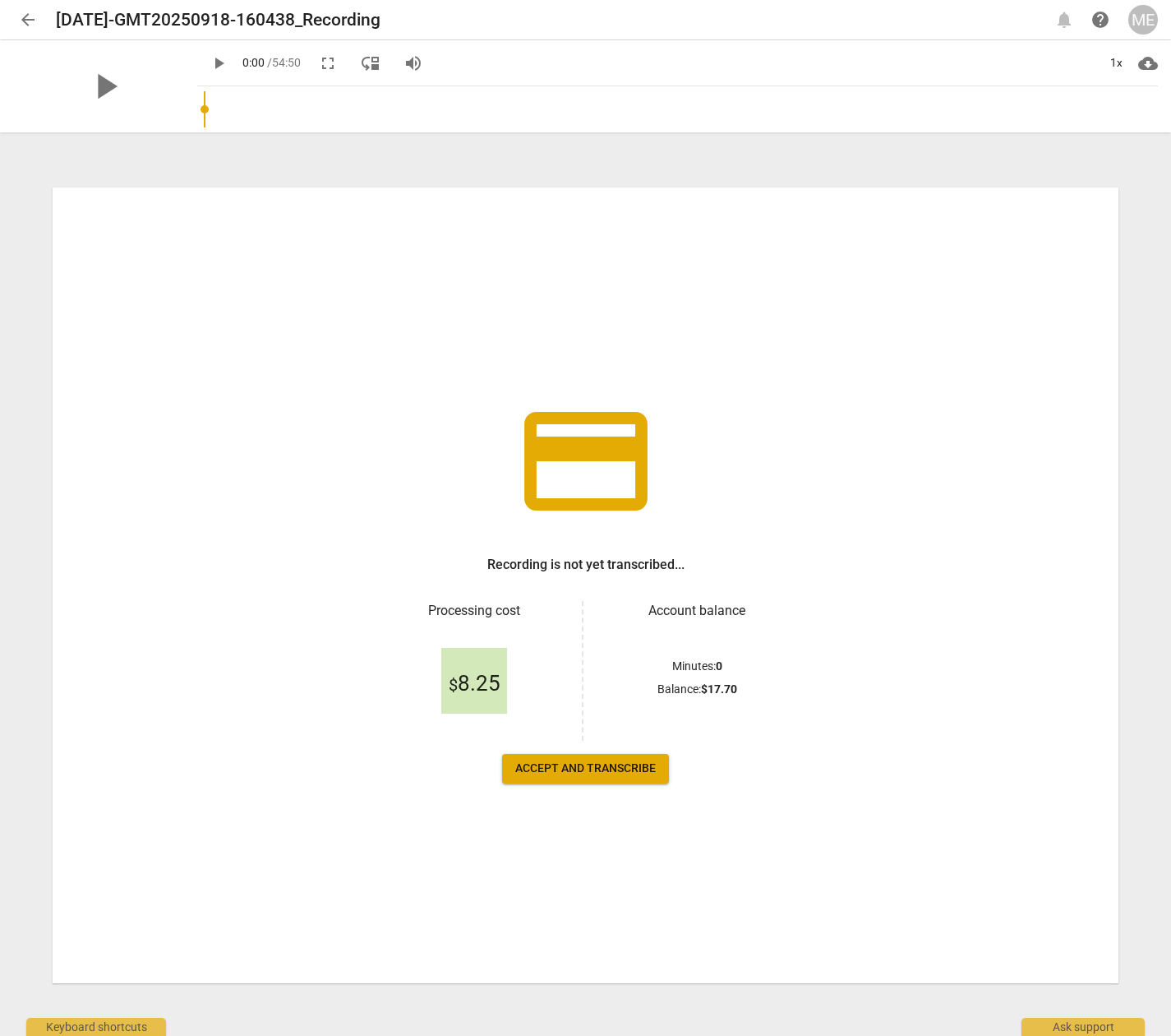
click at [605, 768] on span "Accept and transcribe" at bounding box center [586, 769] width 141 height 17
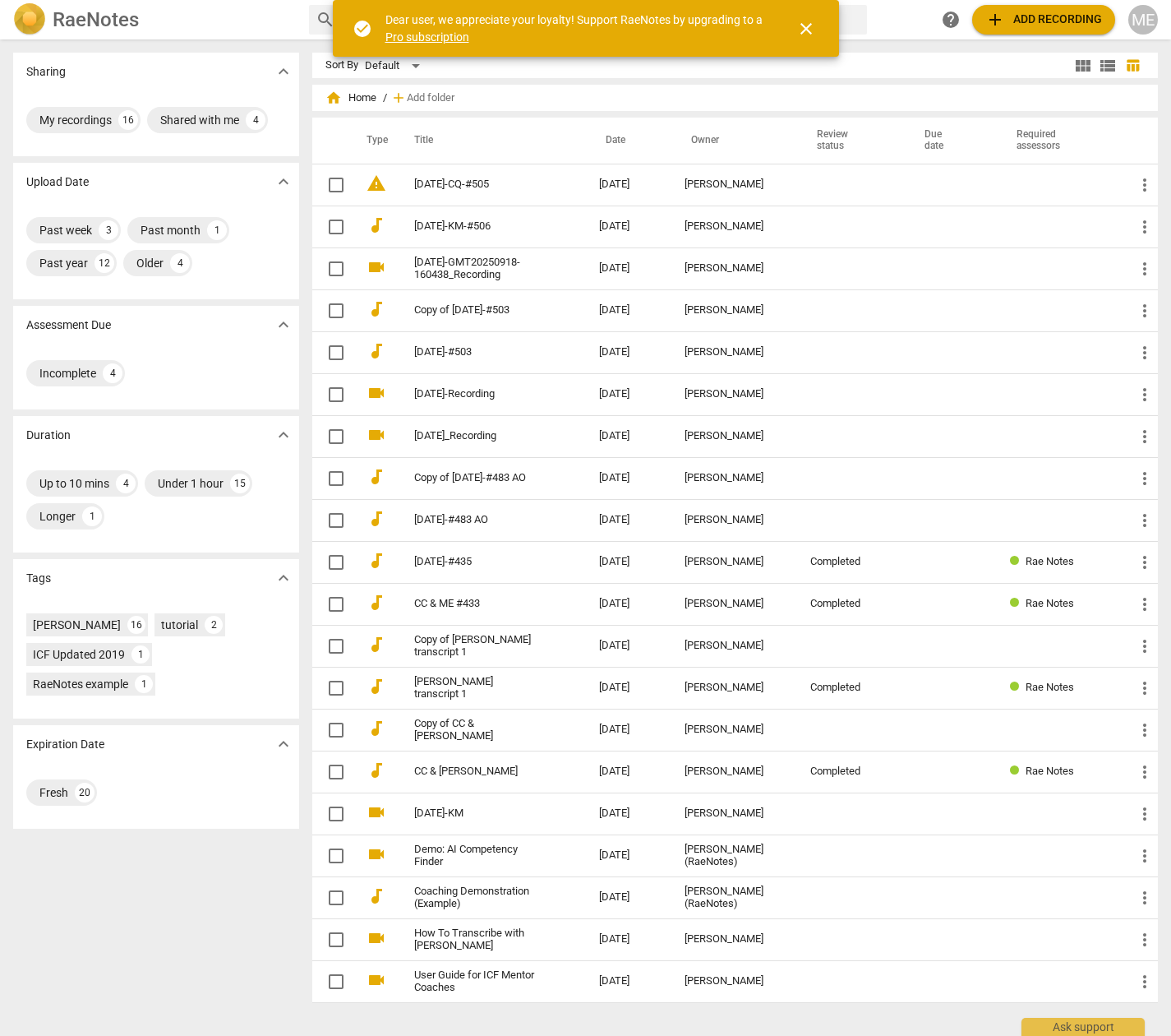
click at [802, 26] on span "close" at bounding box center [807, 29] width 20 height 20
